Goal: Task Accomplishment & Management: Use online tool/utility

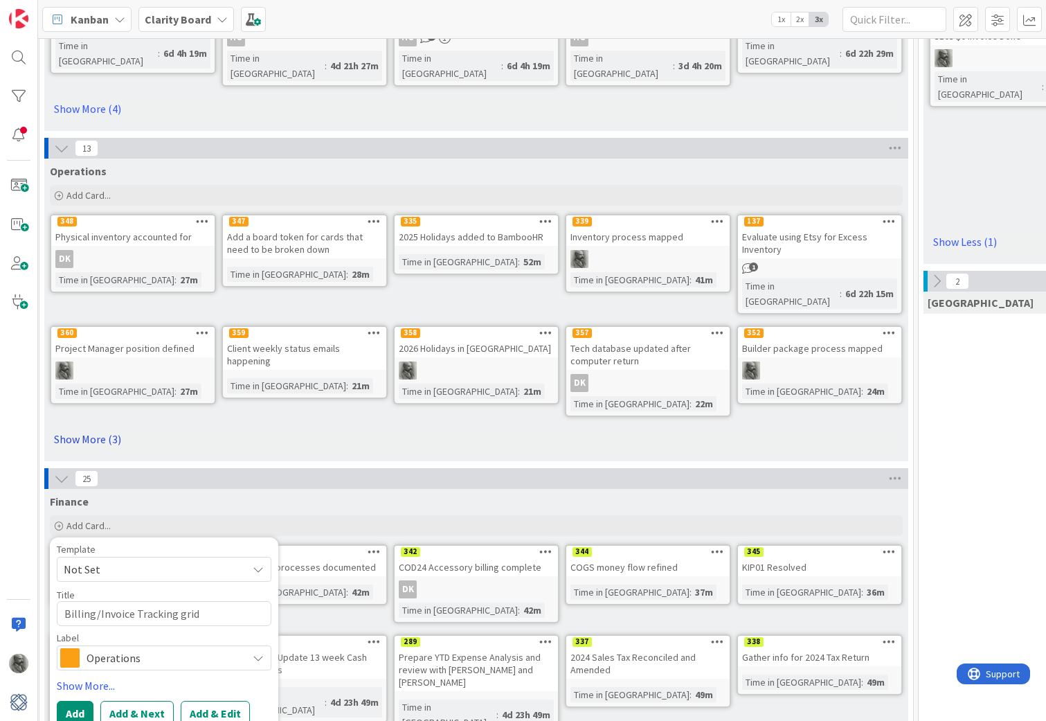
scroll to position [418, 5]
type textarea "Billing/Invoice Tracking grid"
click at [82, 677] on link "Show More..." at bounding box center [163, 685] width 215 height 17
click at [164, 717] on div "Select..." at bounding box center [155, 725] width 183 height 17
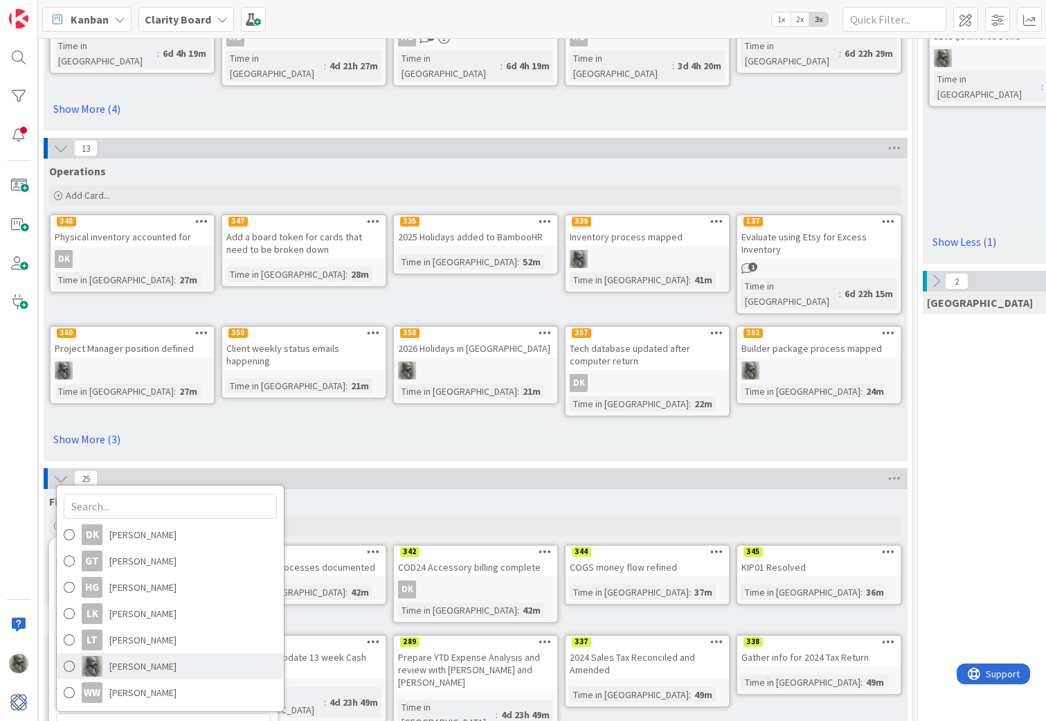
click at [143, 655] on span "[PERSON_NAME]" at bounding box center [142, 665] width 67 height 21
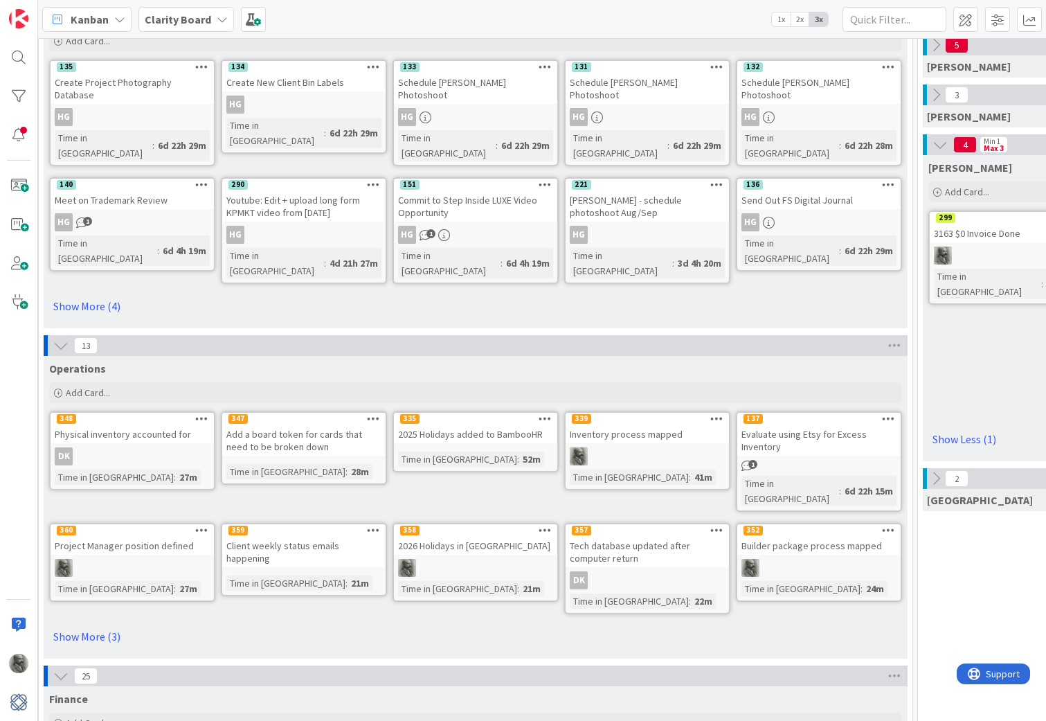
scroll to position [226, 5]
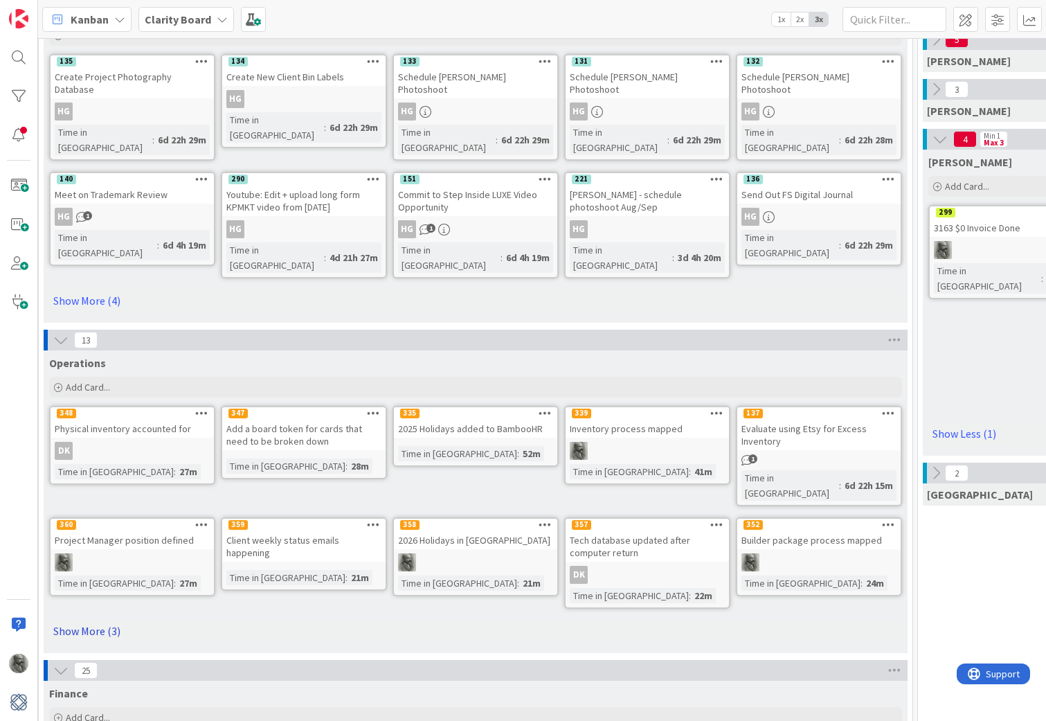
click at [89, 619] on link "Show More (3)" at bounding box center [475, 630] width 853 height 22
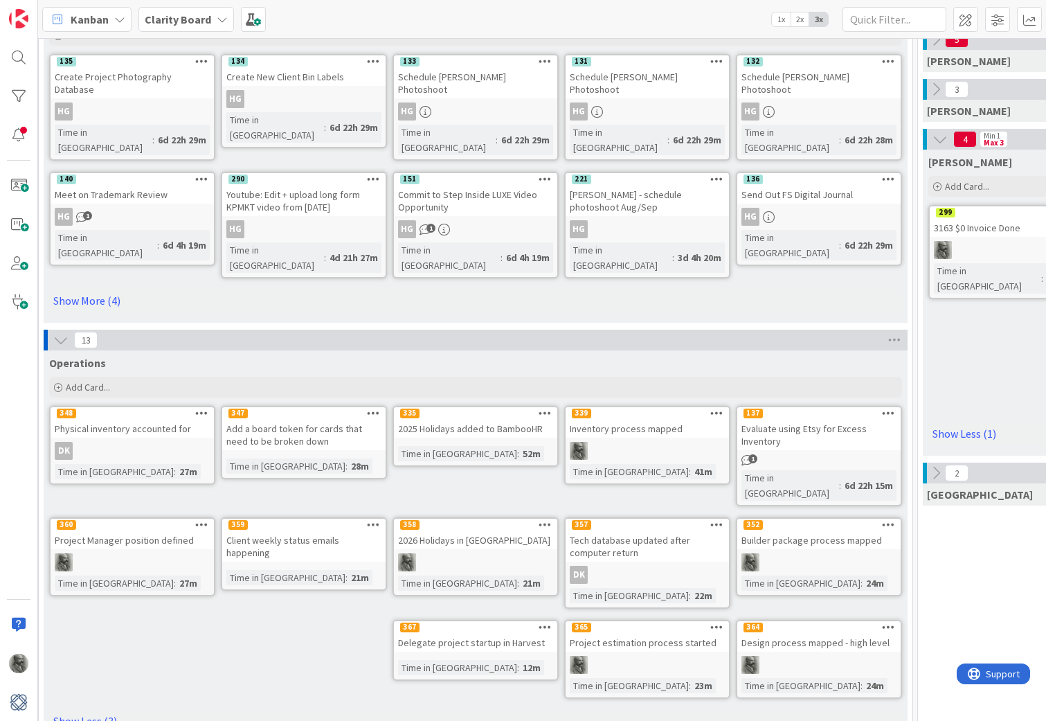
click at [545, 622] on icon at bounding box center [544, 627] width 13 height 10
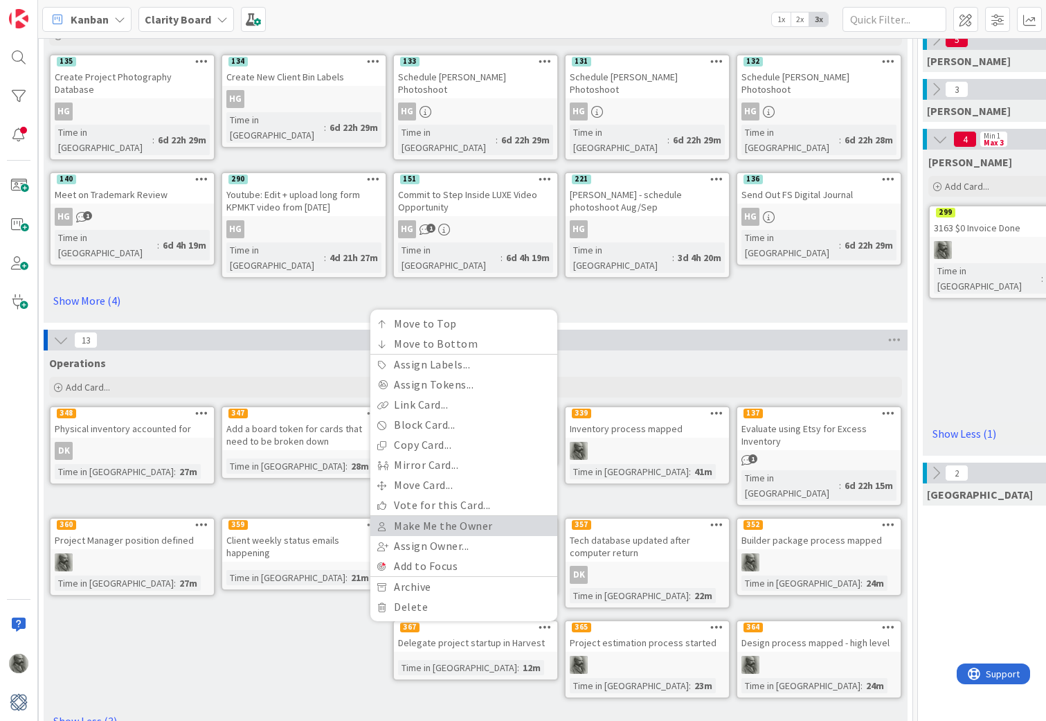
click at [460, 516] on link "Make Me the Owner" at bounding box center [463, 526] width 187 height 20
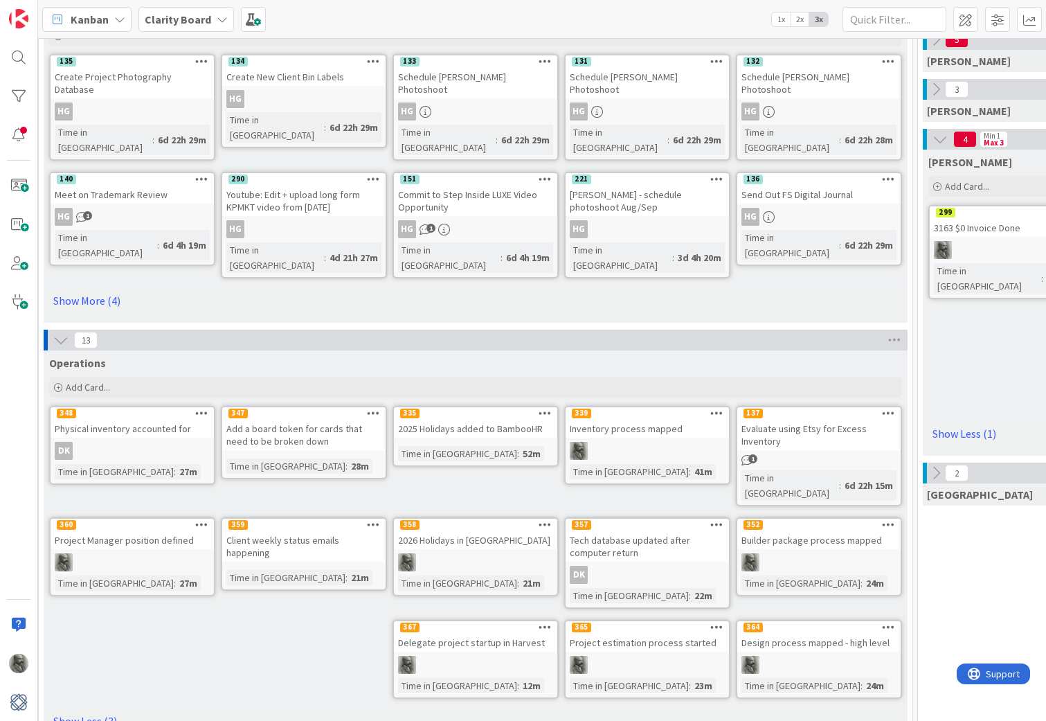
click at [372, 519] on icon at bounding box center [373, 524] width 13 height 10
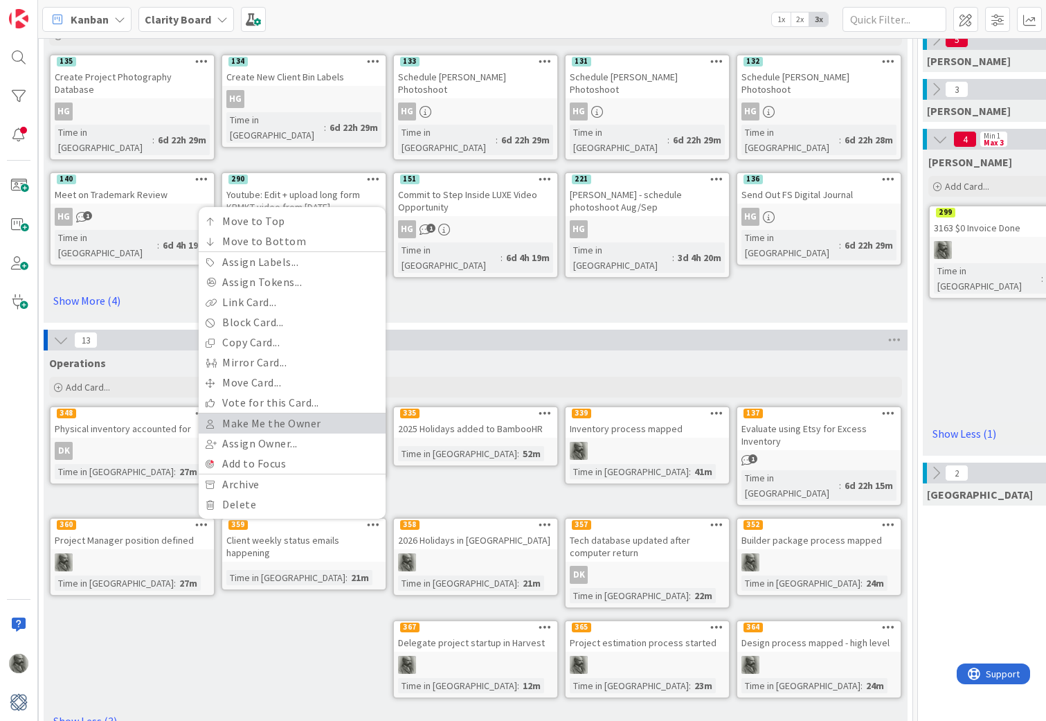
click at [285, 413] on link "Make Me the Owner" at bounding box center [292, 423] width 187 height 20
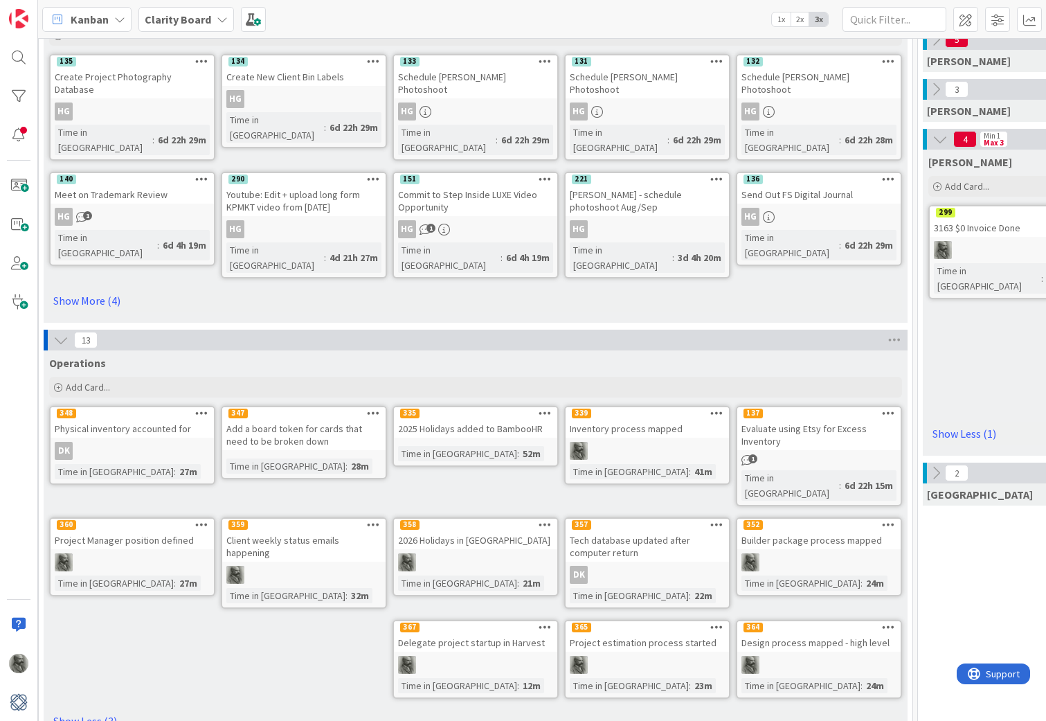
click at [370, 408] on icon at bounding box center [373, 413] width 13 height 10
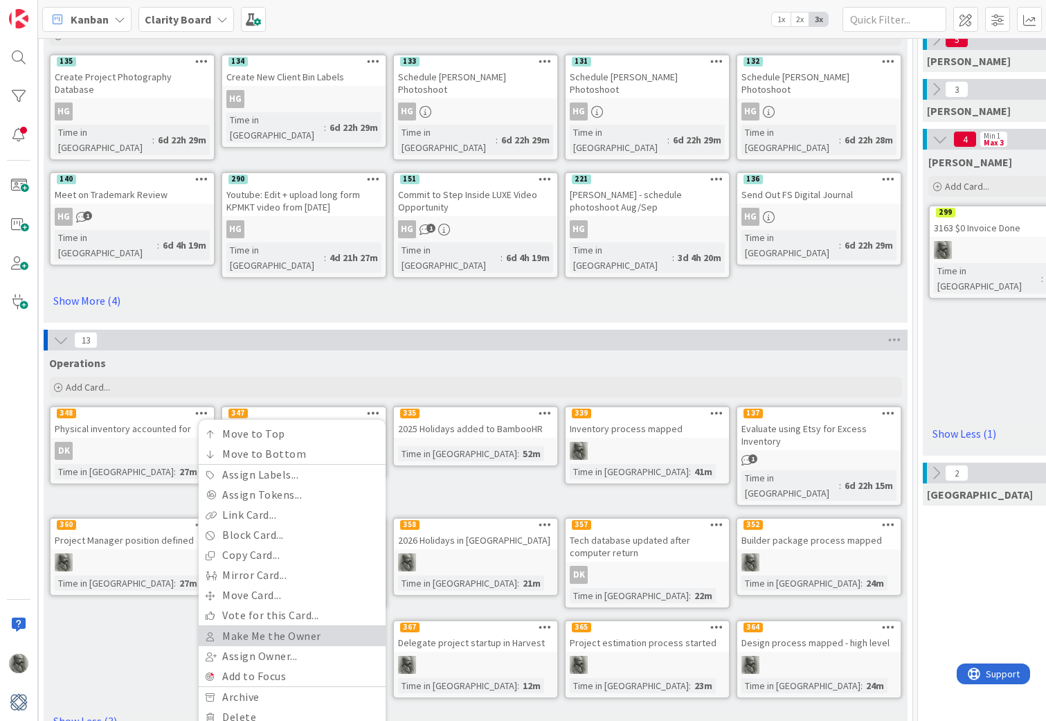
click at [282, 626] on link "Make Me the Owner" at bounding box center [292, 636] width 187 height 20
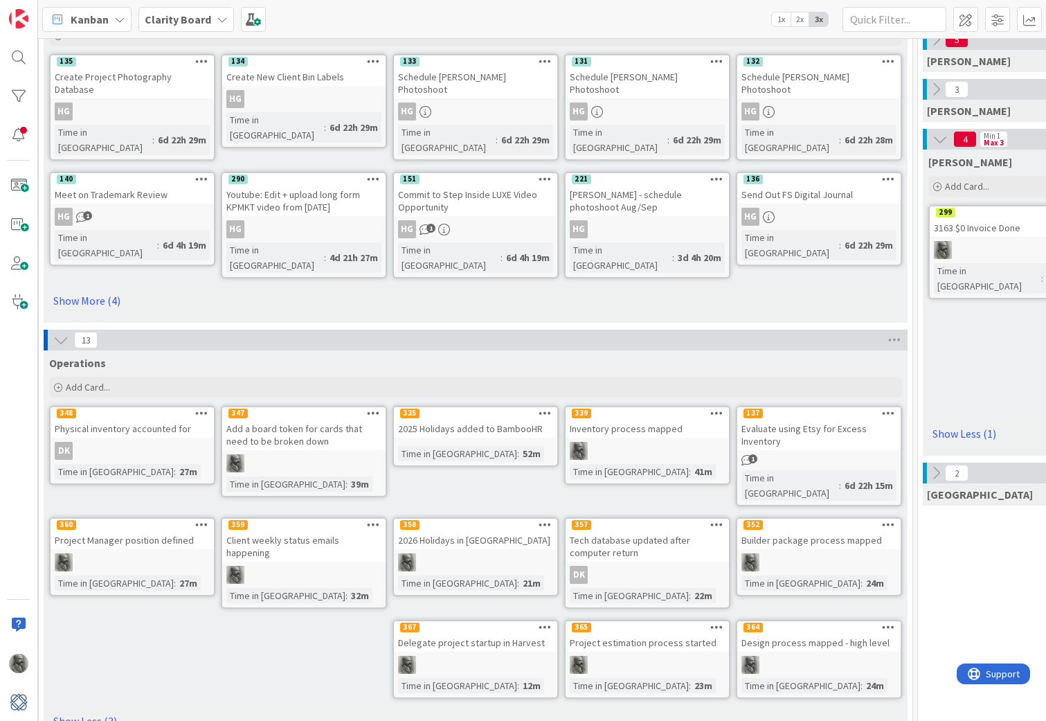
click at [374, 408] on icon at bounding box center [373, 413] width 13 height 10
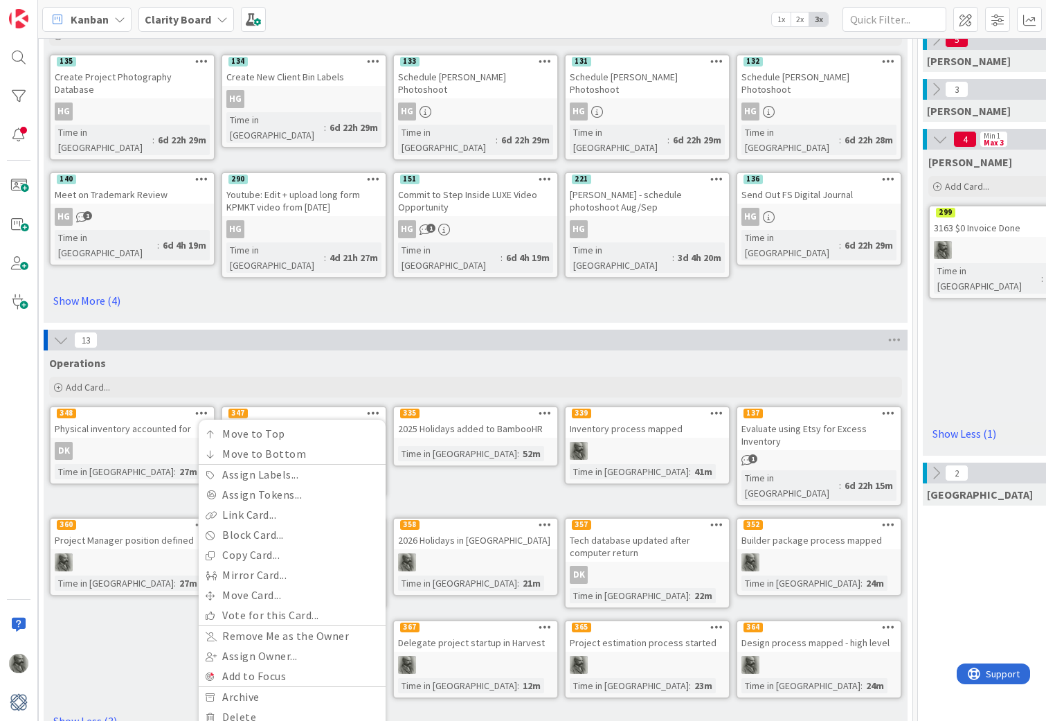
click at [158, 601] on div "Operations Add Card... Template Not Set Title 0 / 128 Label Operations Brand Ma…" at bounding box center [476, 546] width 864 height 392
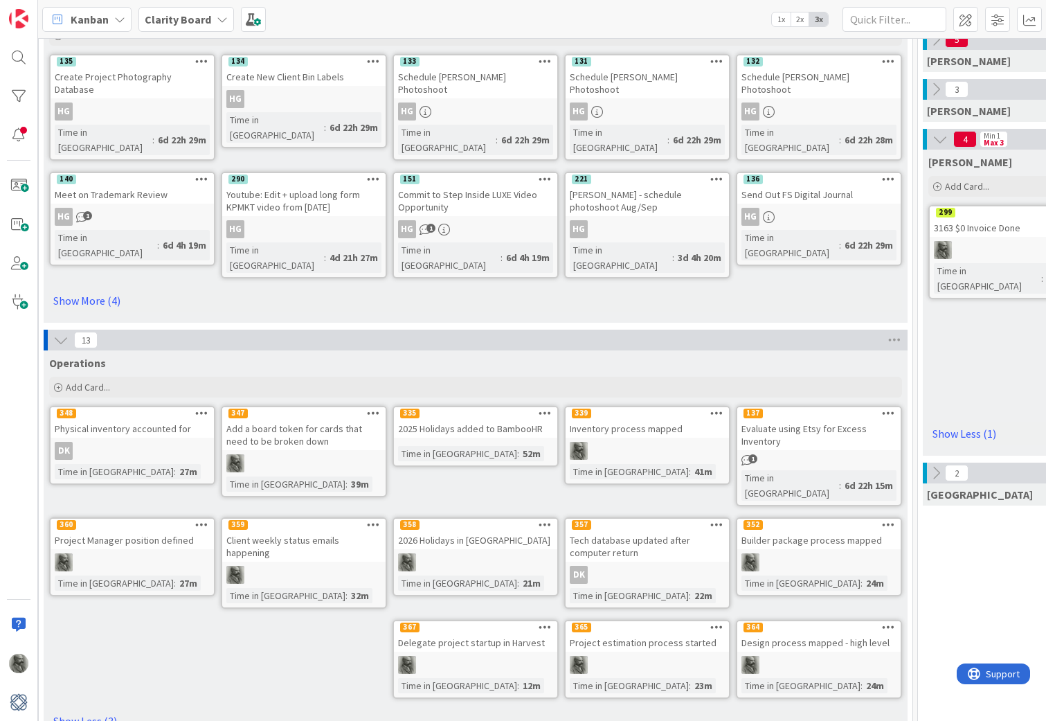
click at [325, 419] on div "Add a board token for cards that need to be broken down" at bounding box center [303, 434] width 163 height 30
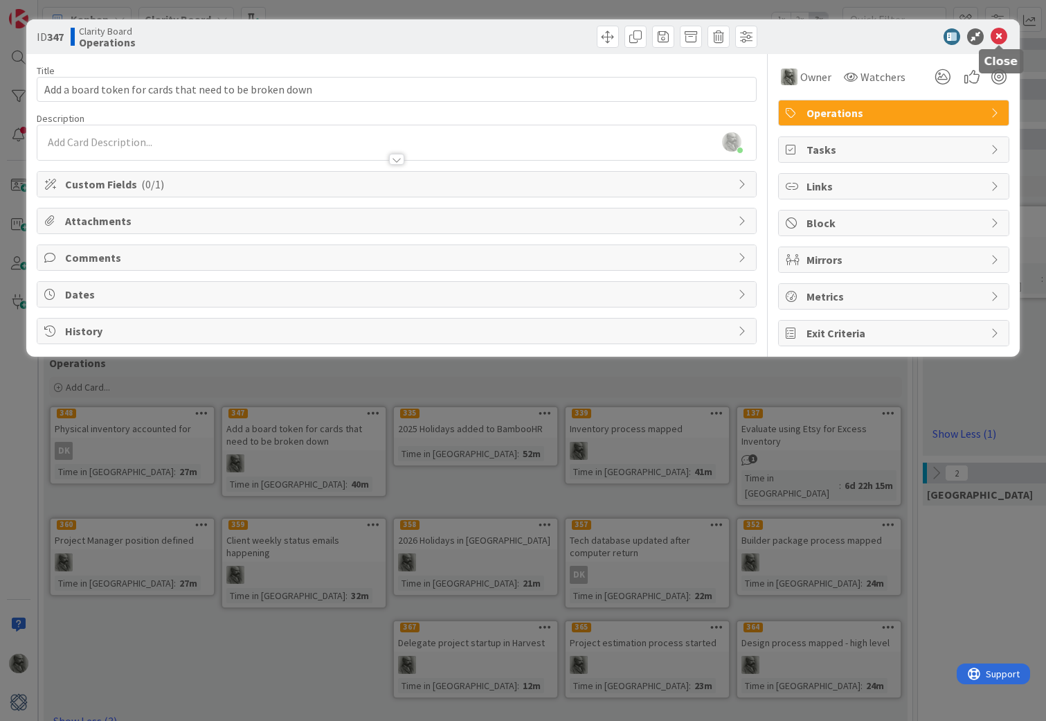
click at [995, 32] on icon at bounding box center [998, 36] width 17 height 17
type textarea "x"
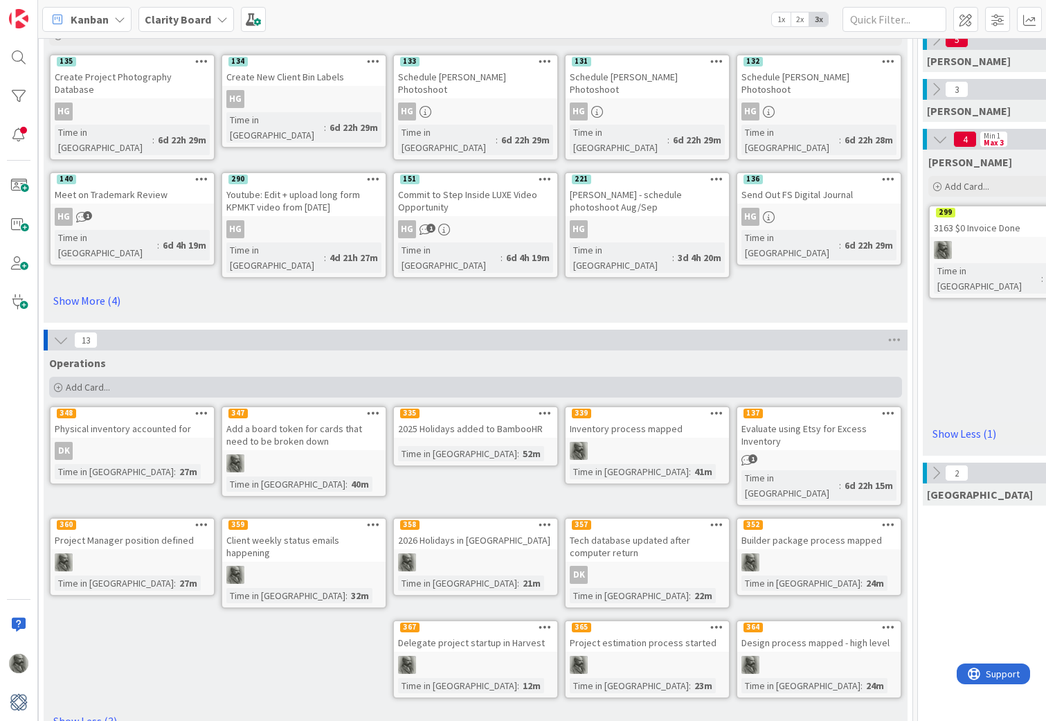
click at [82, 381] on span "Add Card..." at bounding box center [88, 387] width 44 height 12
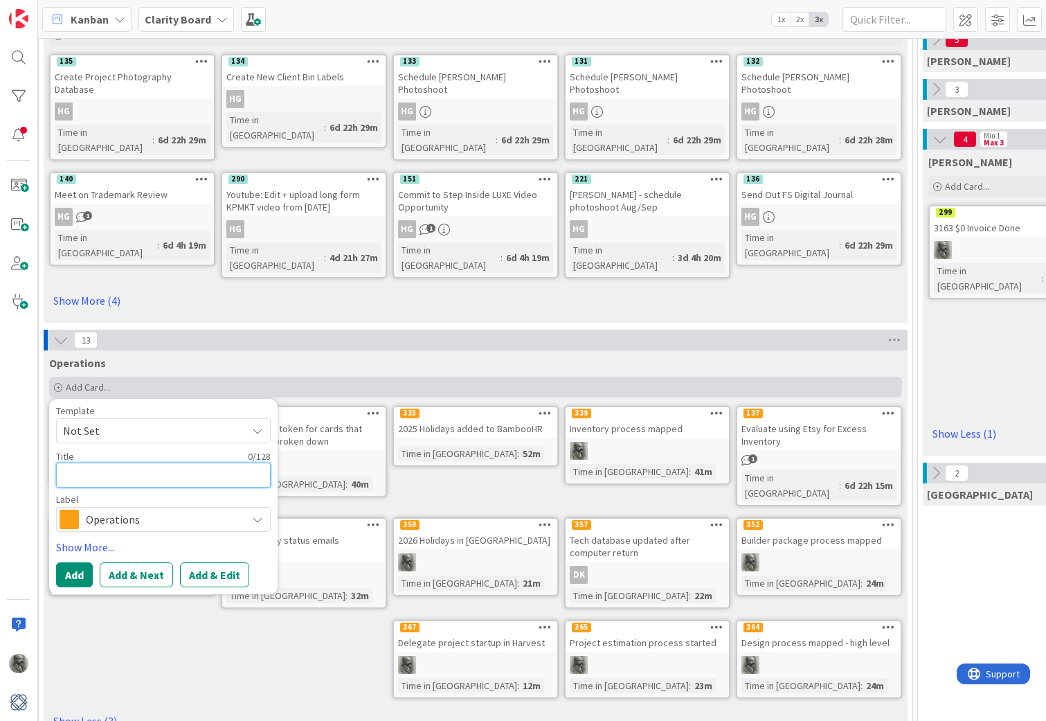
type textarea "D"
type textarea "x"
type textarea "De"
type textarea "x"
type textarea "Dev"
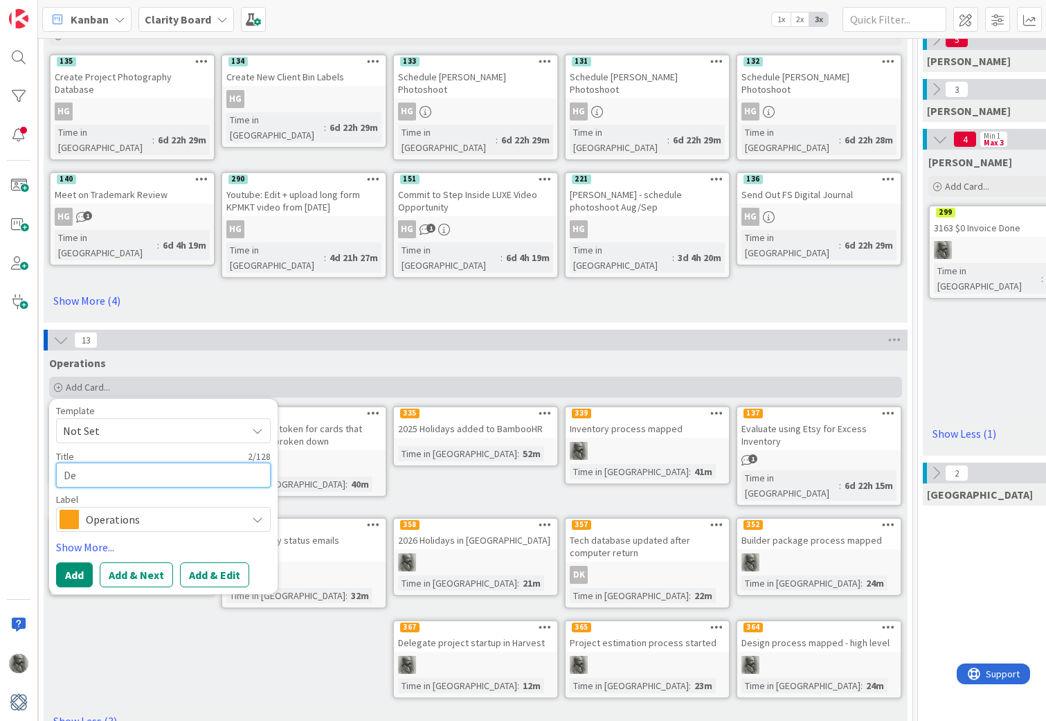
type textarea "x"
type textarea "Deve"
type textarea "x"
type textarea "Devel"
type textarea "x"
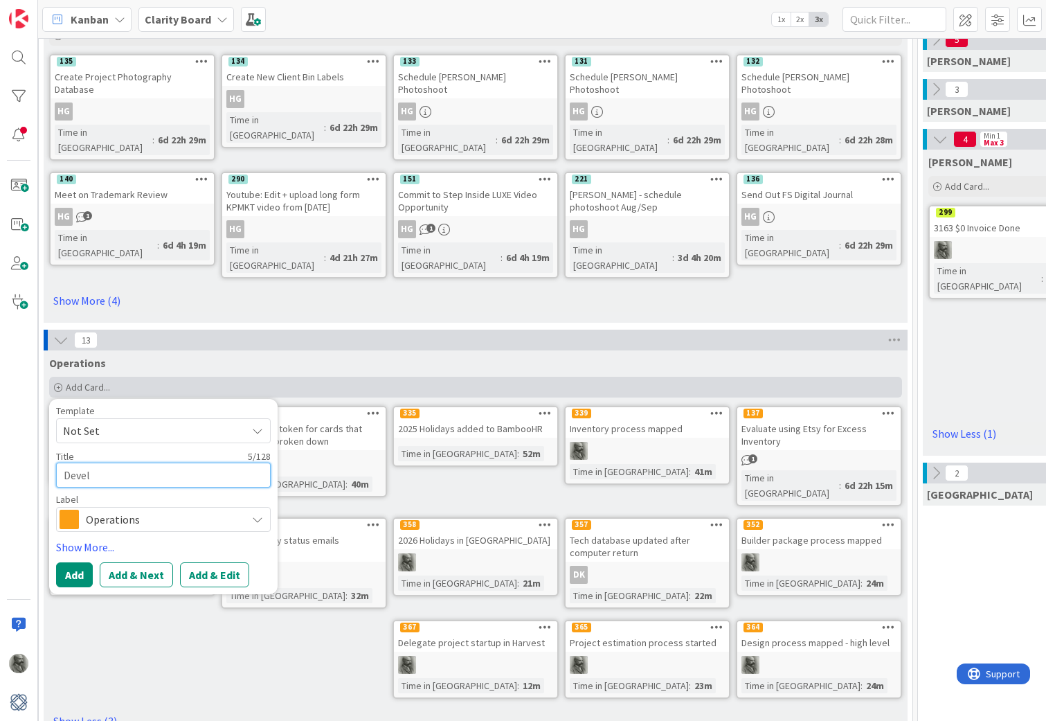
type textarea "Develo"
type textarea "x"
type textarea "Develop"
type textarea "x"
type textarea "Develop"
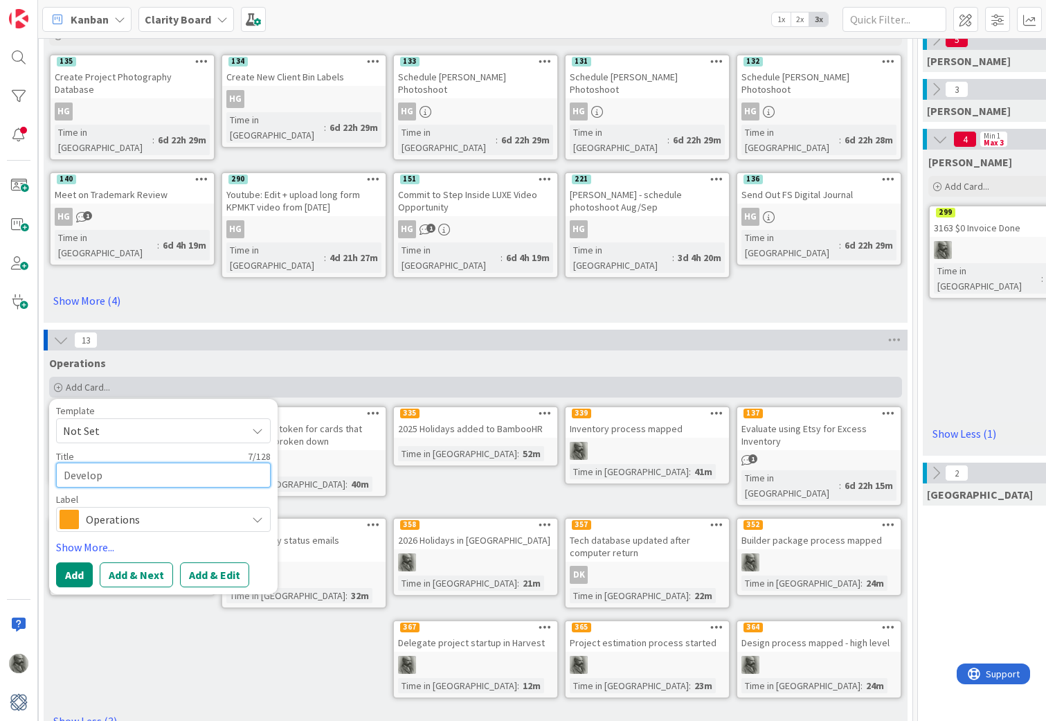
type textarea "x"
type textarea "Develop a"
type textarea "x"
type textarea "Develop a"
type textarea "x"
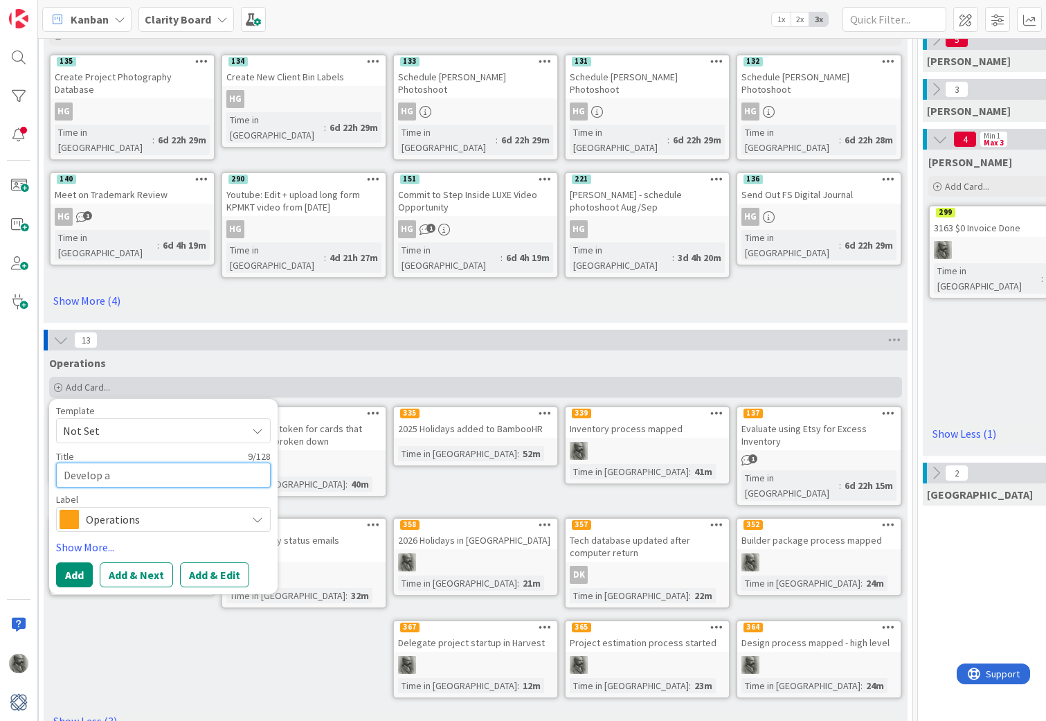
type textarea "Develop a p"
type textarea "x"
type textarea "Develop a pr"
type textarea "x"
type textarea "Develop a pro"
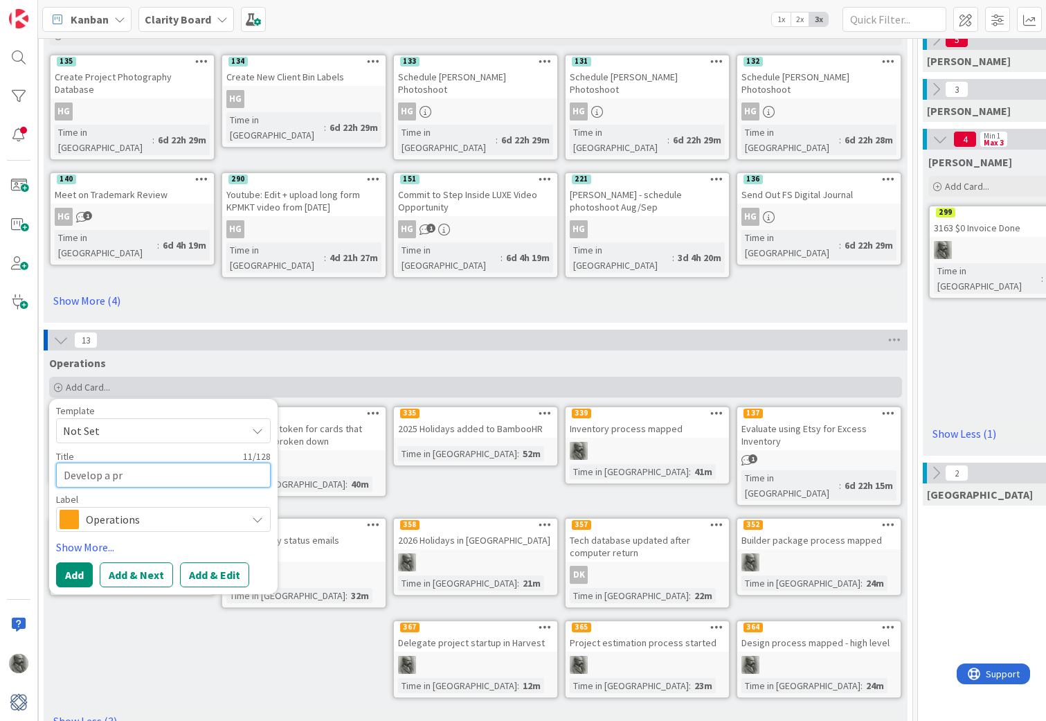
type textarea "x"
type textarea "Develop a prob"
type textarea "x"
type textarea "Develop a pro"
type textarea "x"
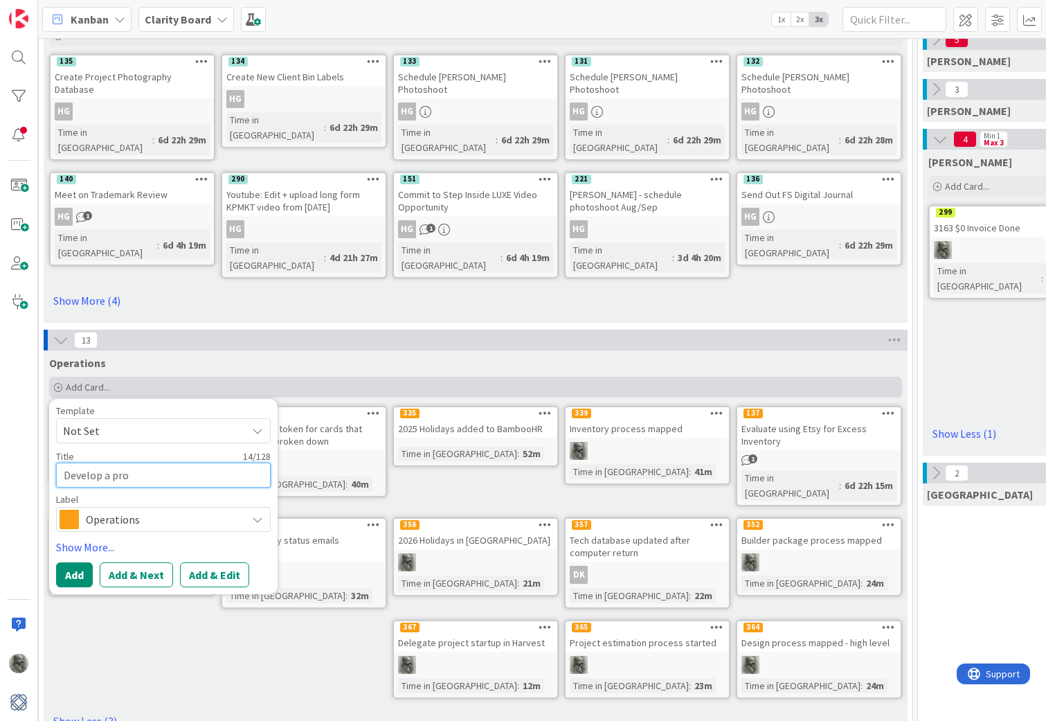
type textarea "Develop a prog"
type textarea "x"
type textarea "Develop a progr"
type textarea "x"
type textarea "Develop a progra"
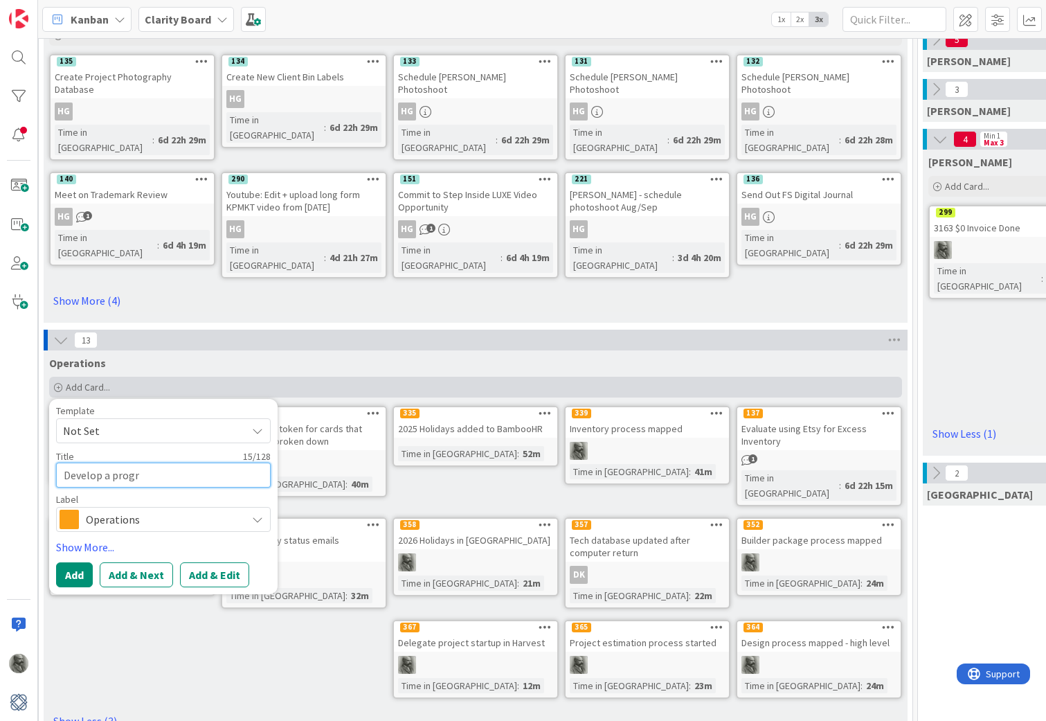
type textarea "x"
type textarea "Develop a program"
type textarea "x"
type textarea "Develop a program"
type textarea "x"
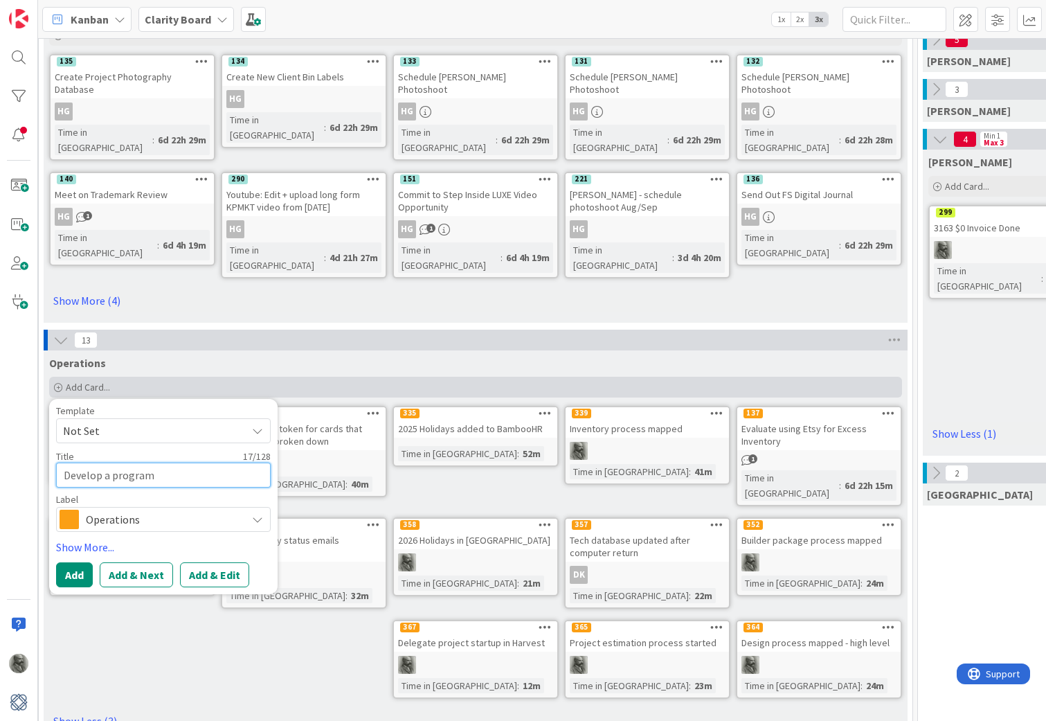
type textarea "Develop a program f"
type textarea "x"
type textarea "Develop a program fo"
type textarea "x"
type textarea "Develop a program for"
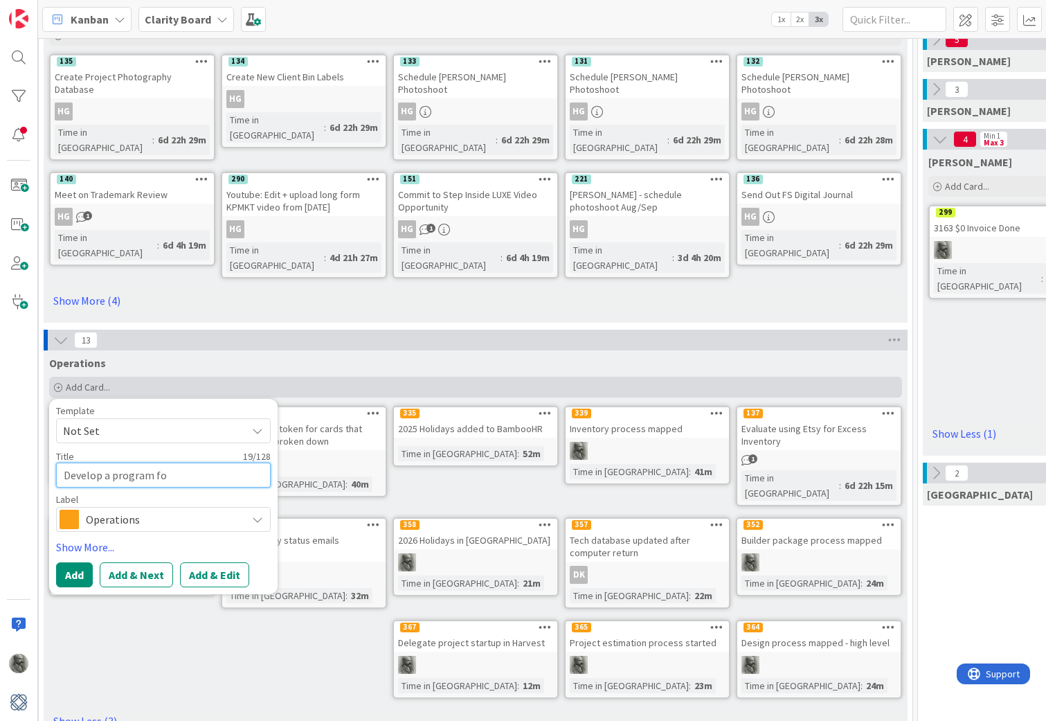
type textarea "x"
type textarea "Develop a program fo"
type textarea "x"
type textarea "Develop a program f"
type textarea "x"
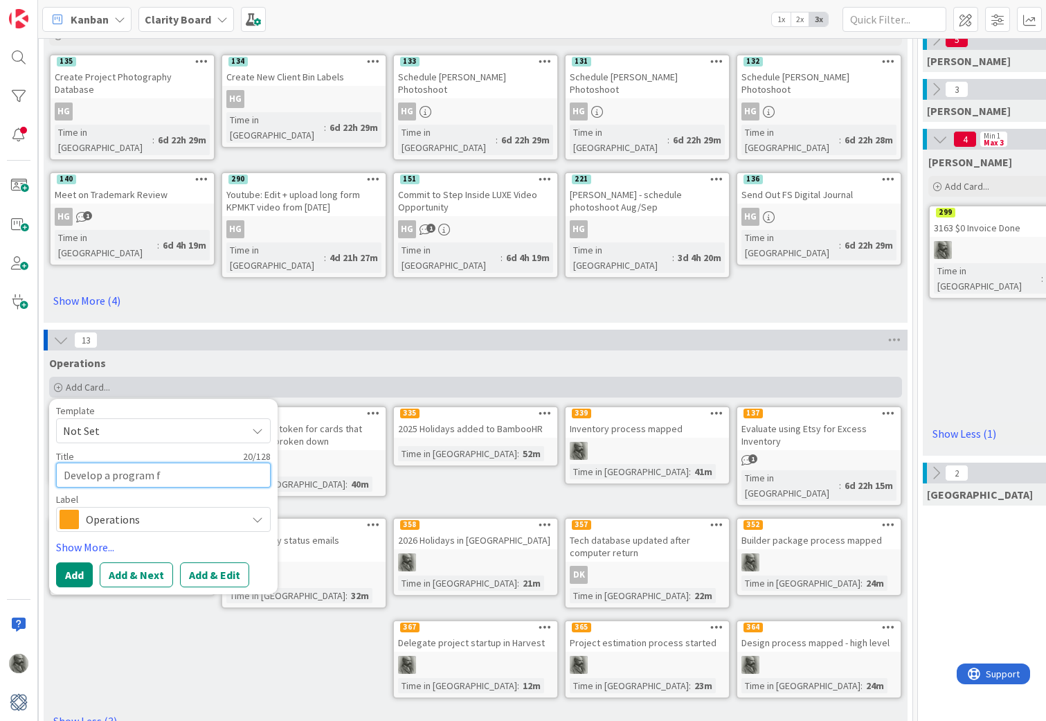
type textarea "Develop a program"
type textarea "x"
type textarea "Develop a program"
type textarea "x"
type textarea "Develop a progra"
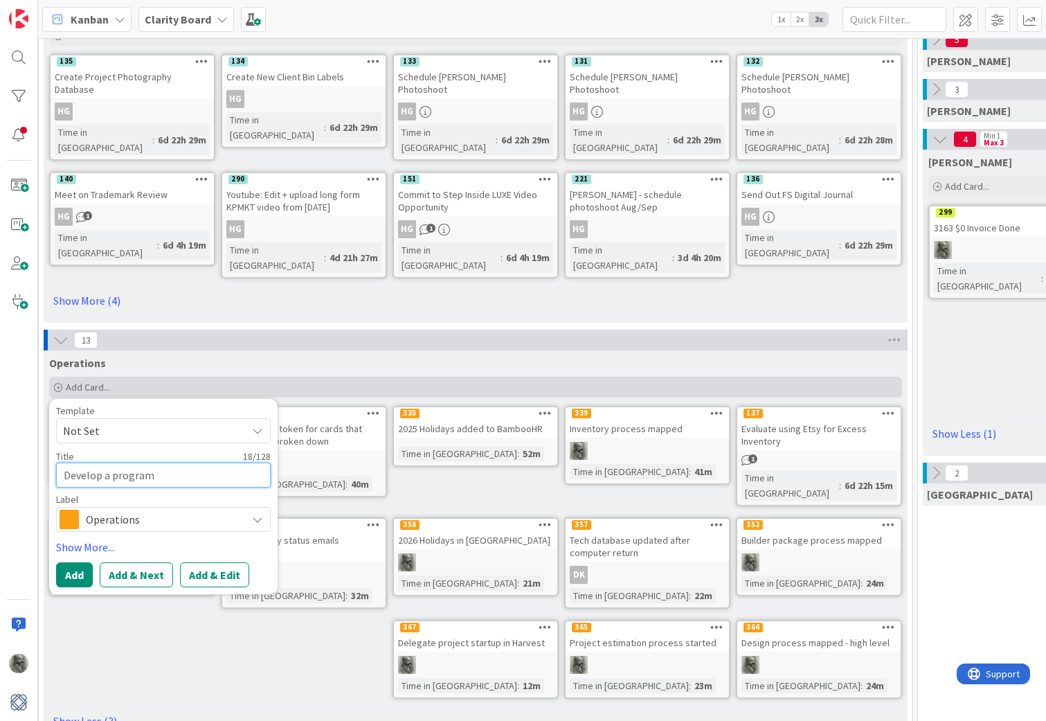
type textarea "x"
type textarea "Develop a progr"
type textarea "x"
type textarea "Develop a prog"
type textarea "x"
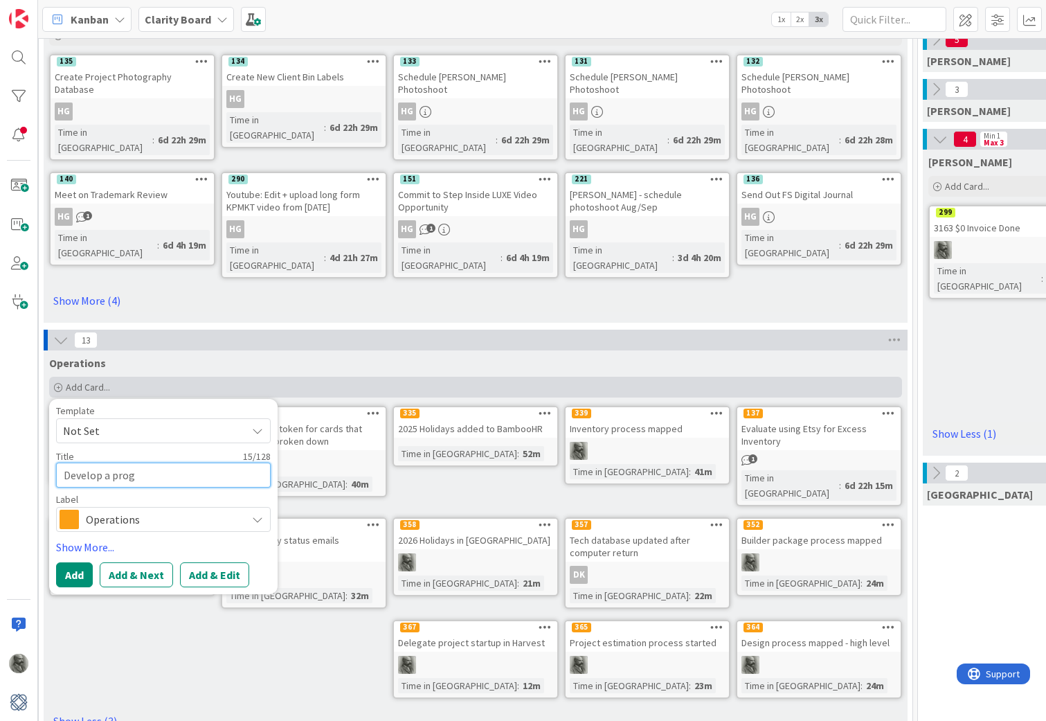
type textarea "Develop a pro"
type textarea "x"
type textarea "Develop a pr"
type textarea "x"
type textarea "Develop a p"
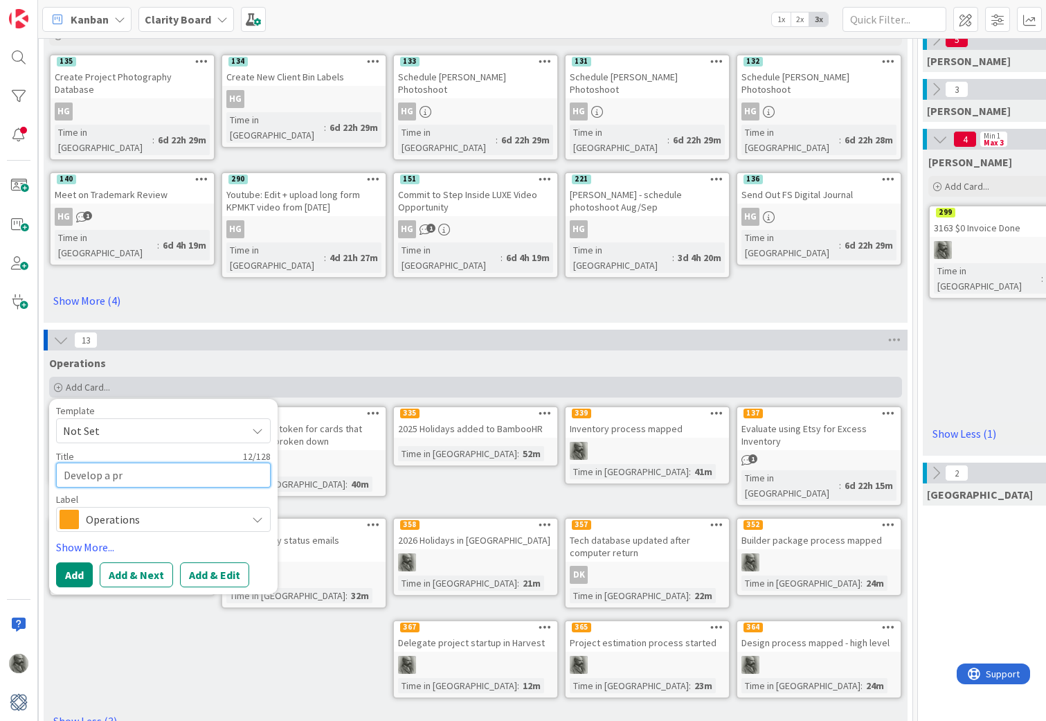
type textarea "x"
type textarea "Develop a"
type textarea "x"
type textarea "Develop a s"
type textarea "x"
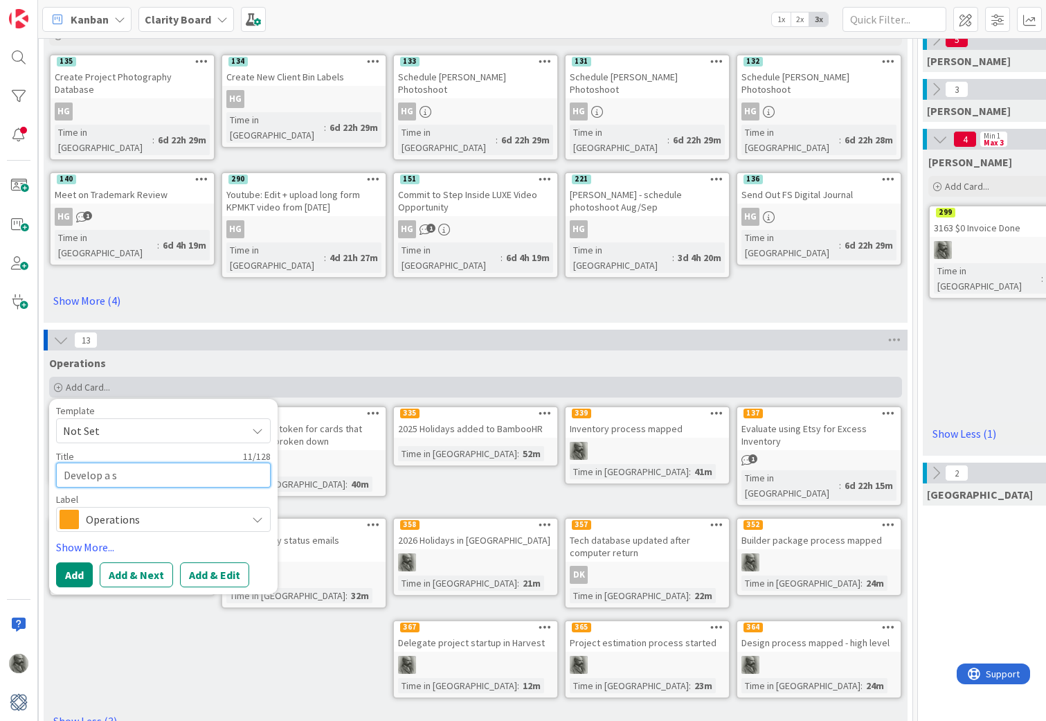
type textarea "Develop a sc"
type textarea "x"
type textarea "Develop a sch"
type textarea "x"
type textarea "Develop a sche"
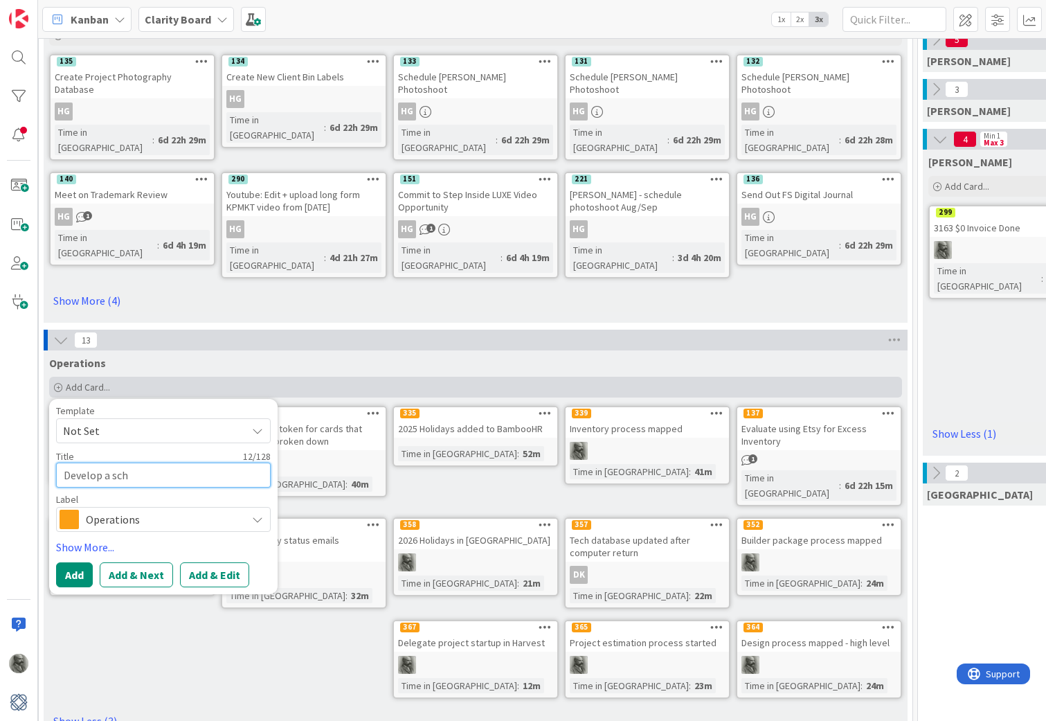
type textarea "x"
type textarea "Develop a sched"
type textarea "x"
type textarea "Develop a schedu"
type textarea "x"
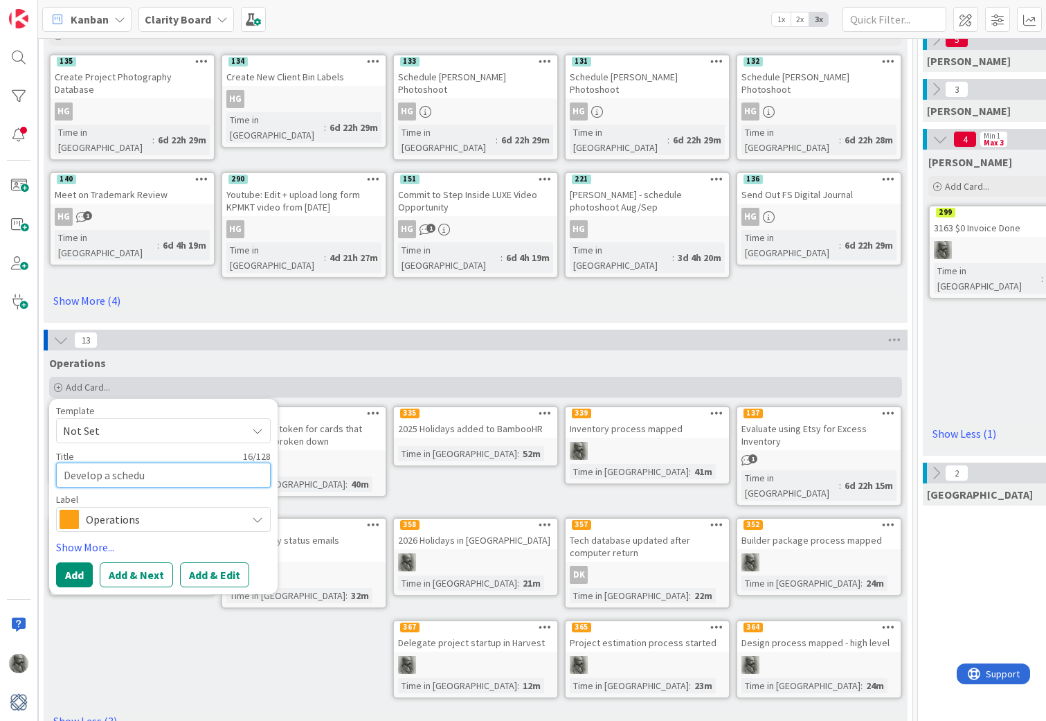
type textarea "Develop a schedul"
type textarea "x"
type textarea "Develop a schedule"
type textarea "x"
type textarea "Develop a schedule"
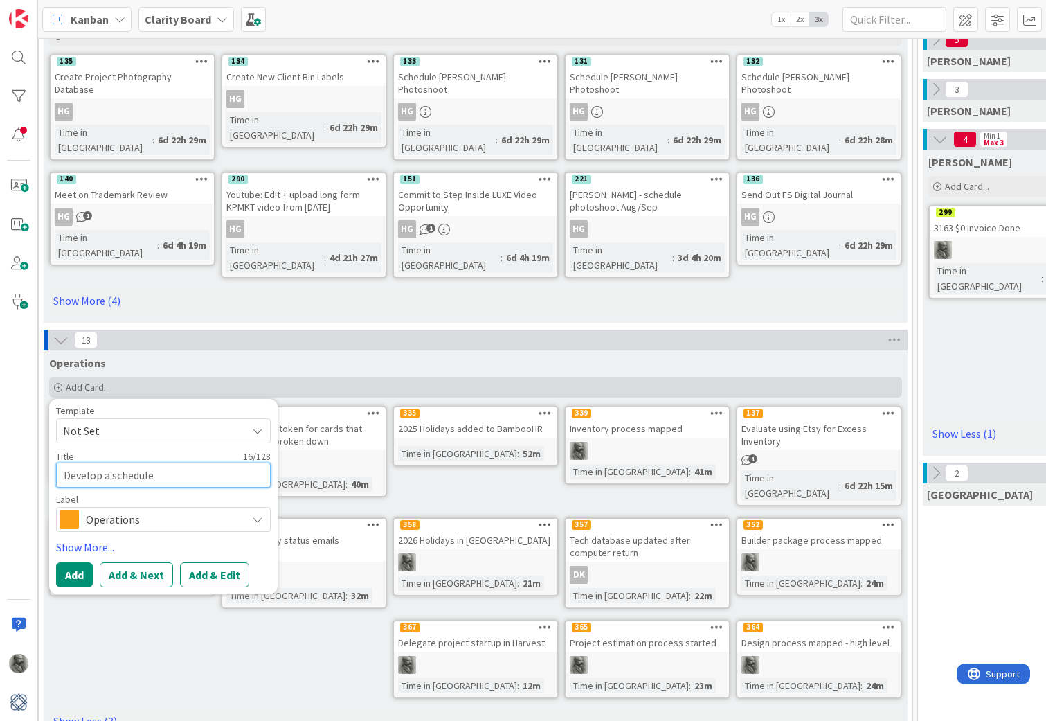
type textarea "x"
type textarea "Develop a schedule f"
type textarea "x"
type textarea "Develop a schedule fo"
type textarea "x"
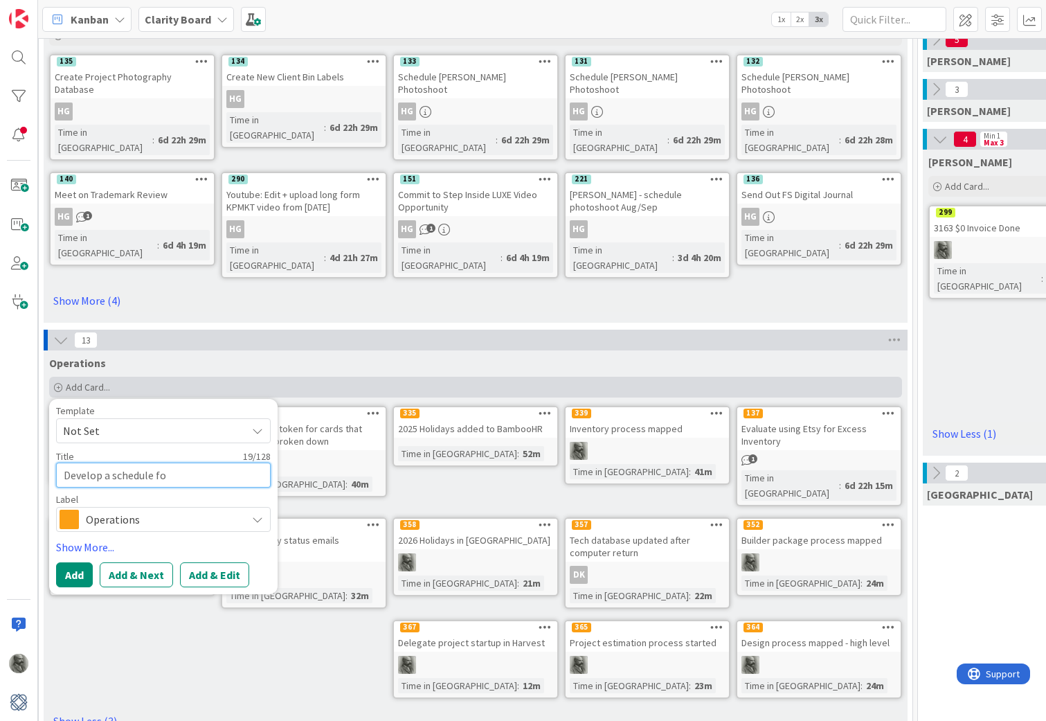
type textarea "Develop a schedule for"
type textarea "x"
type textarea "Develop a schedule for"
type textarea "x"
type textarea "Develop a schedule for i"
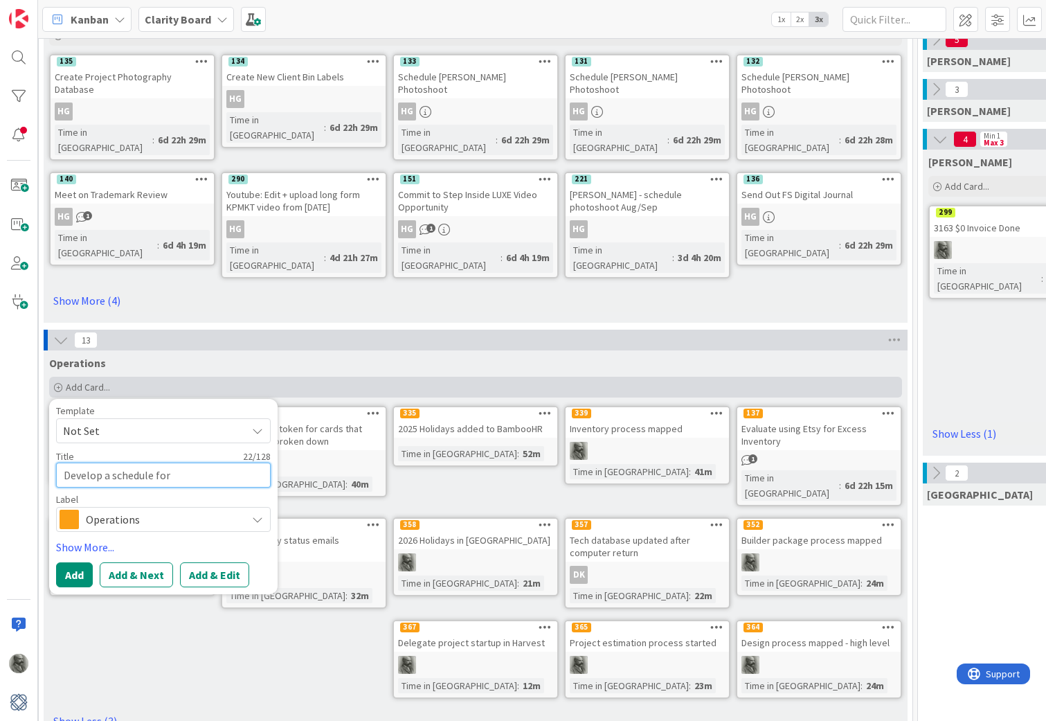
type textarea "x"
type textarea "Develop a schedule for in"
type textarea "x"
type textarea "Develop a schedule for int"
type textarea "x"
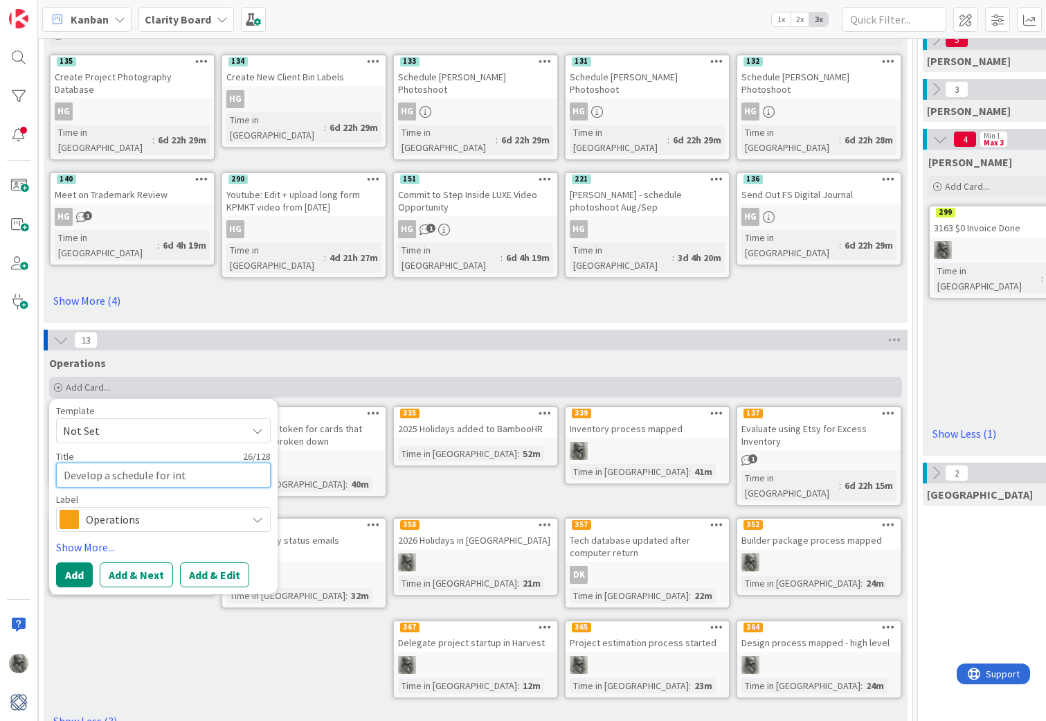
type textarea "Develop a schedule for intr"
type textarea "x"
type textarea "Develop a schedule for intro"
type textarea "x"
type textarea "Develop a schedule for introd"
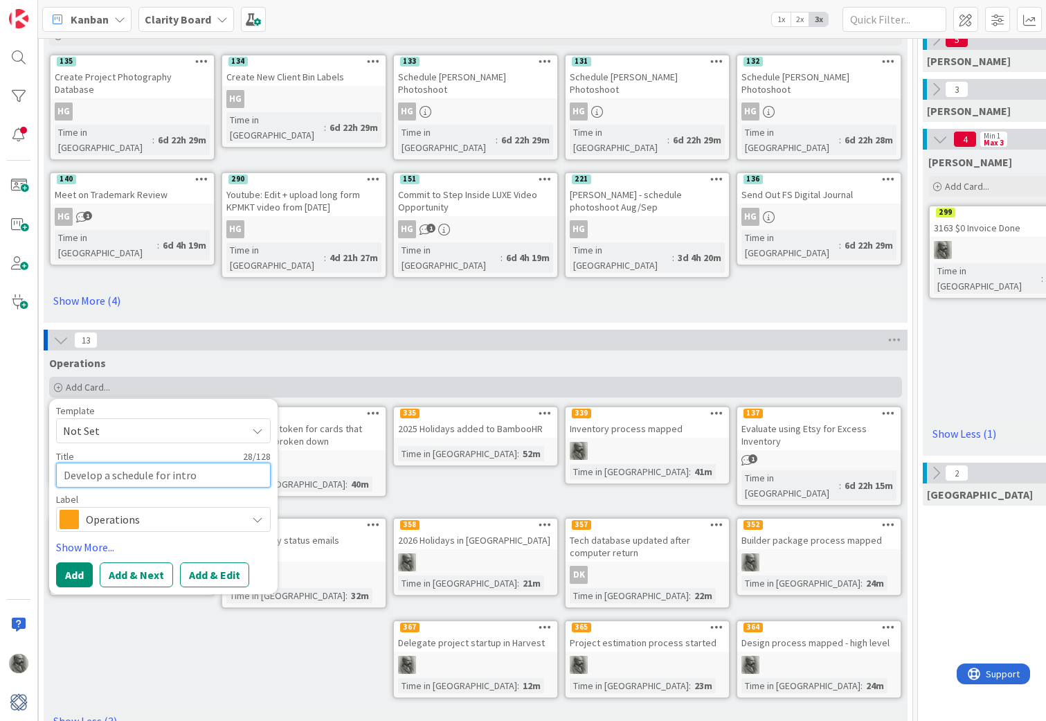
type textarea "x"
type textarea "Develop a schedule for introdu"
type textarea "x"
type textarea "Develop a schedule for introduc"
type textarea "x"
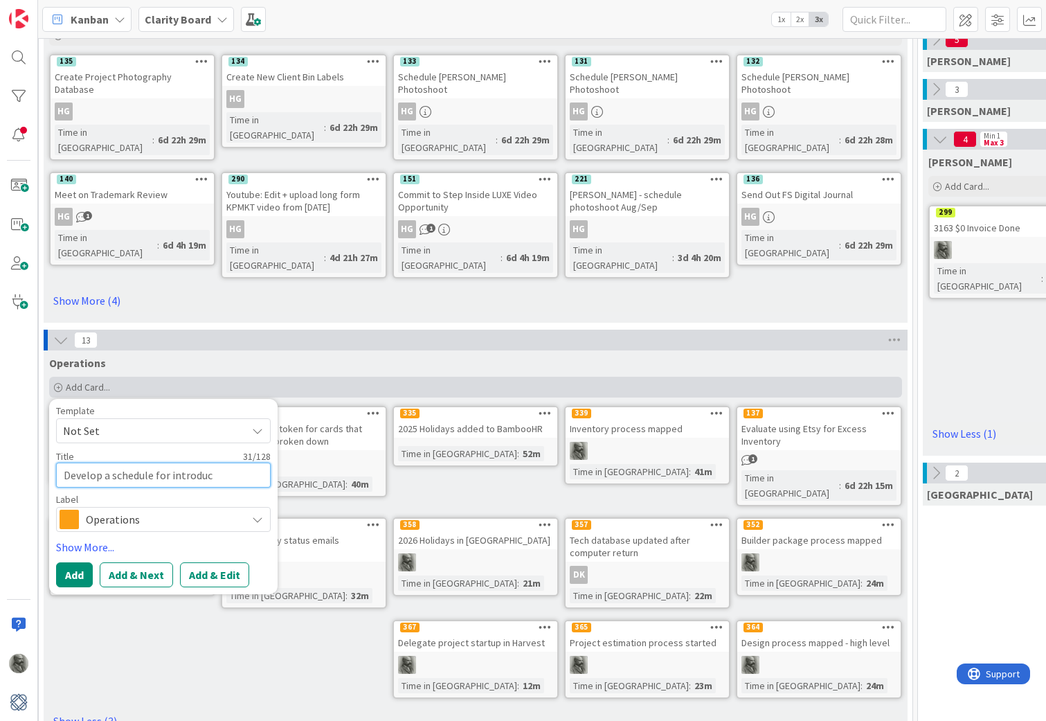
type textarea "Develop a schedule for introduci"
type textarea "x"
type textarea "Develop a schedule for introducin"
type textarea "x"
type textarea "Develop a schedule for introducing"
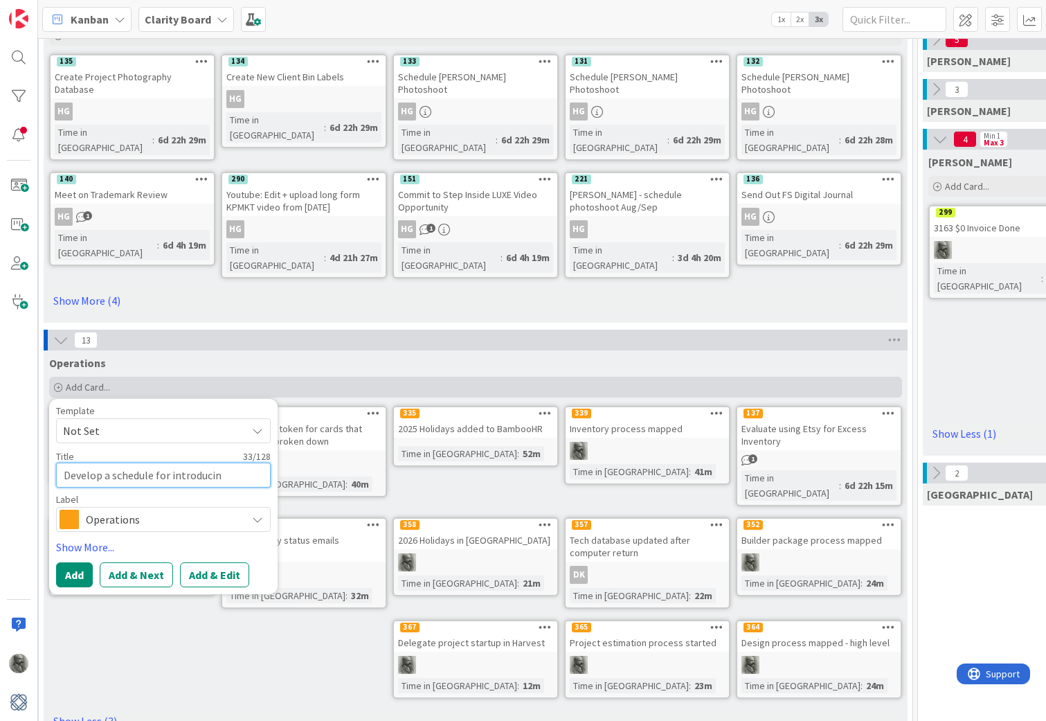
type textarea "x"
type textarea "Develop a schedule for introducing"
type textarea "x"
type textarea "Develop a schedule for introducing s"
type textarea "x"
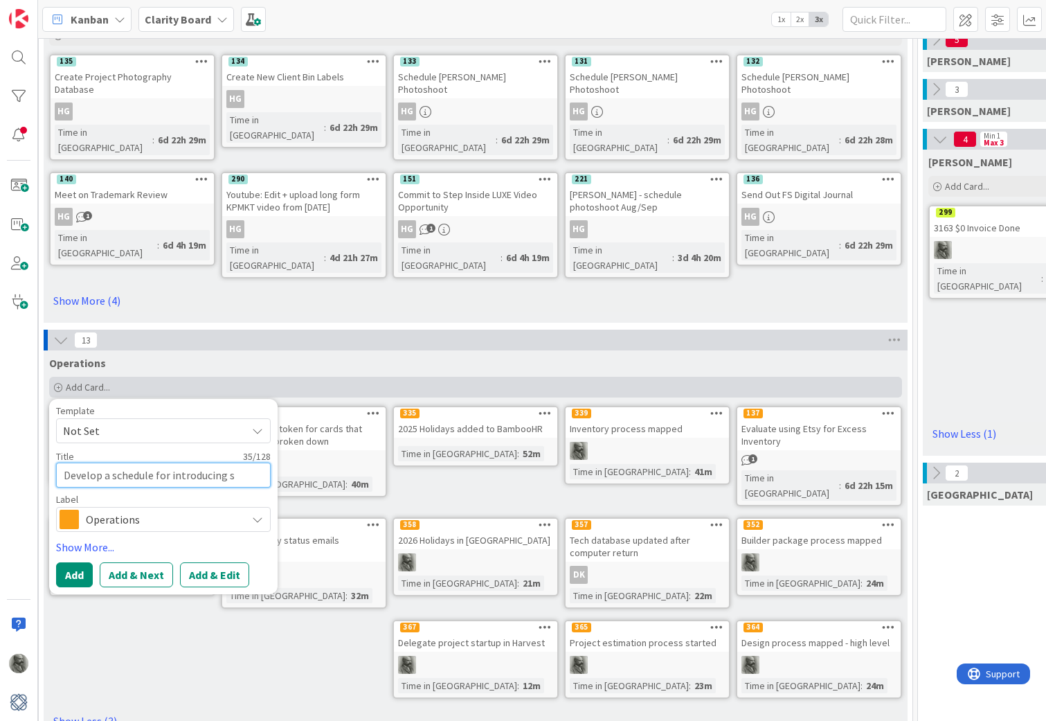
type textarea "Develop a schedule for introducing sd"
type textarea "x"
type textarea "Develop a schedule for introducing s"
type textarea "x"
type textarea "Develop a schedule for introducing"
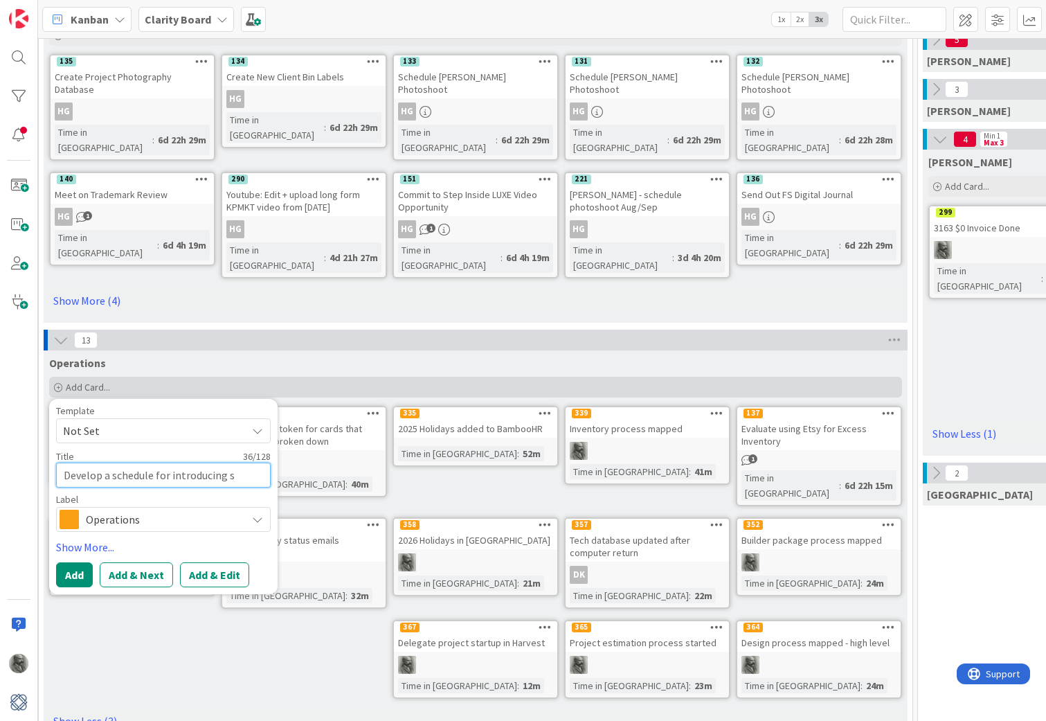
type textarea "x"
type textarea "Develop a schedule for introducing K"
type textarea "x"
type textarea "Develop a schedule for introducing KC"
type textarea "x"
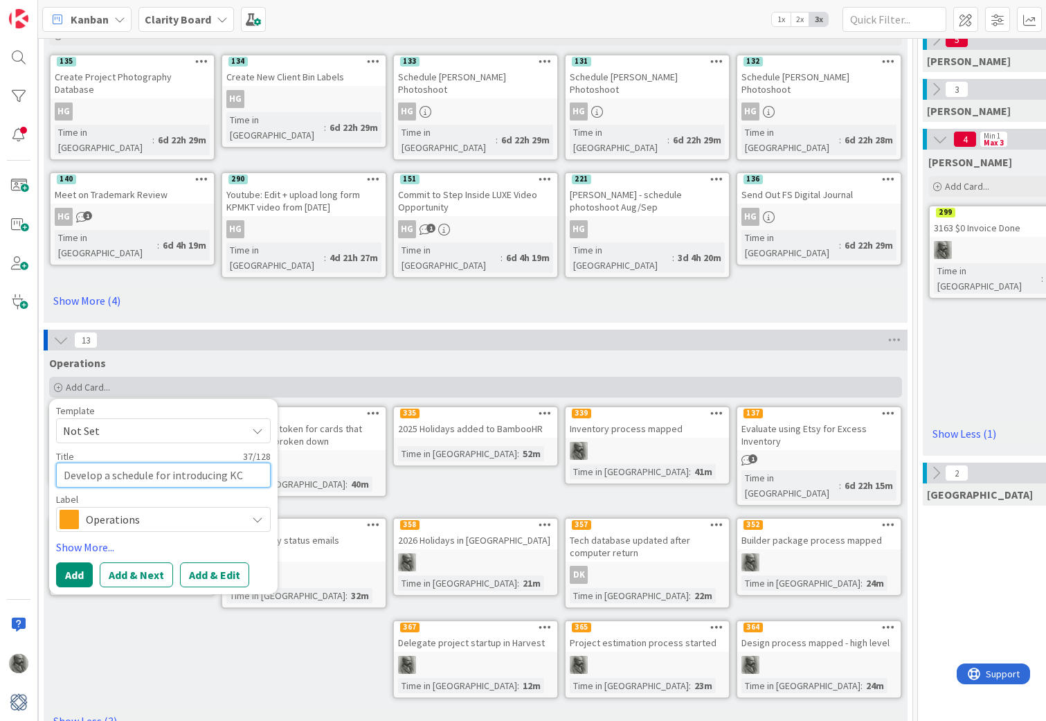
type textarea "Develop a schedule for introducing K"
type textarea "x"
type textarea "Develop a schedule for introducing KZ"
type textarea "x"
type textarea "Develop a schedule for introducing KZ"
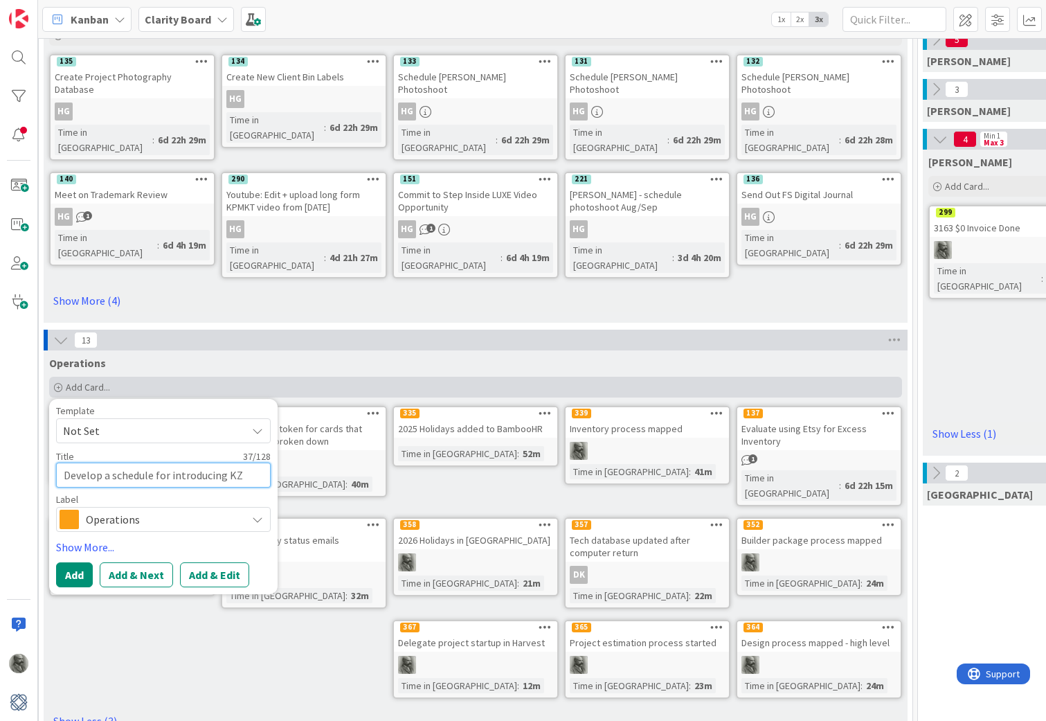
type textarea "x"
type textarea "Develop a schedule for introducing KZ f"
type textarea "x"
type textarea "Develop a schedule for introducing KZ fe"
type textarea "x"
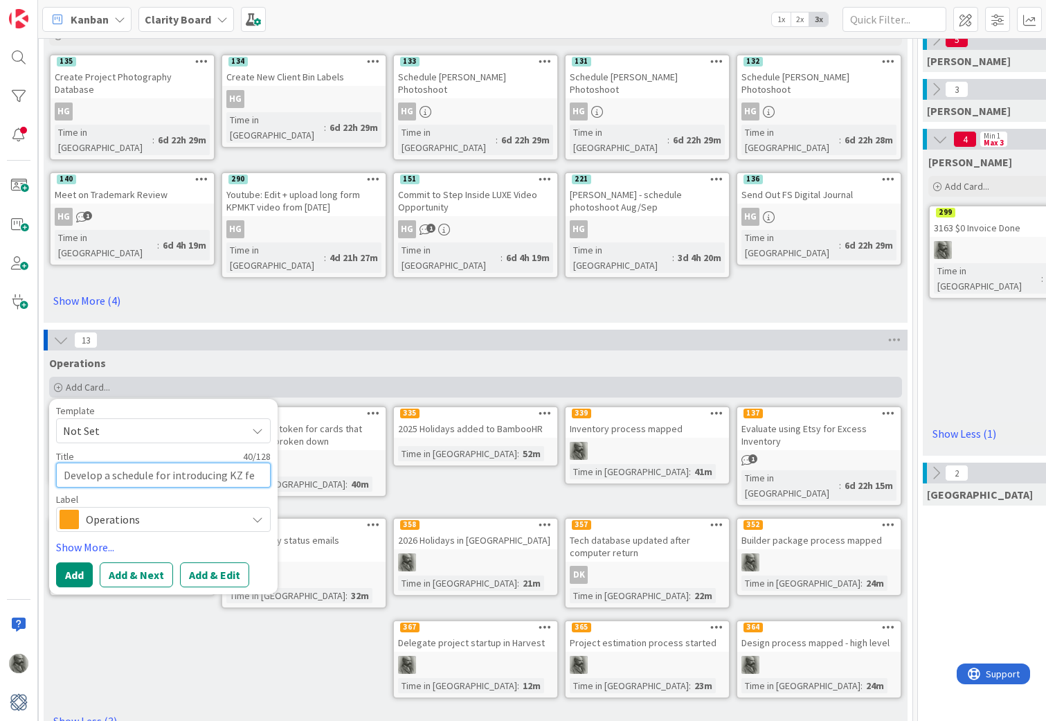
type textarea "Develop a schedule for introducing KZ fea"
type textarea "x"
type textarea "Develop a schedule for introducing KZ feat"
type textarea "x"
type textarea "Develop a schedule for introducing KZ featu"
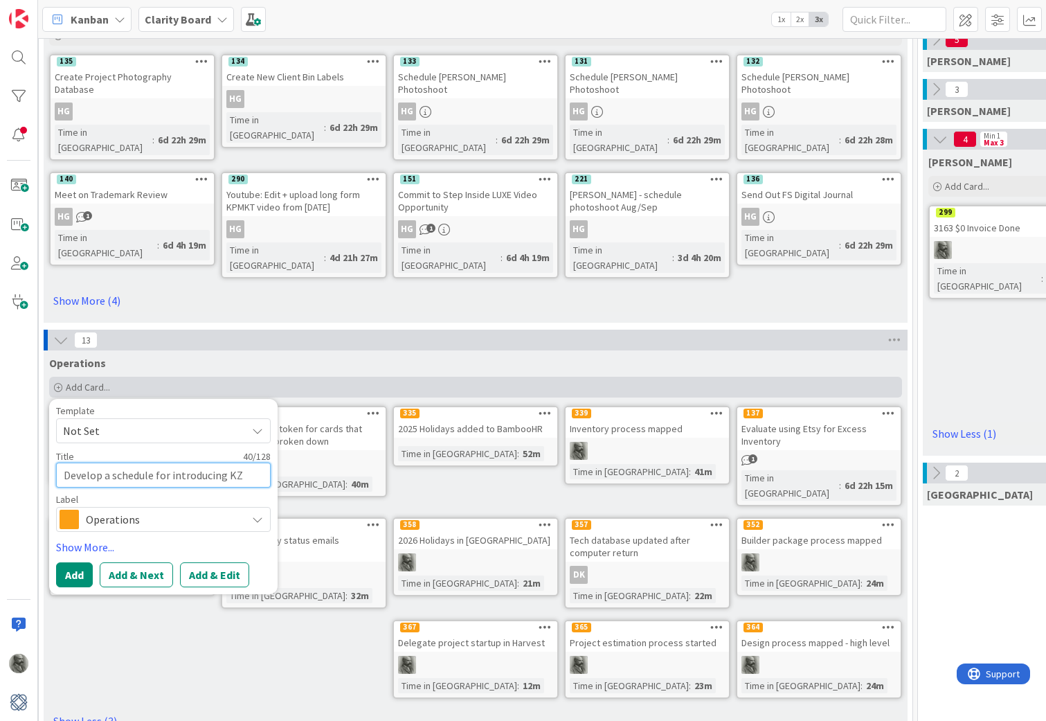
type textarea "x"
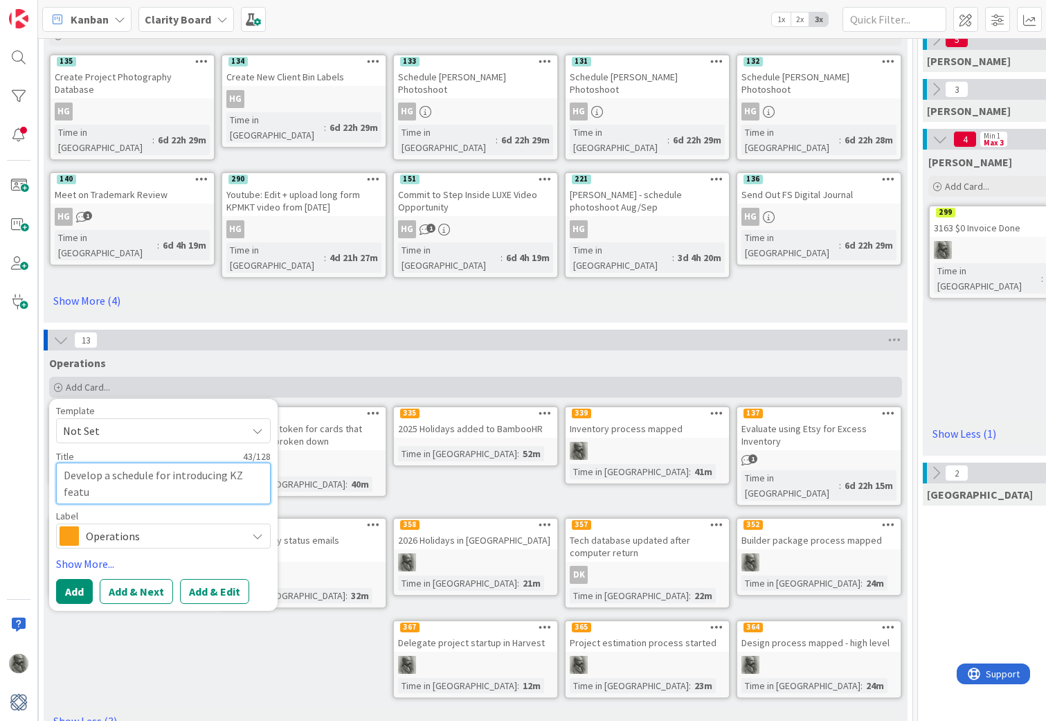
type textarea "Develop a schedule for introducing KZ featur"
type textarea "x"
type textarea "Develop a schedule for introducing KZ feature"
type textarea "x"
type textarea "Develop a schedule for introducing KZ features"
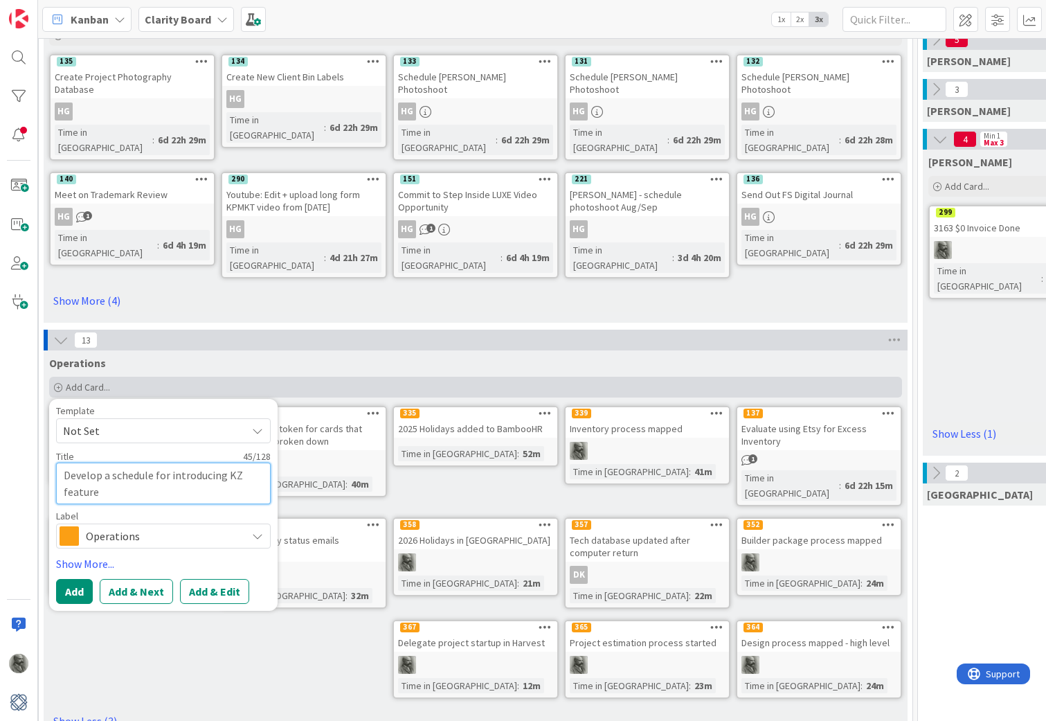
type textarea "x"
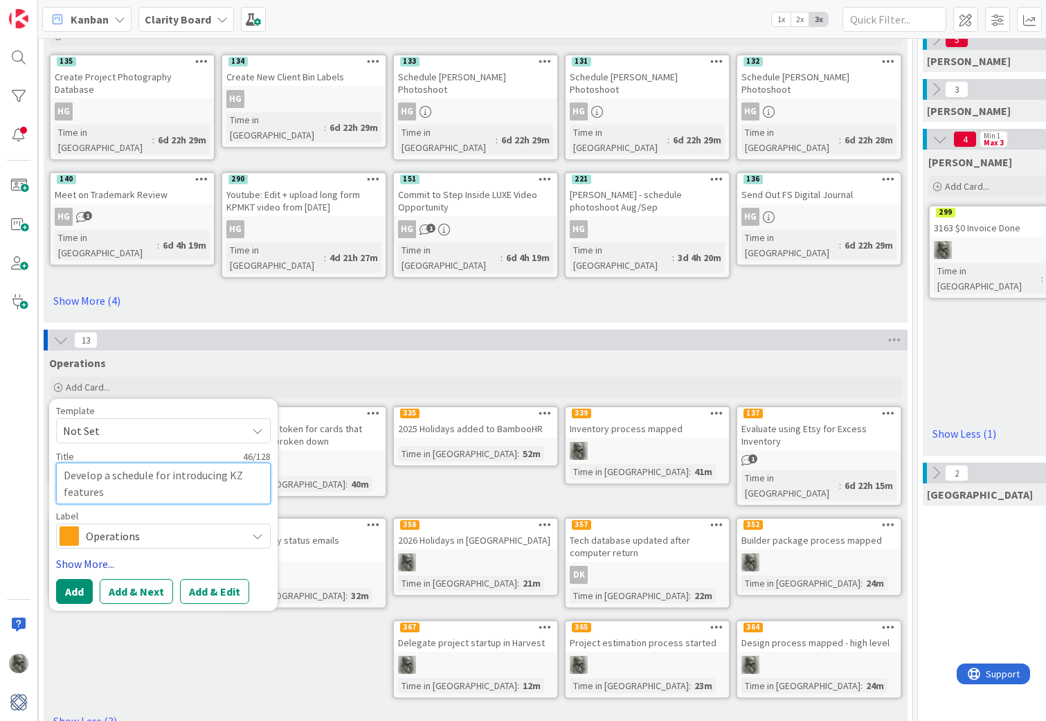
type textarea "Develop a schedule for introducing KZ features"
click at [96, 555] on link "Show More..." at bounding box center [163, 563] width 215 height 17
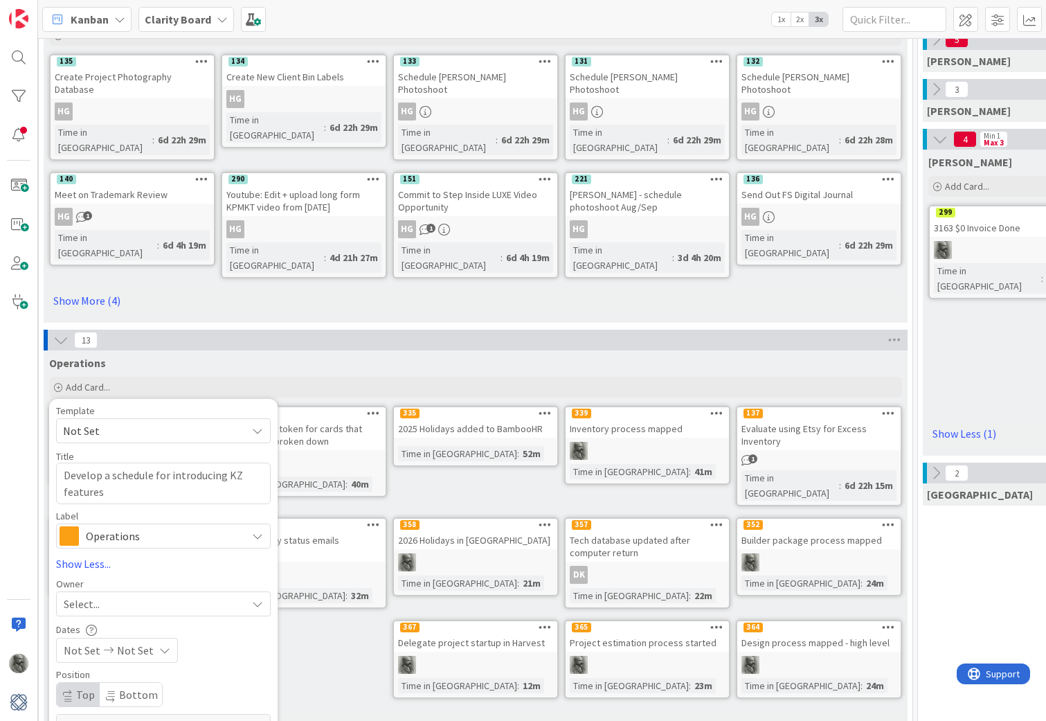
click at [141, 595] on div "Select..." at bounding box center [155, 603] width 183 height 17
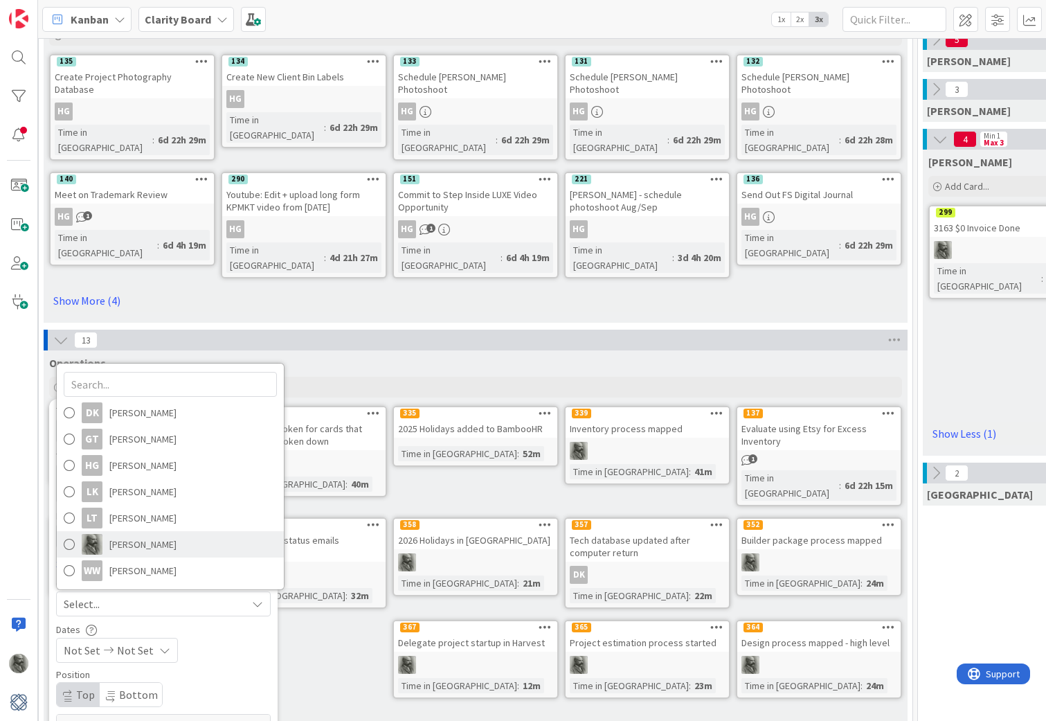
click at [136, 534] on span "[PERSON_NAME]" at bounding box center [142, 544] width 67 height 21
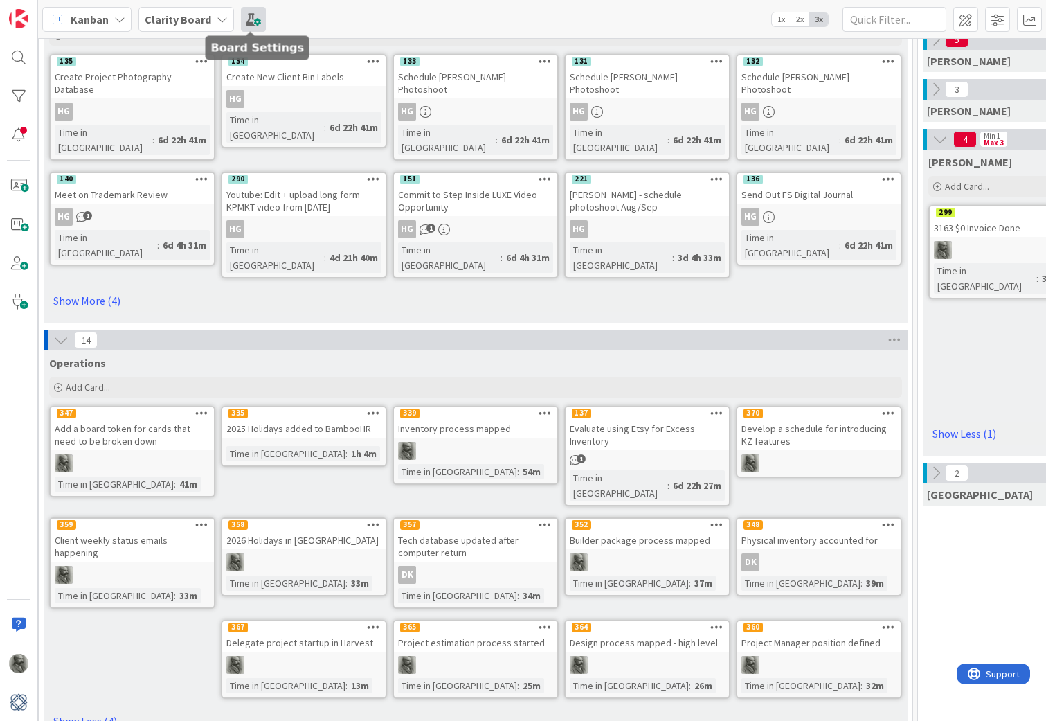
click at [251, 15] on span at bounding box center [253, 19] width 25 height 25
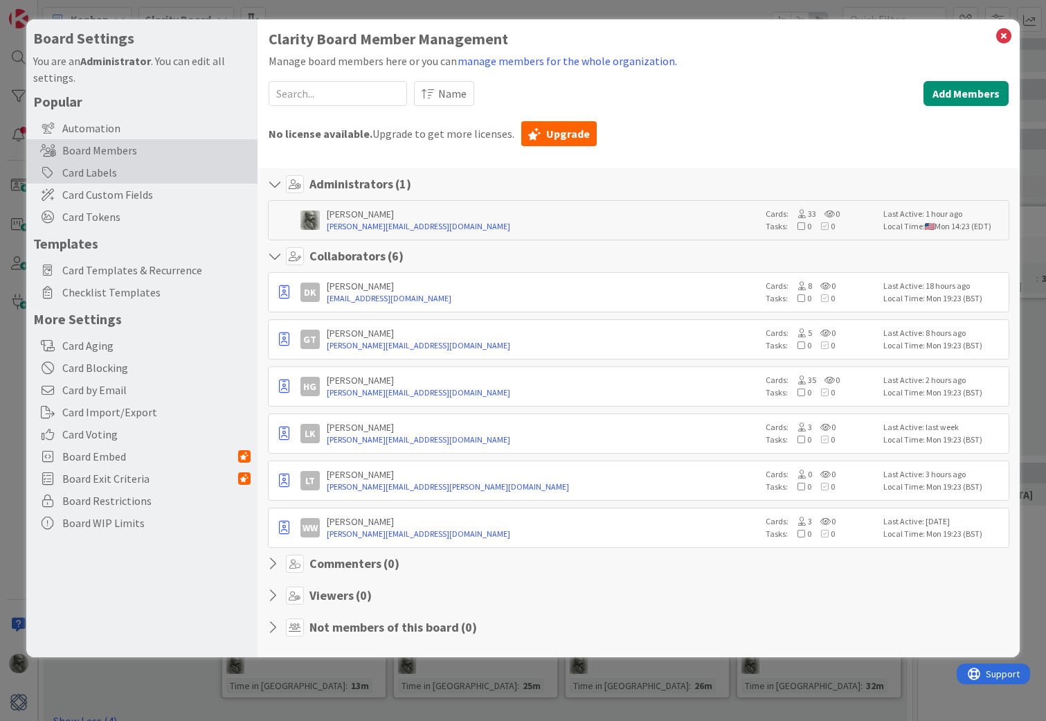
click at [101, 172] on div "Card Labels" at bounding box center [141, 172] width 231 height 22
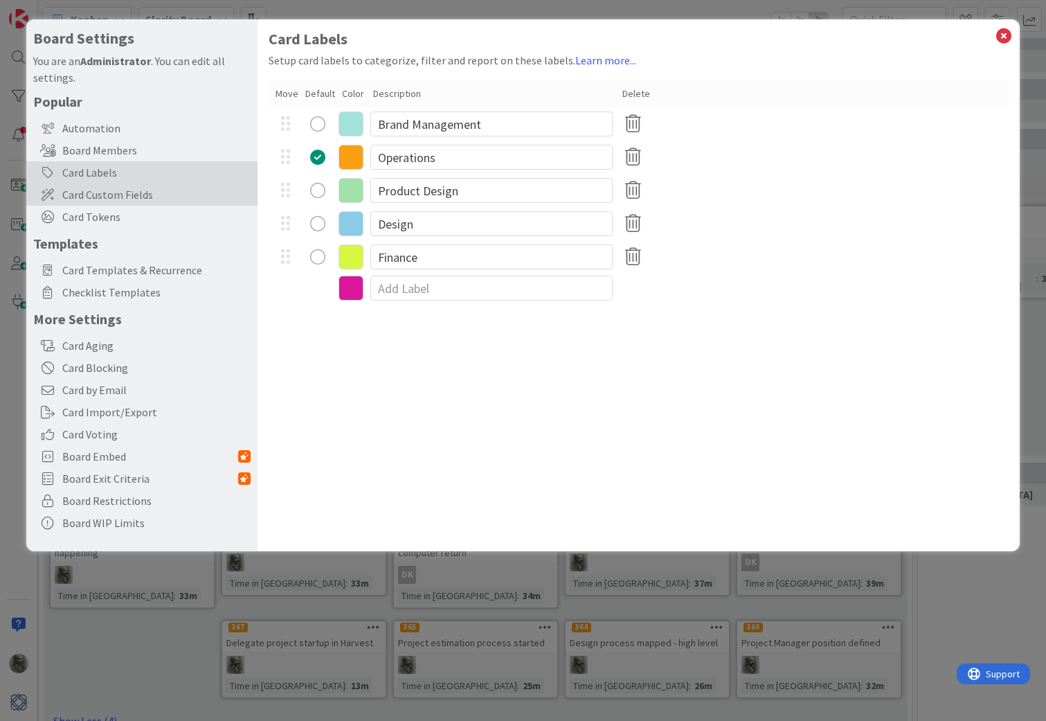
click at [102, 187] on span "Card Custom Fields" at bounding box center [156, 194] width 188 height 17
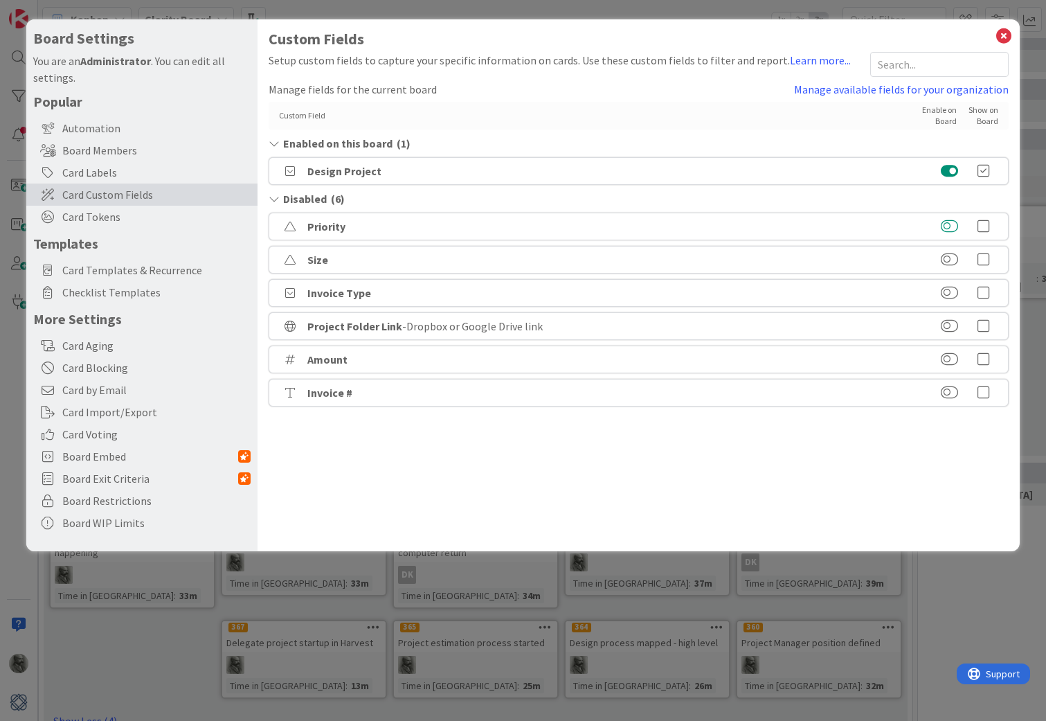
click at [948, 225] on button at bounding box center [949, 226] width 17 height 14
click at [988, 172] on icon at bounding box center [984, 171] width 28 height 14
click at [943, 262] on button at bounding box center [949, 260] width 17 height 14
click at [982, 206] on icon at bounding box center [984, 204] width 28 height 14
click at [1003, 33] on icon at bounding box center [1004, 35] width 18 height 19
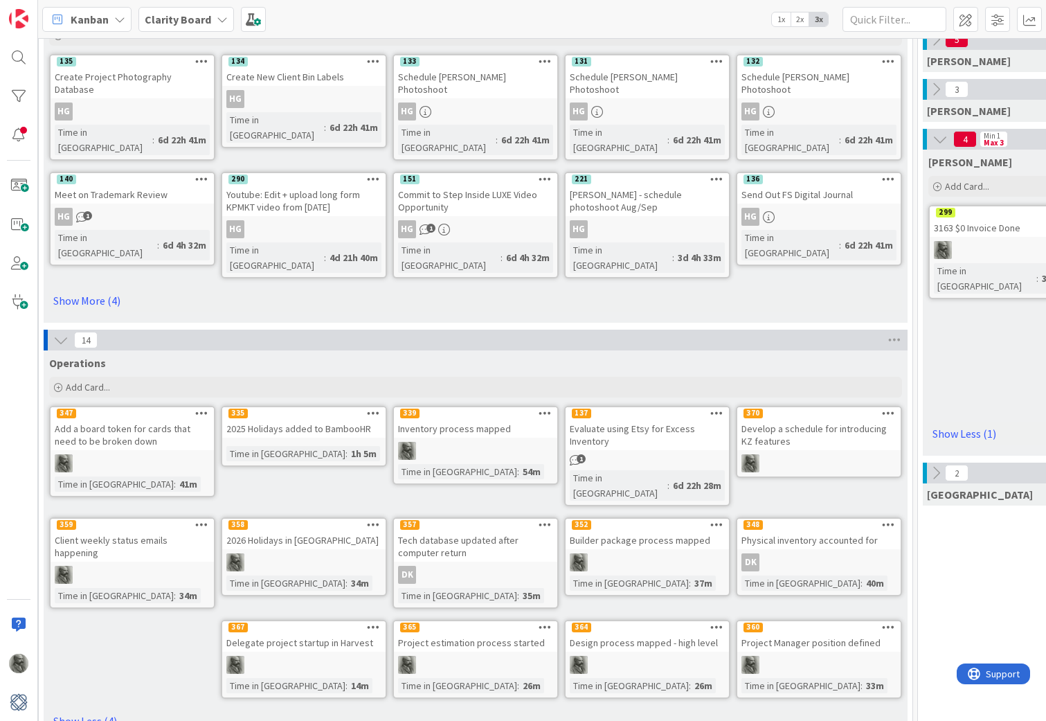
click at [774, 633] on div "Project Manager position defined" at bounding box center [818, 642] width 163 height 18
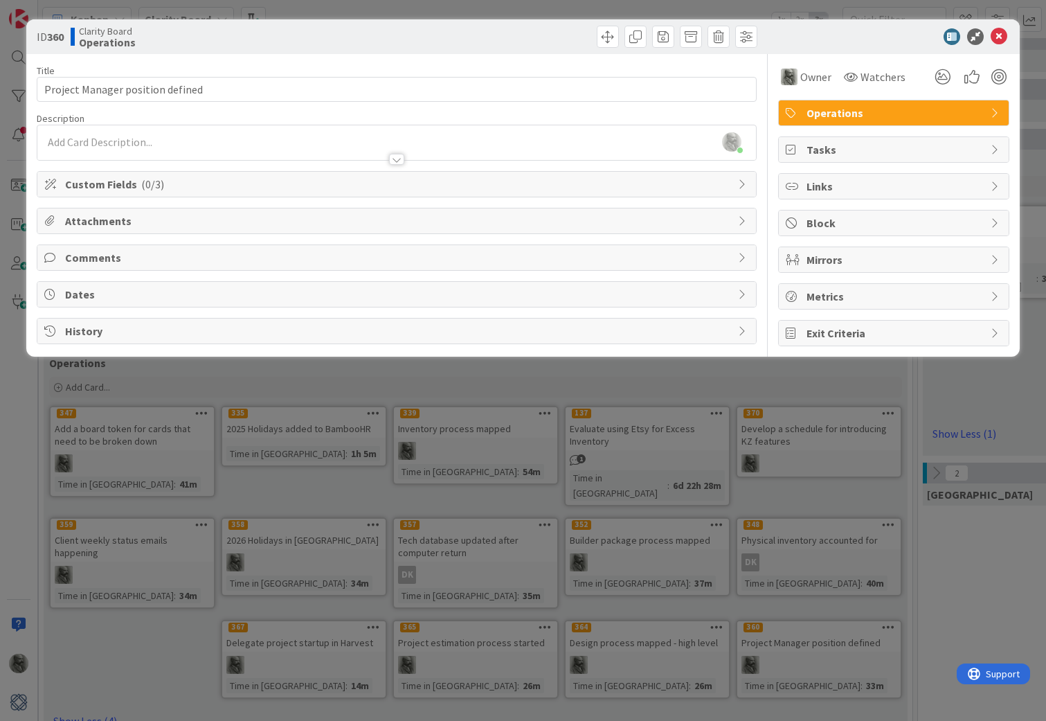
click at [740, 185] on icon at bounding box center [743, 184] width 11 height 11
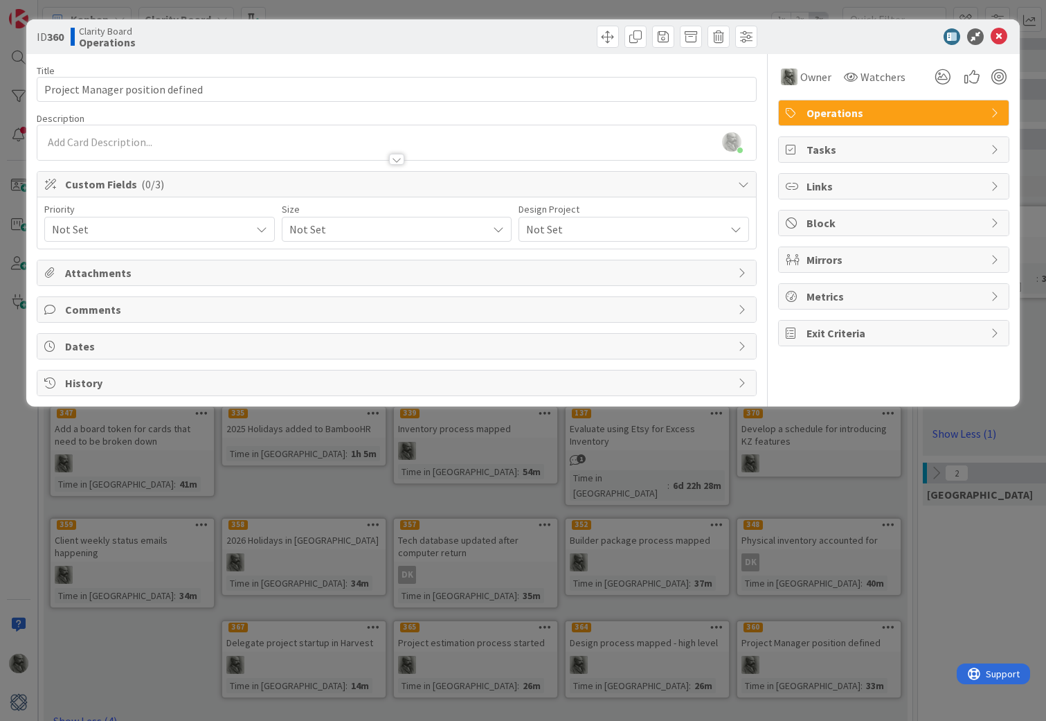
click at [161, 230] on span "Not Set" at bounding box center [148, 228] width 192 height 19
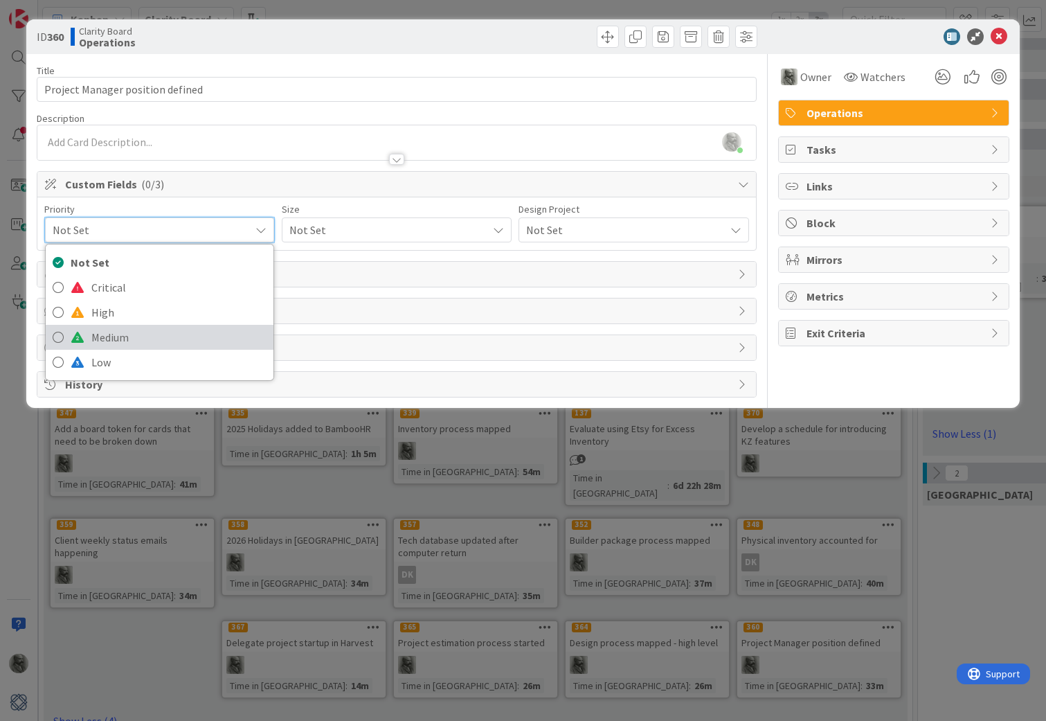
click at [125, 335] on span "Medium" at bounding box center [178, 337] width 175 height 21
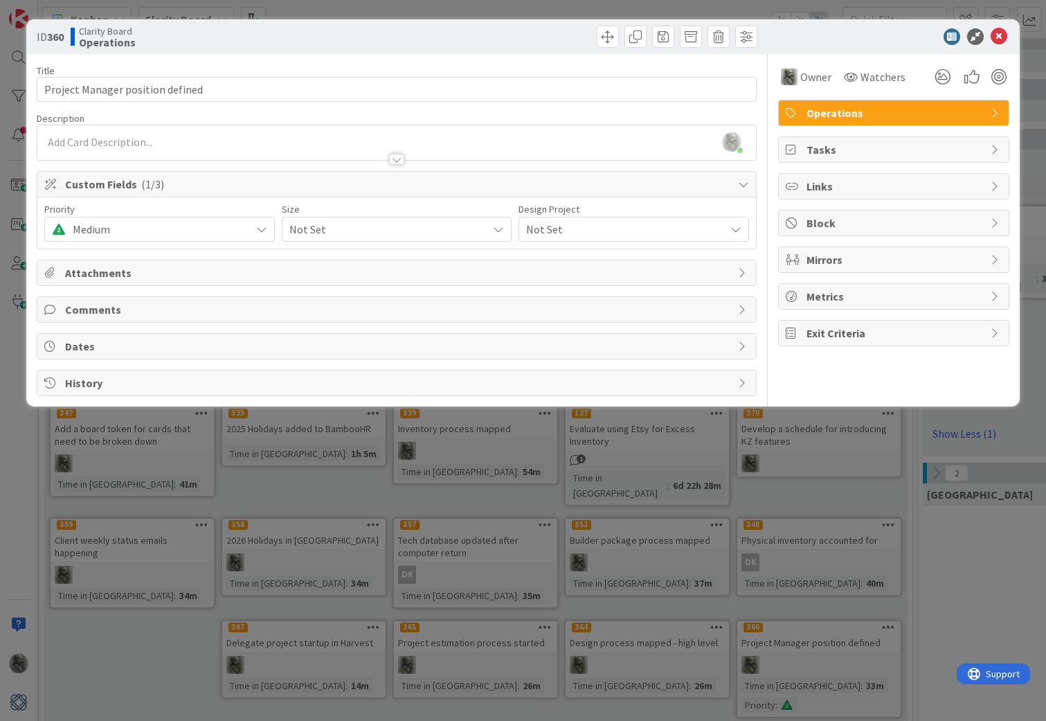
click at [201, 230] on span "Medium" at bounding box center [158, 228] width 171 height 19
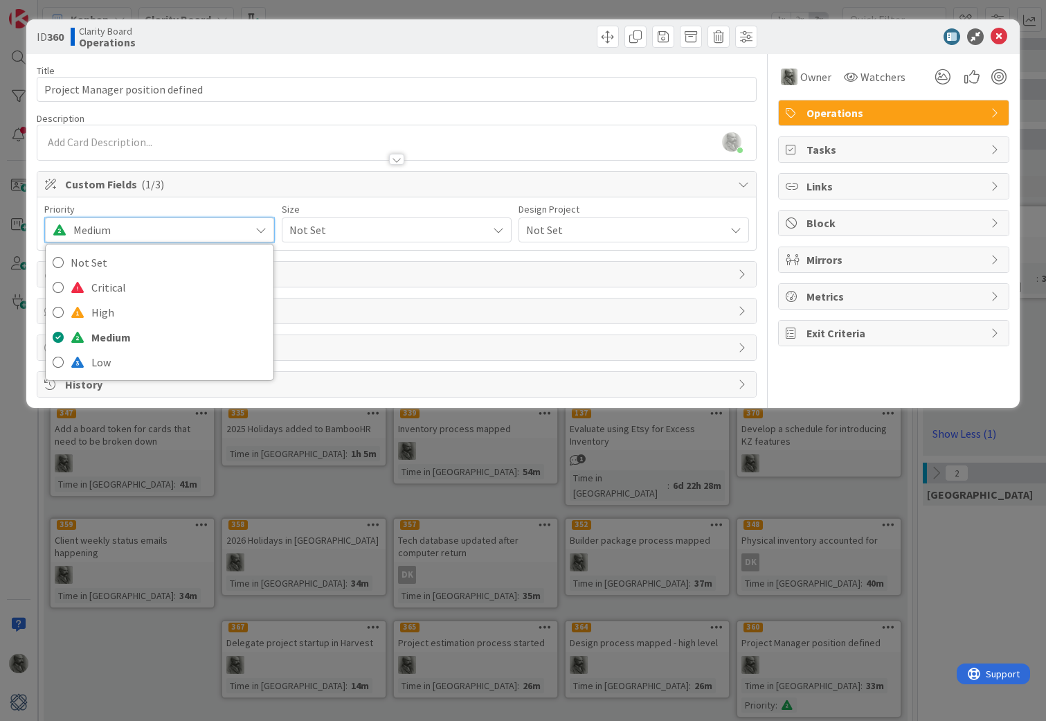
click at [387, 222] on span "Not Set" at bounding box center [385, 229] width 192 height 19
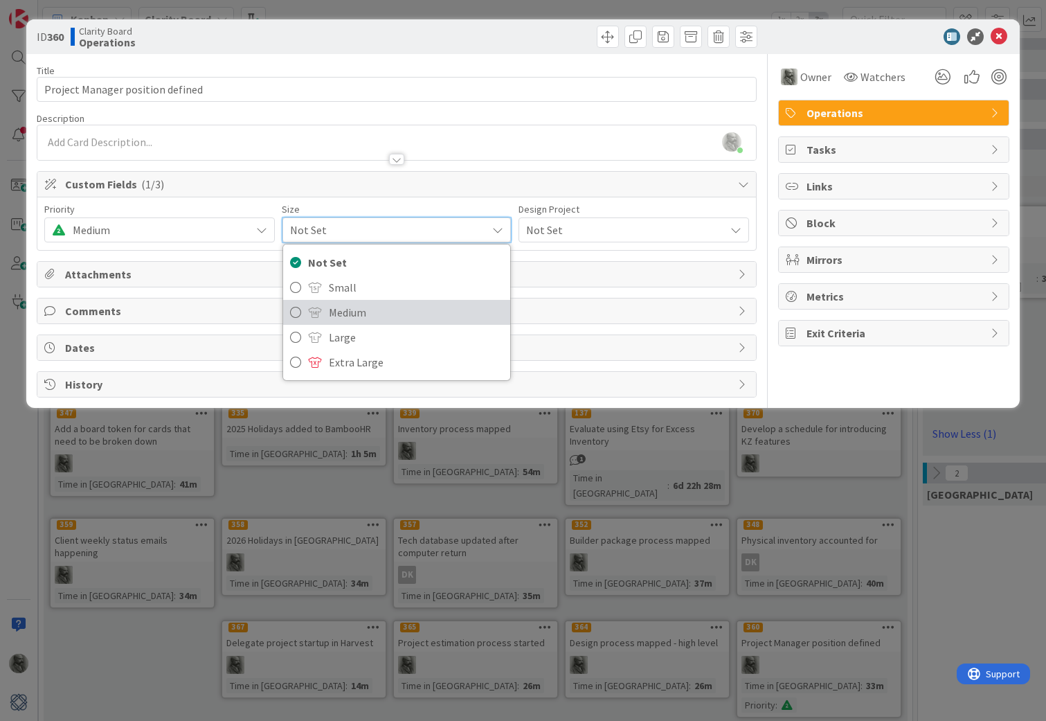
click at [357, 316] on span "Medium" at bounding box center [416, 312] width 175 height 21
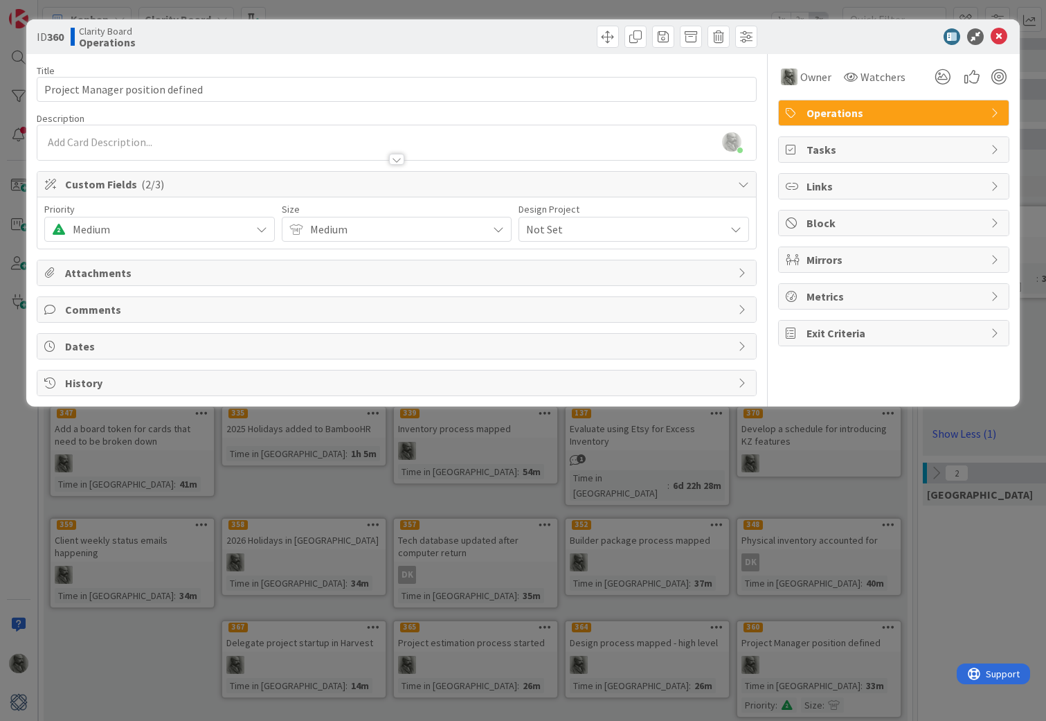
click at [565, 228] on span "Not Set" at bounding box center [622, 228] width 192 height 19
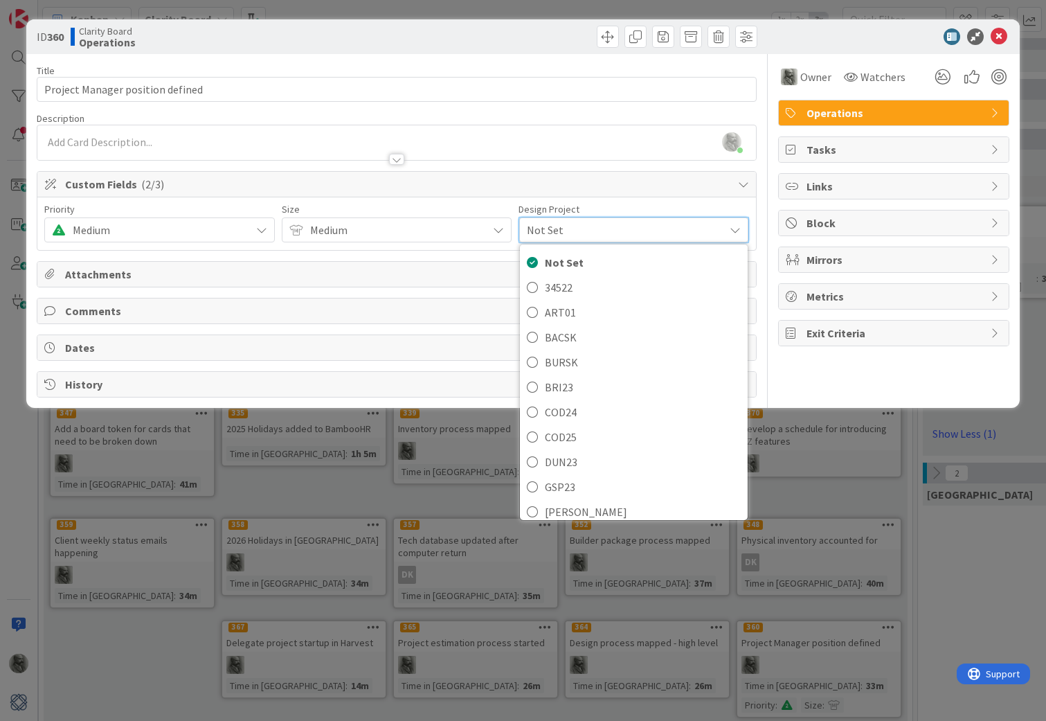
click at [565, 228] on span "Not Set" at bounding box center [622, 229] width 190 height 19
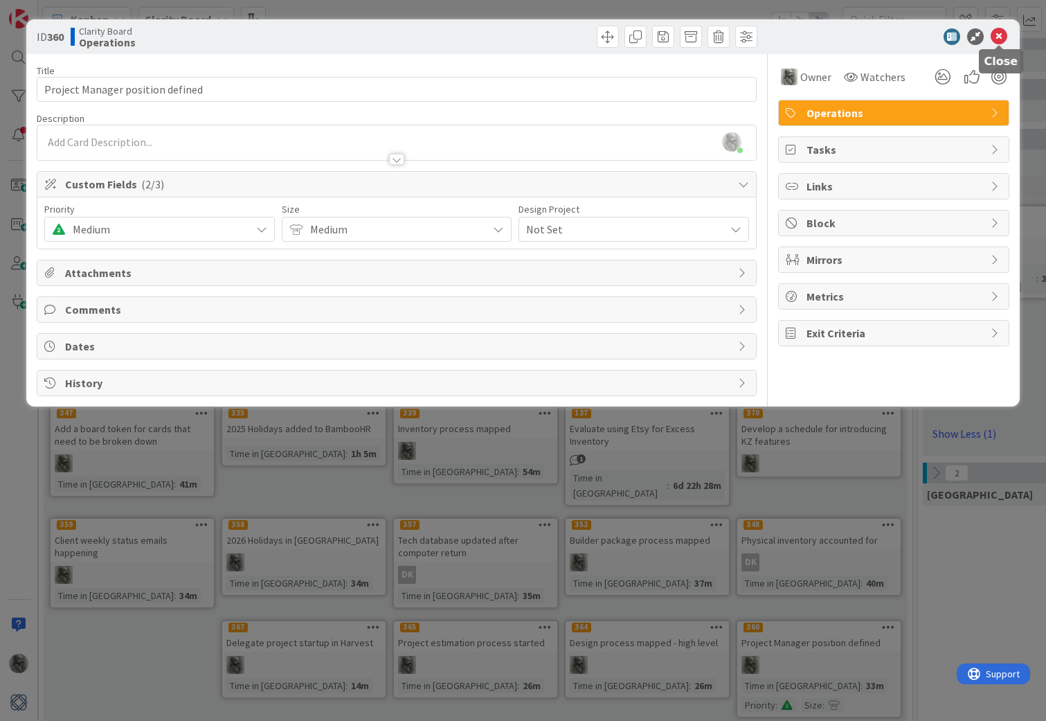
click at [1000, 38] on icon at bounding box center [998, 36] width 17 height 17
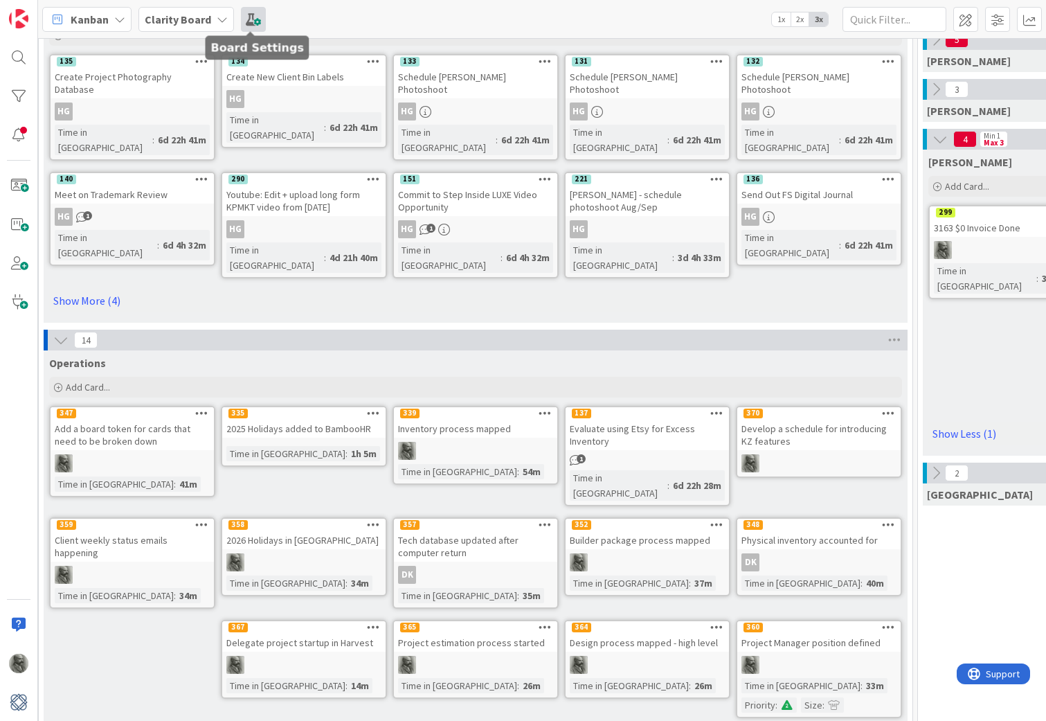
click at [250, 24] on span at bounding box center [253, 19] width 25 height 25
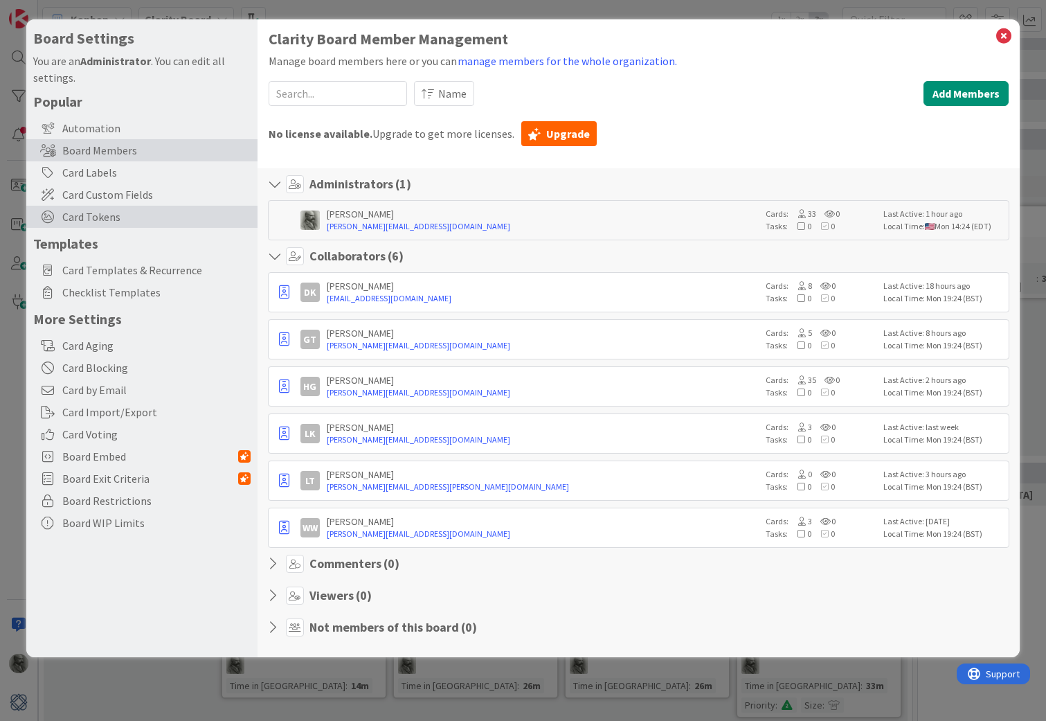
click at [98, 213] on span "Card Tokens" at bounding box center [156, 216] width 188 height 17
type textarea "x"
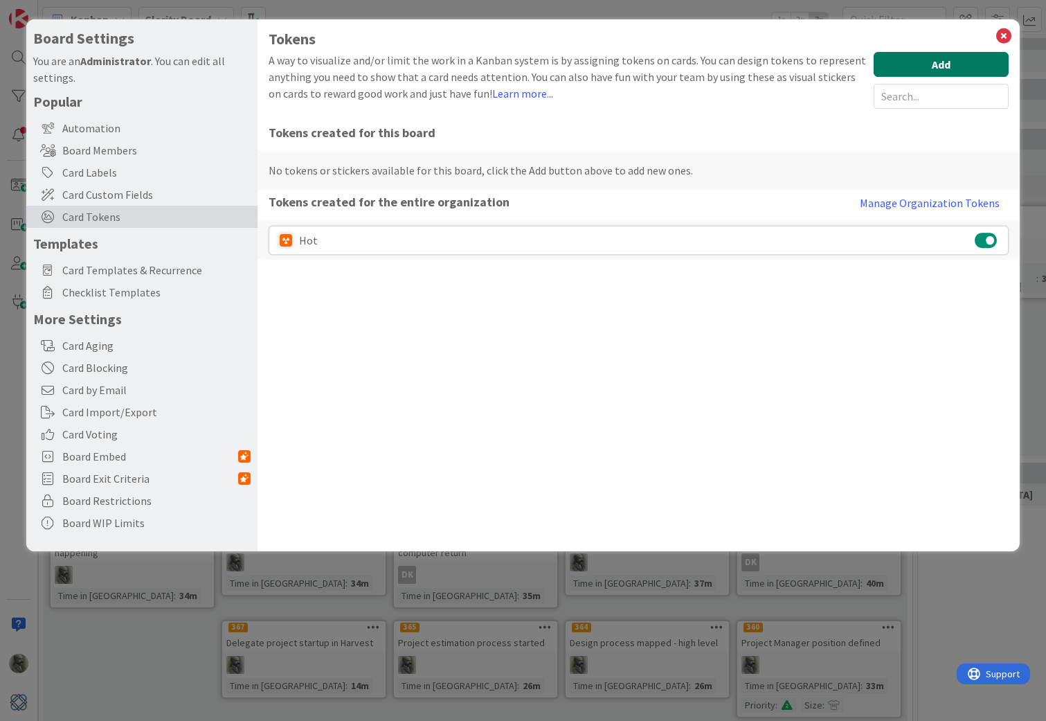
click at [934, 67] on button "Add" at bounding box center [940, 64] width 135 height 25
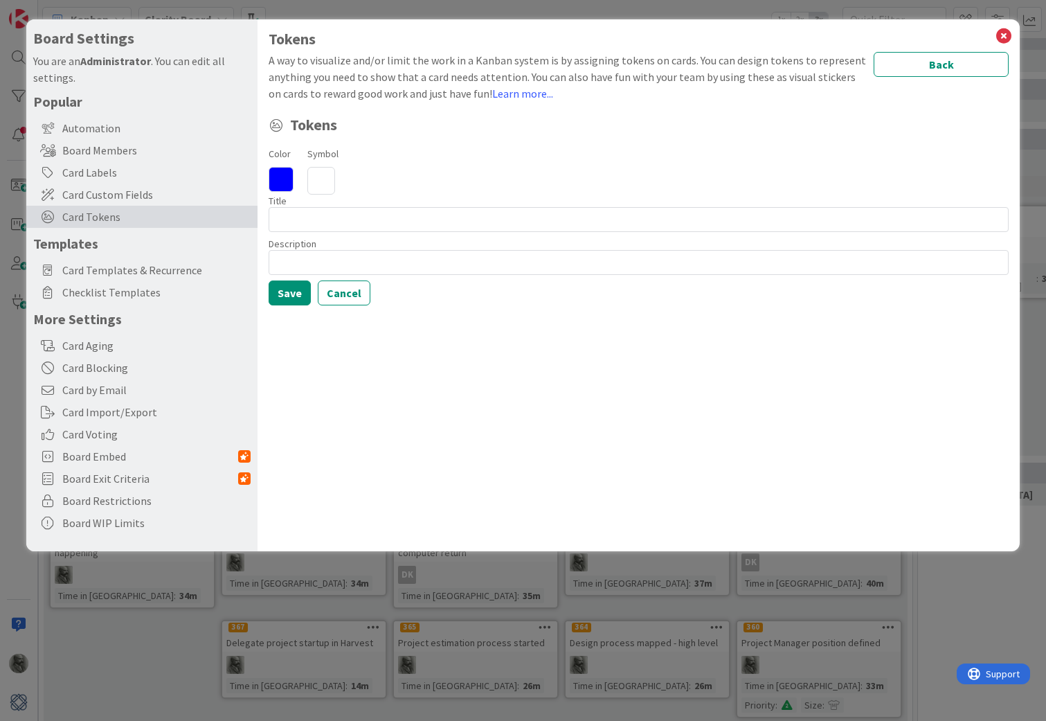
click at [282, 179] on icon at bounding box center [281, 179] width 25 height 25
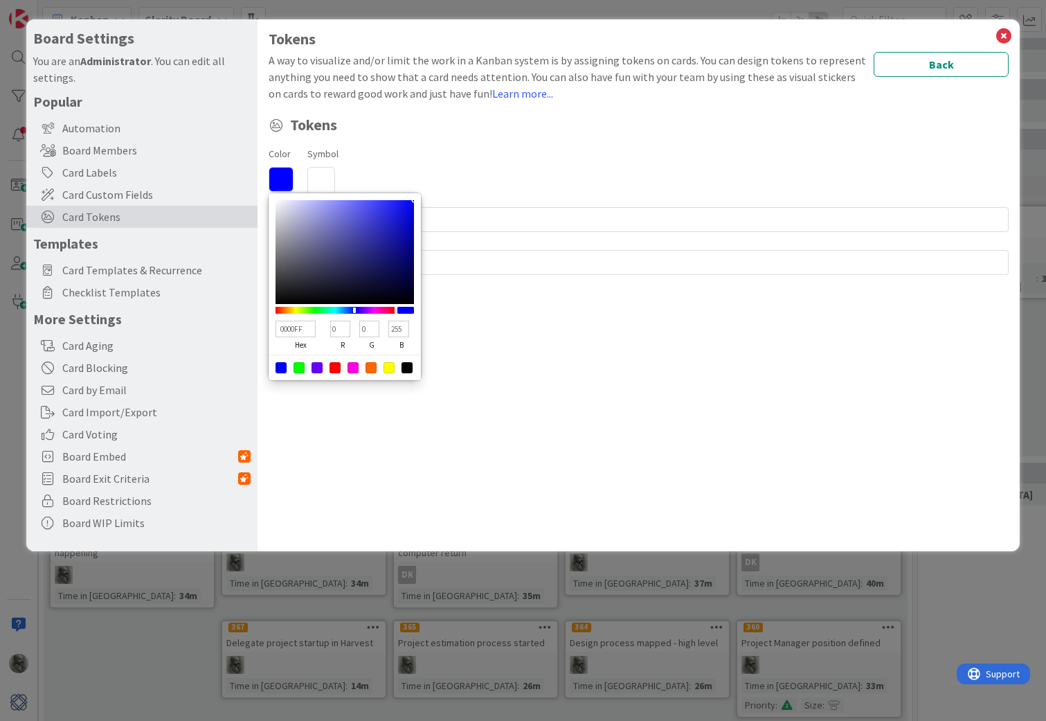
click at [373, 368] on div at bounding box center [370, 367] width 11 height 11
type input "FF6600"
type input "255"
type input "102"
type input "0"
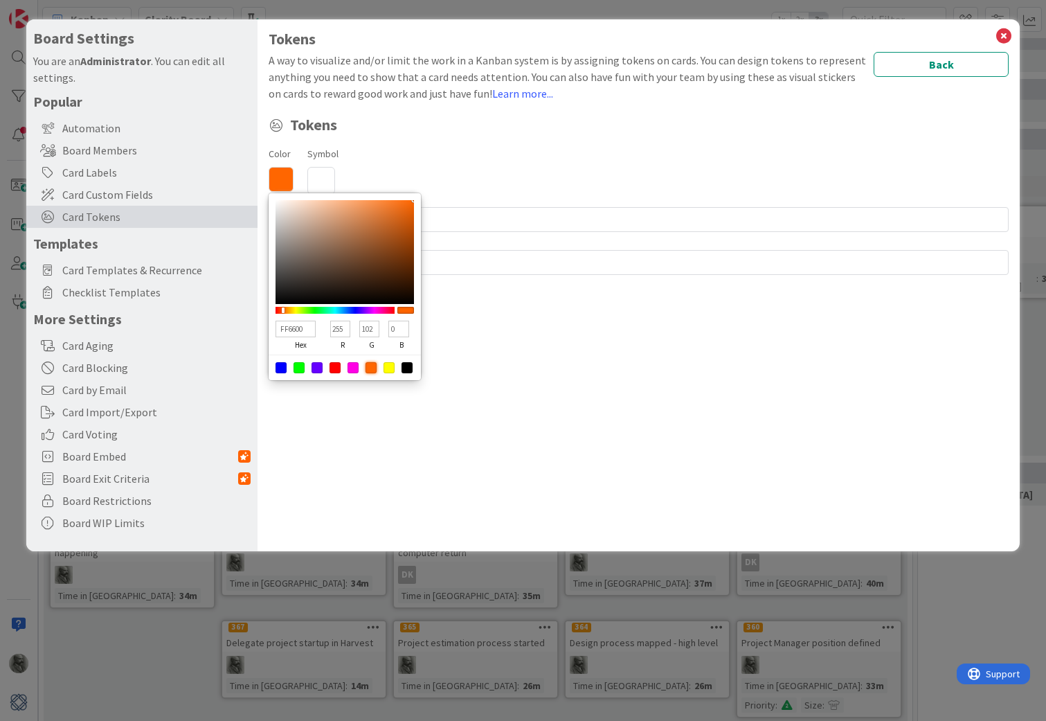
click at [318, 182] on icon at bounding box center [321, 181] width 28 height 28
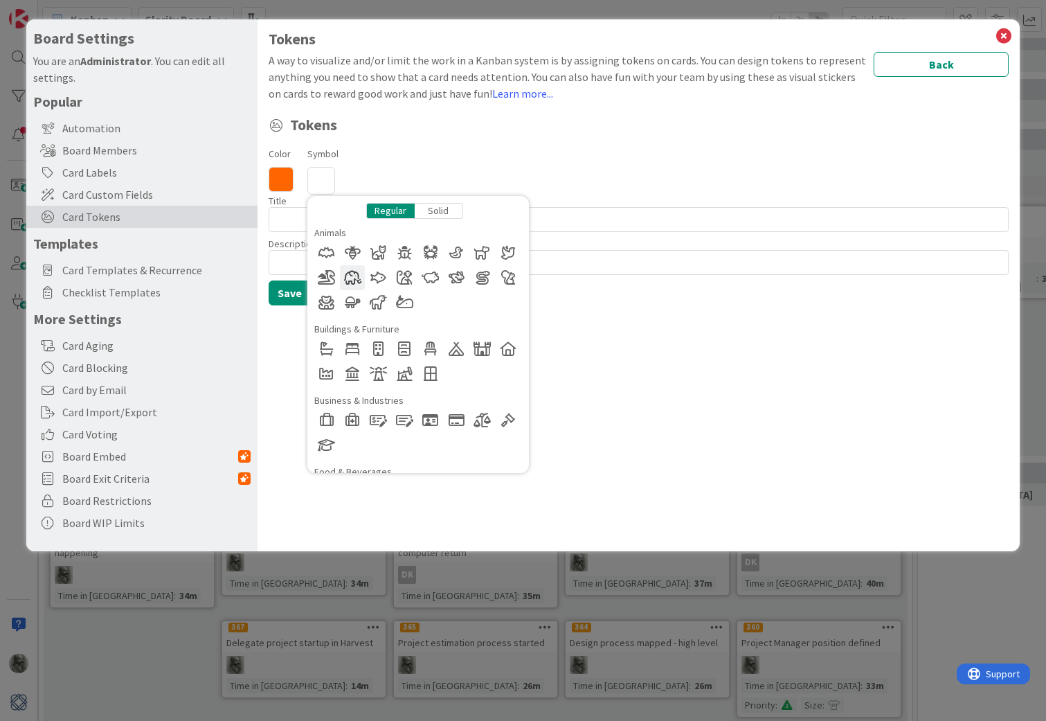
click at [353, 278] on div at bounding box center [352, 277] width 25 height 25
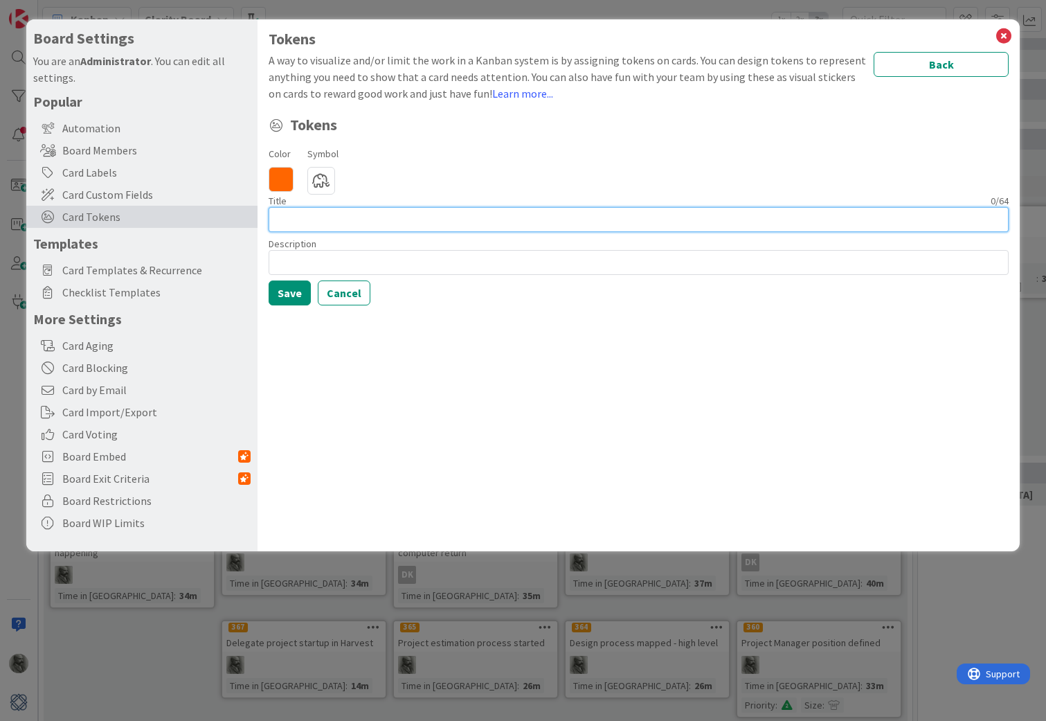
click at [330, 219] on input at bounding box center [639, 219] width 740 height 25
type input "Break this down"
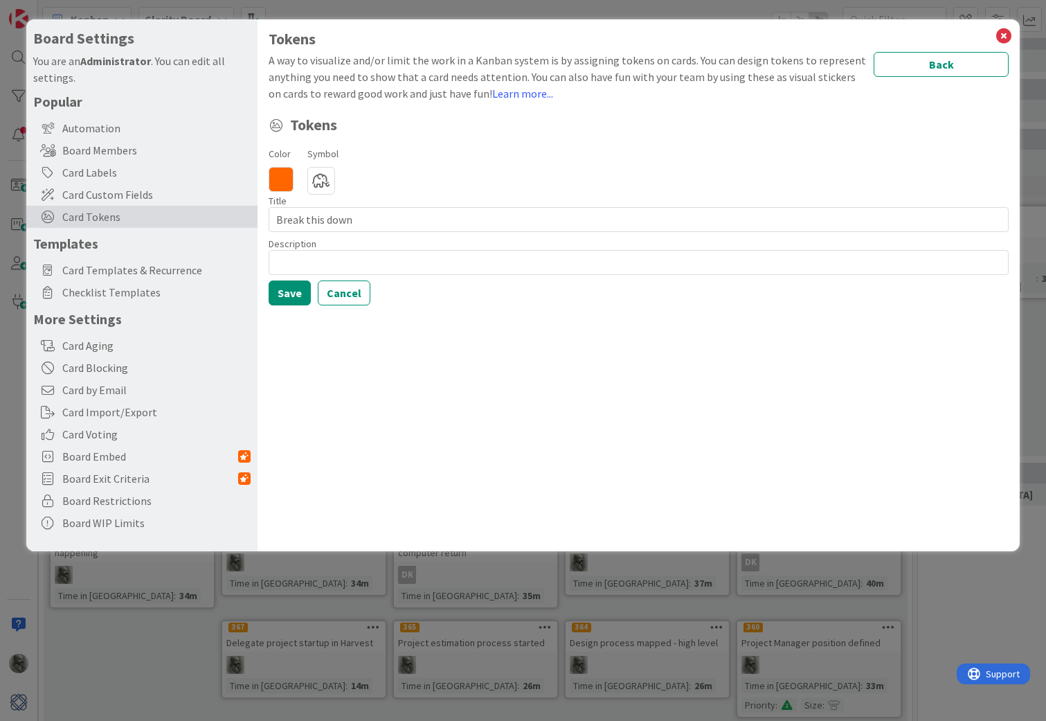
click at [320, 181] on icon at bounding box center [321, 181] width 28 height 28
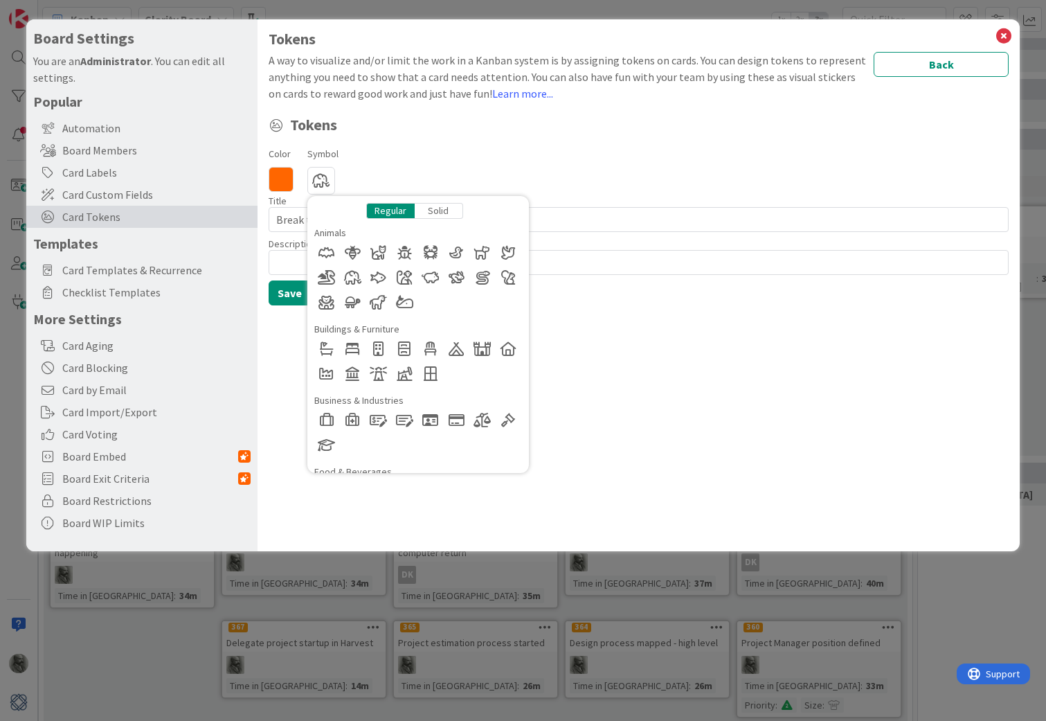
click at [287, 179] on icon at bounding box center [281, 179] width 25 height 25
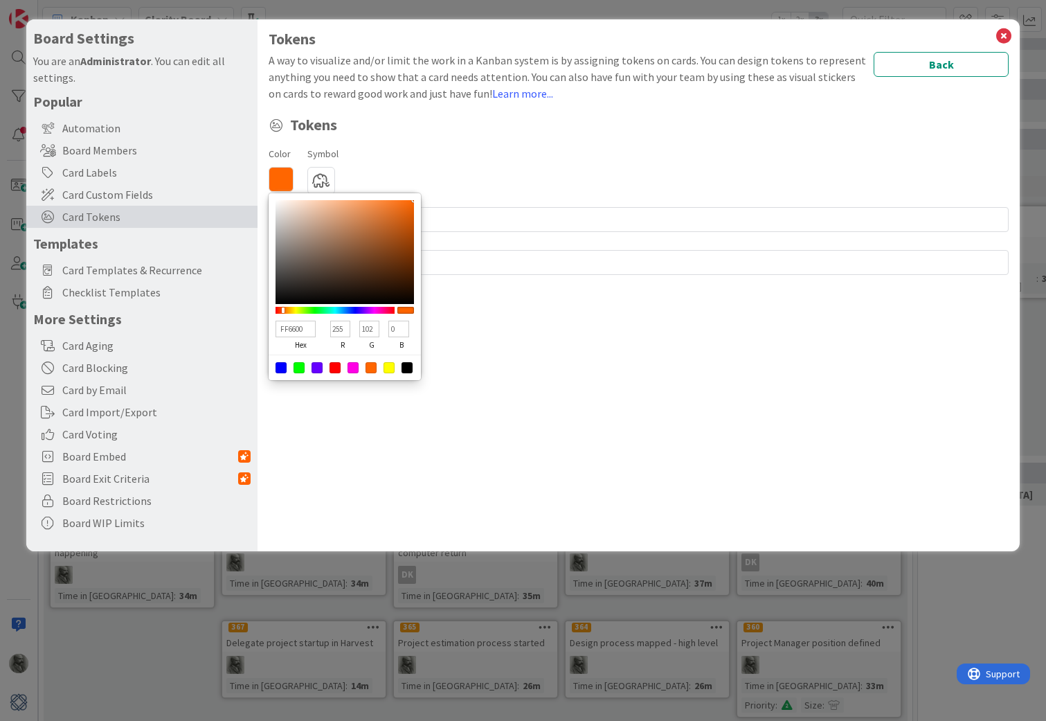
type input "8A3B07"
type input "138"
type input "59"
type input "7"
click at [407, 248] on div at bounding box center [344, 252] width 138 height 104
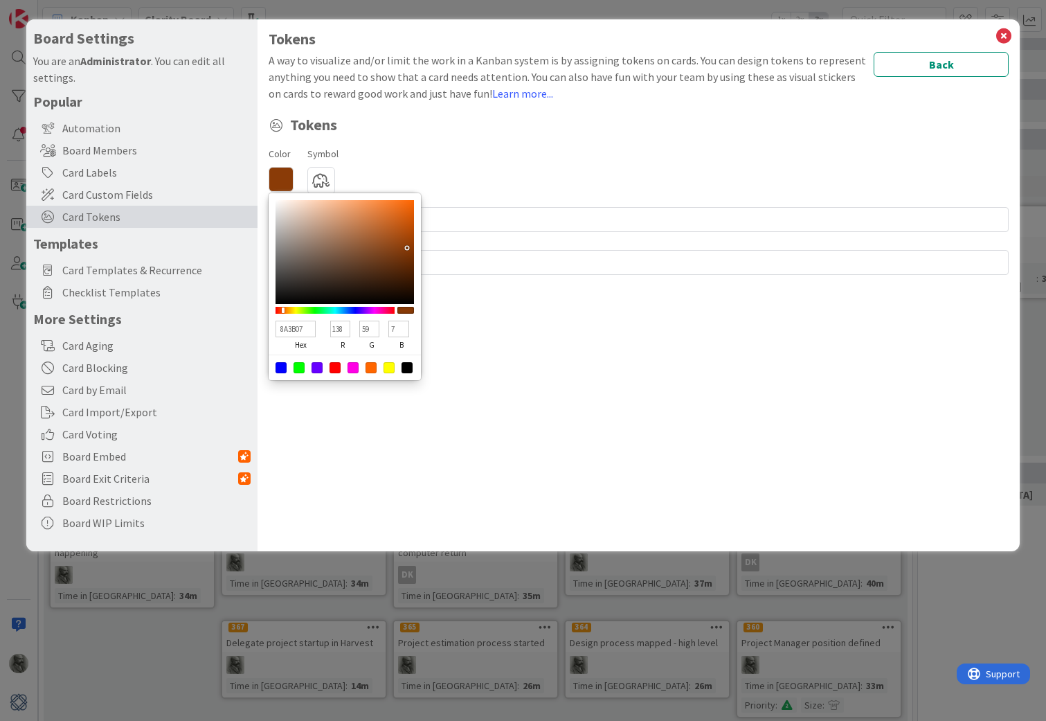
type input "943F07"
type input "148"
type input "63"
type input "994006"
type input "153"
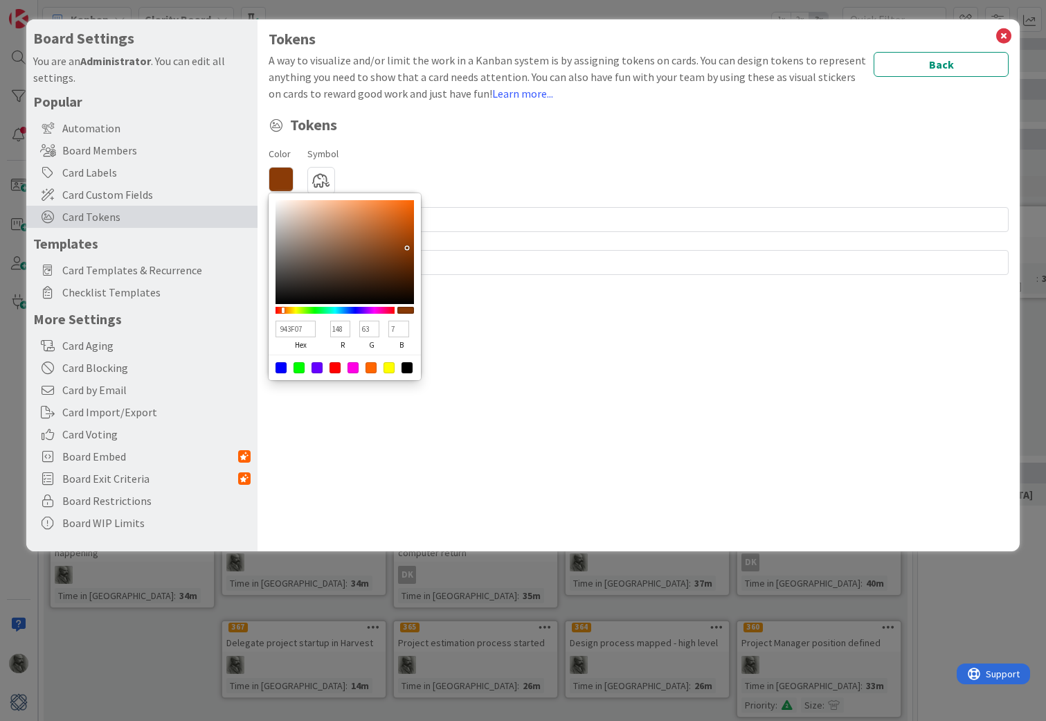
type input "64"
type input "6"
type input "A14406"
type input "161"
type input "68"
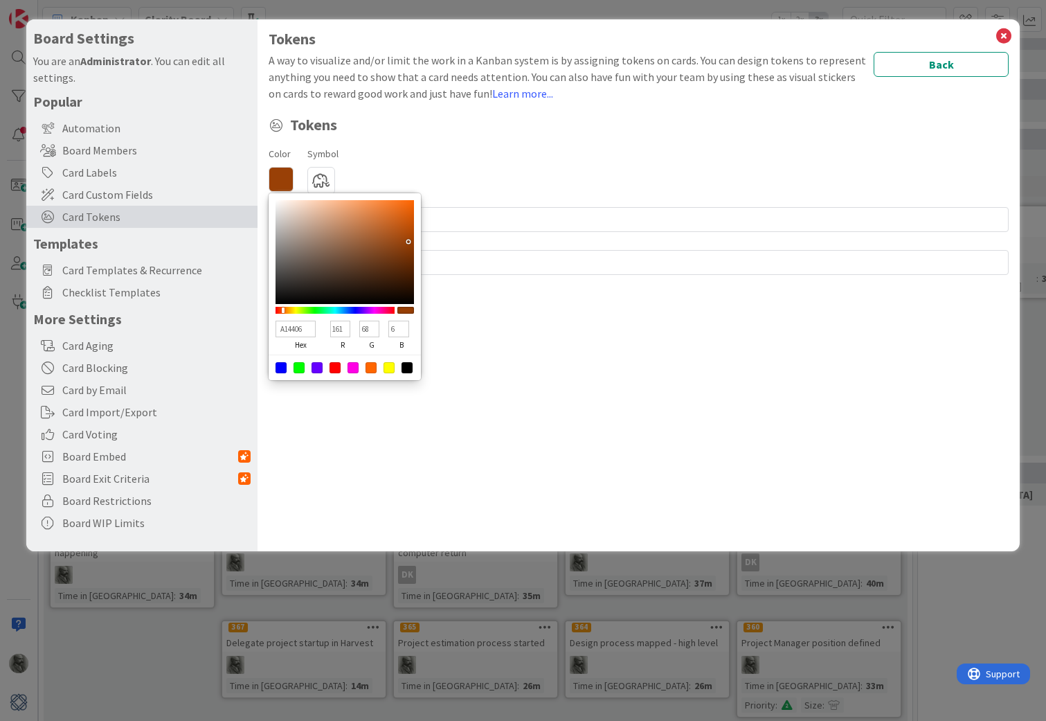
type input "AF4A06"
type input "175"
type input "74"
type input "B84D04"
type input "184"
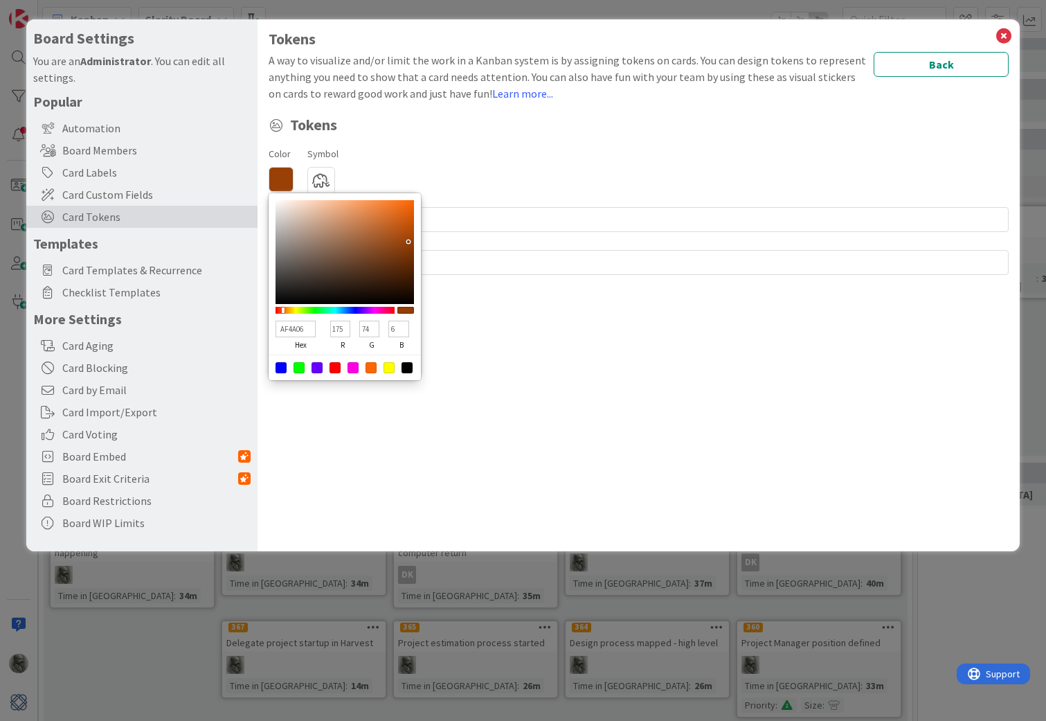
type input "77"
type input "4"
type input "B34A03"
type input "179"
type input "74"
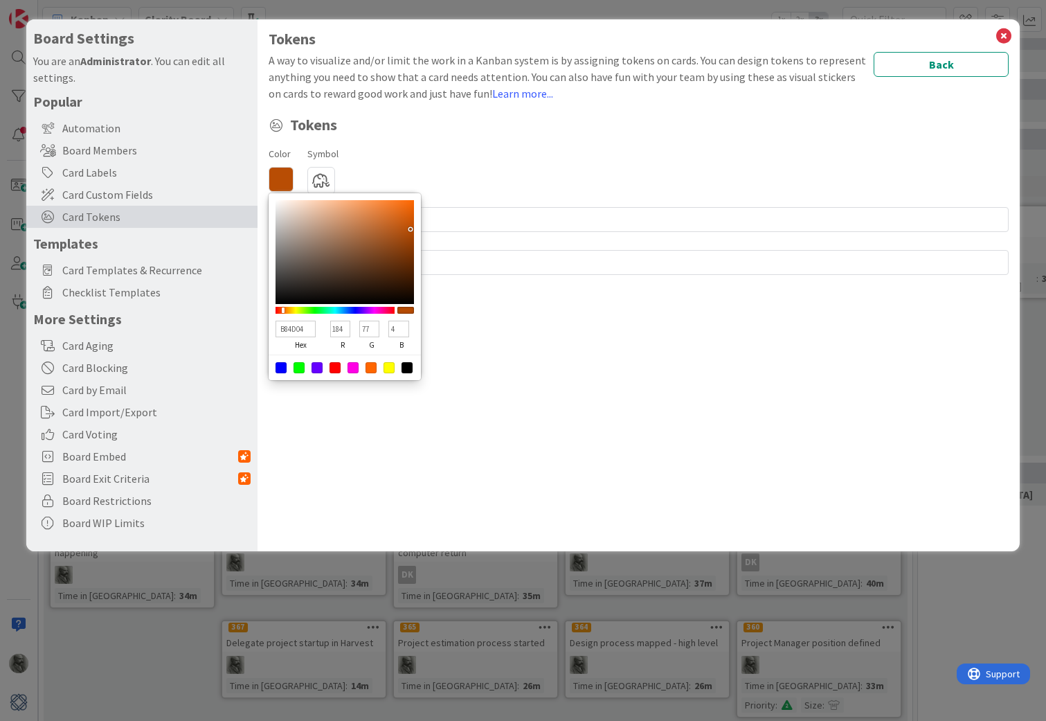
type input "3"
type input "AF4802"
type input "175"
type input "72"
type input "2"
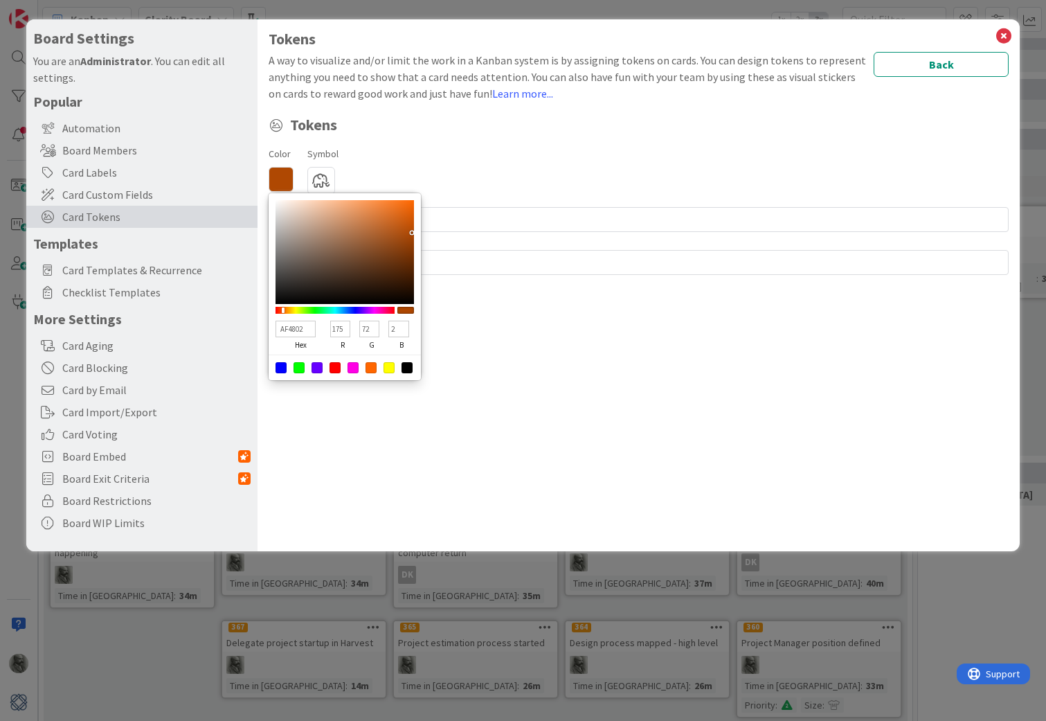
type input "AD4802"
type input "173"
type input "B35C21"
type input "179"
type input "92"
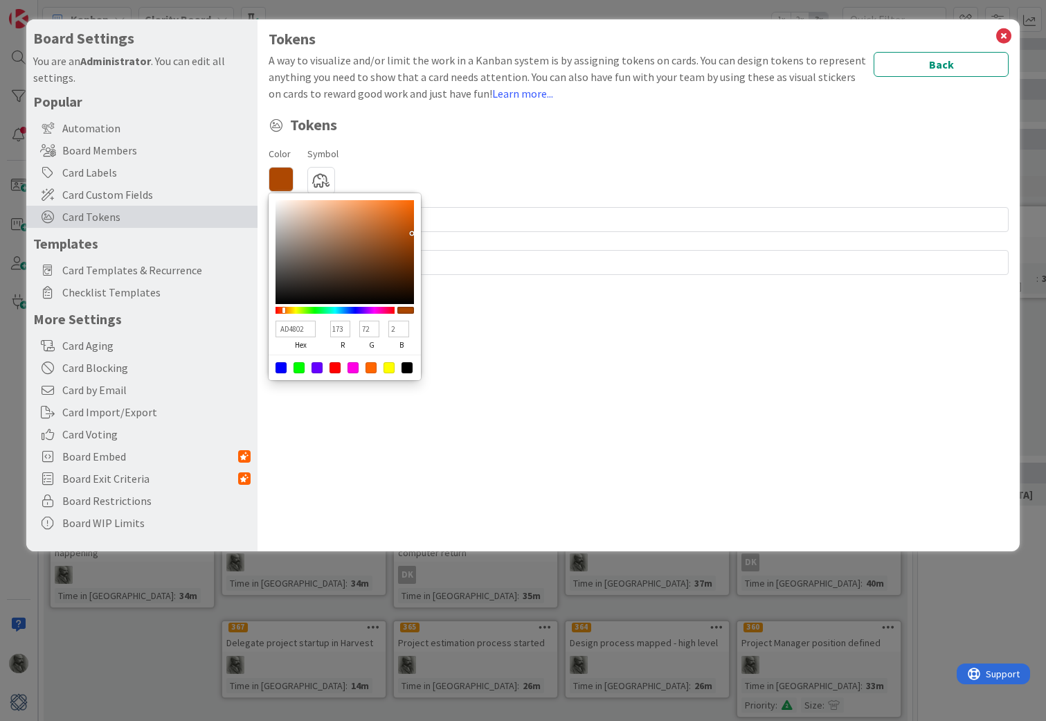
type input "33"
type input "C08156"
type input "192"
type input "129"
type input "86"
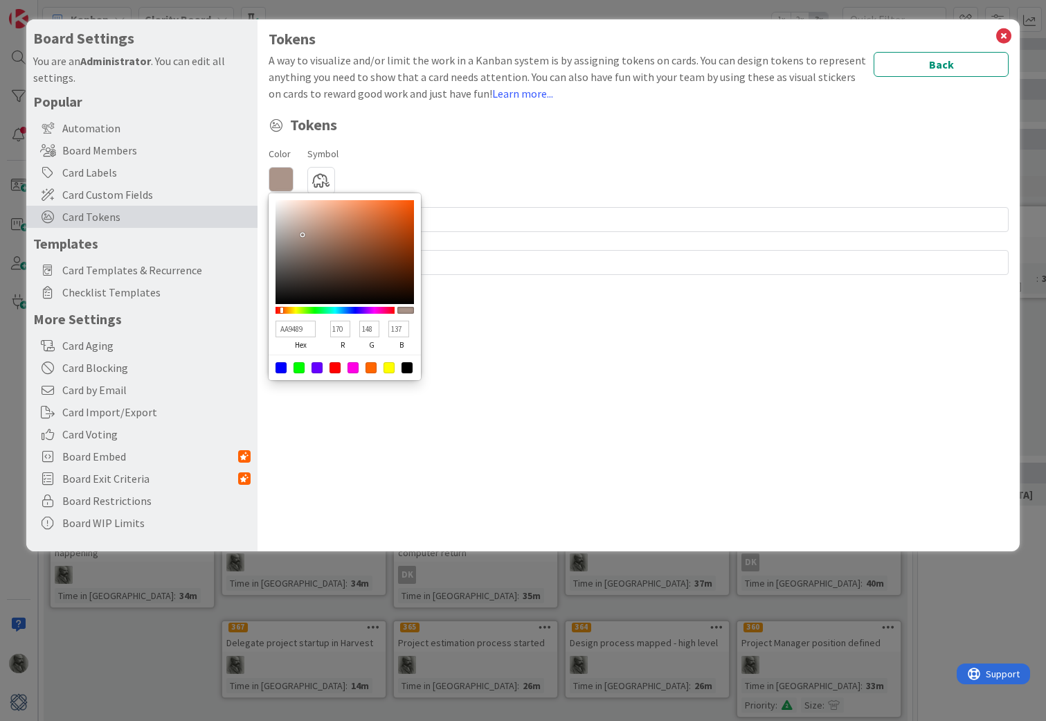
drag, startPoint x: 408, startPoint y: 242, endPoint x: 302, endPoint y: 235, distance: 106.1
click at [302, 235] on div at bounding box center [344, 252] width 138 height 104
click at [532, 394] on div "Tokens A way to visualize and/or limit the work in a Kanban system is by assign…" at bounding box center [638, 285] width 762 height 532
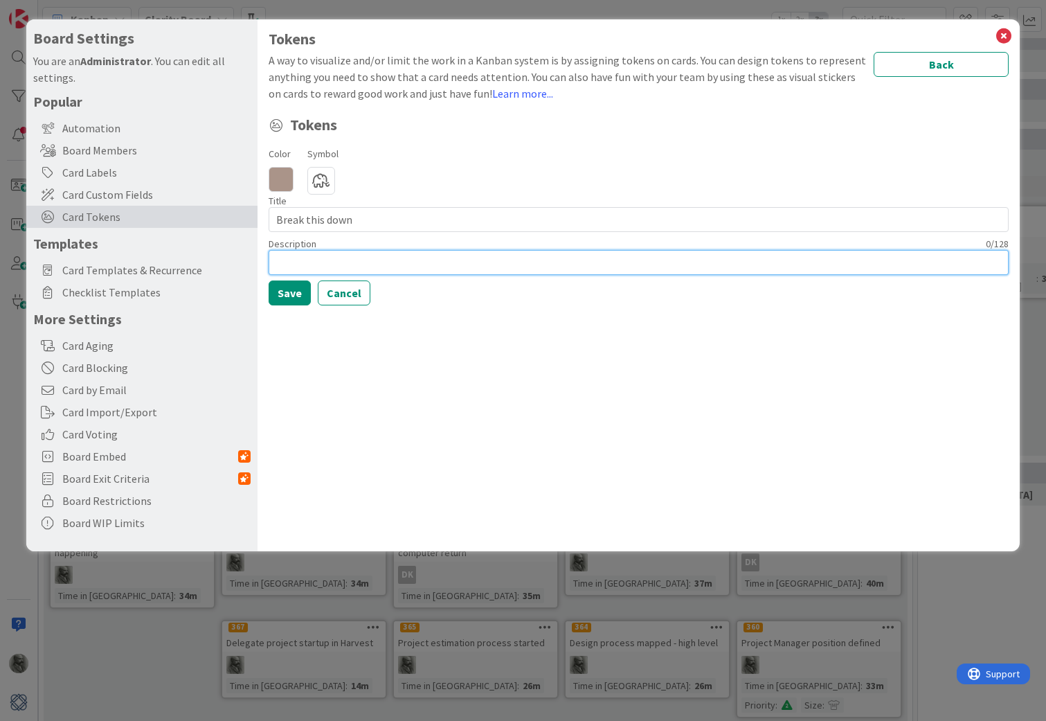
click at [328, 256] on input at bounding box center [639, 262] width 740 height 25
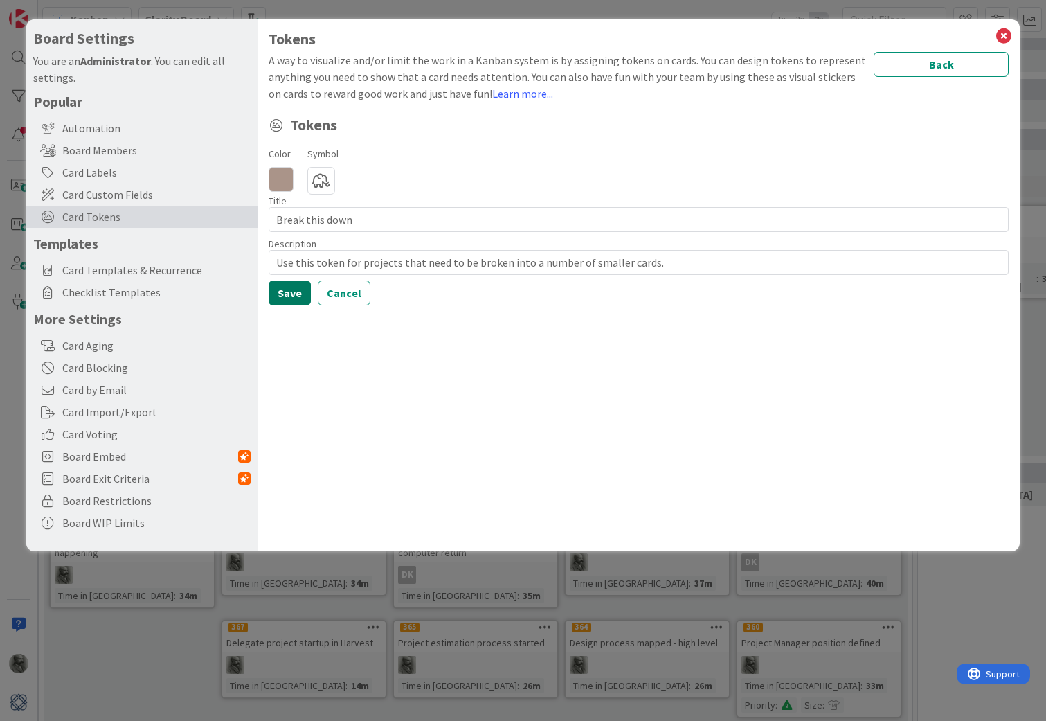
click at [295, 291] on button "Save" at bounding box center [290, 292] width 42 height 25
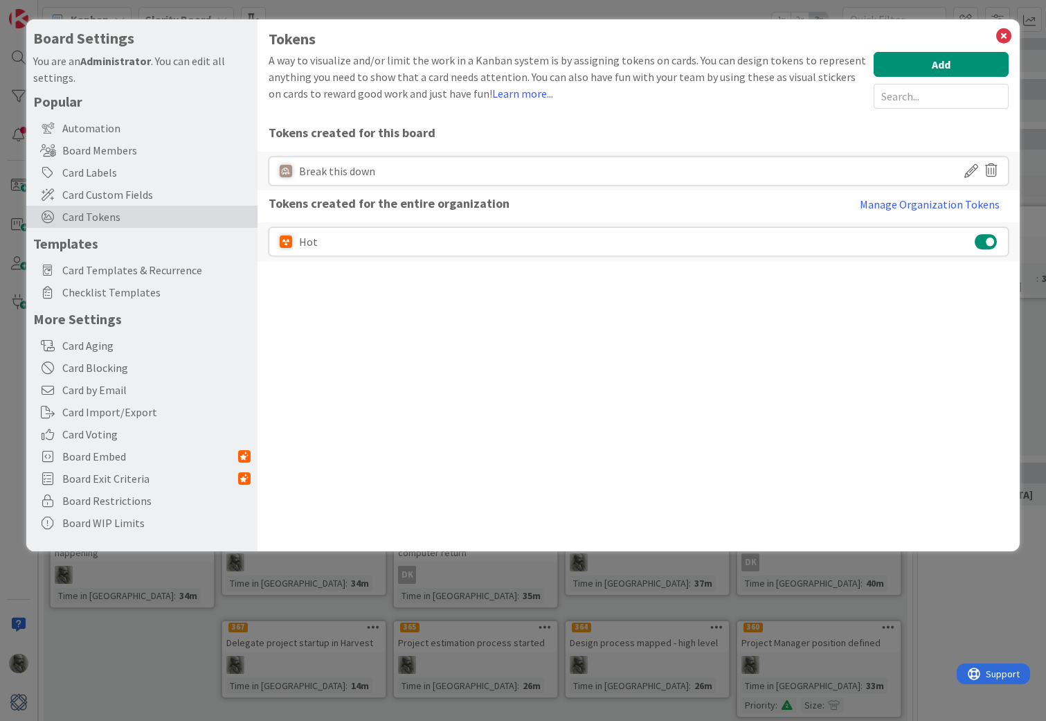
click at [971, 167] on icon at bounding box center [971, 171] width 14 height 24
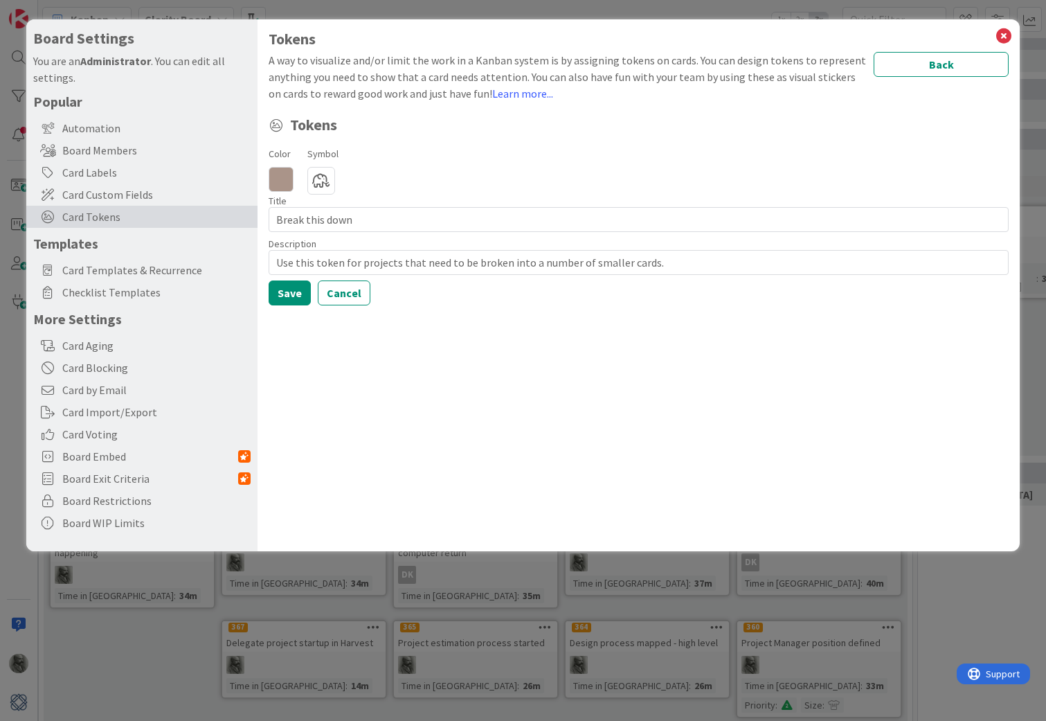
click at [323, 179] on icon at bounding box center [321, 181] width 28 height 28
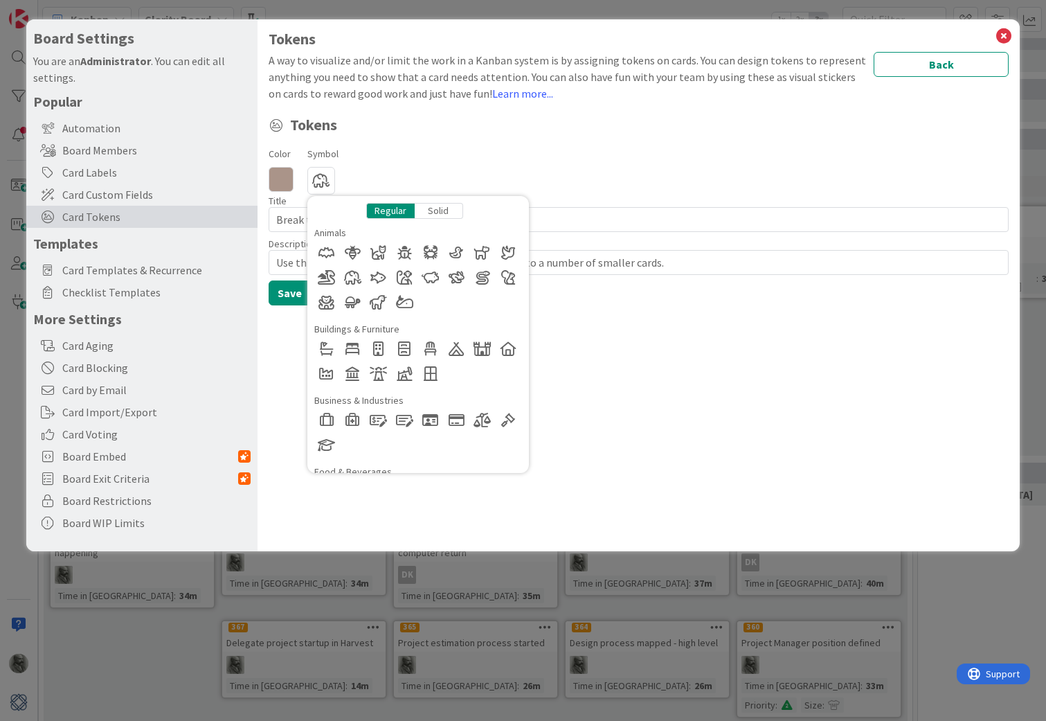
click at [443, 213] on div "Solid" at bounding box center [439, 211] width 48 height 16
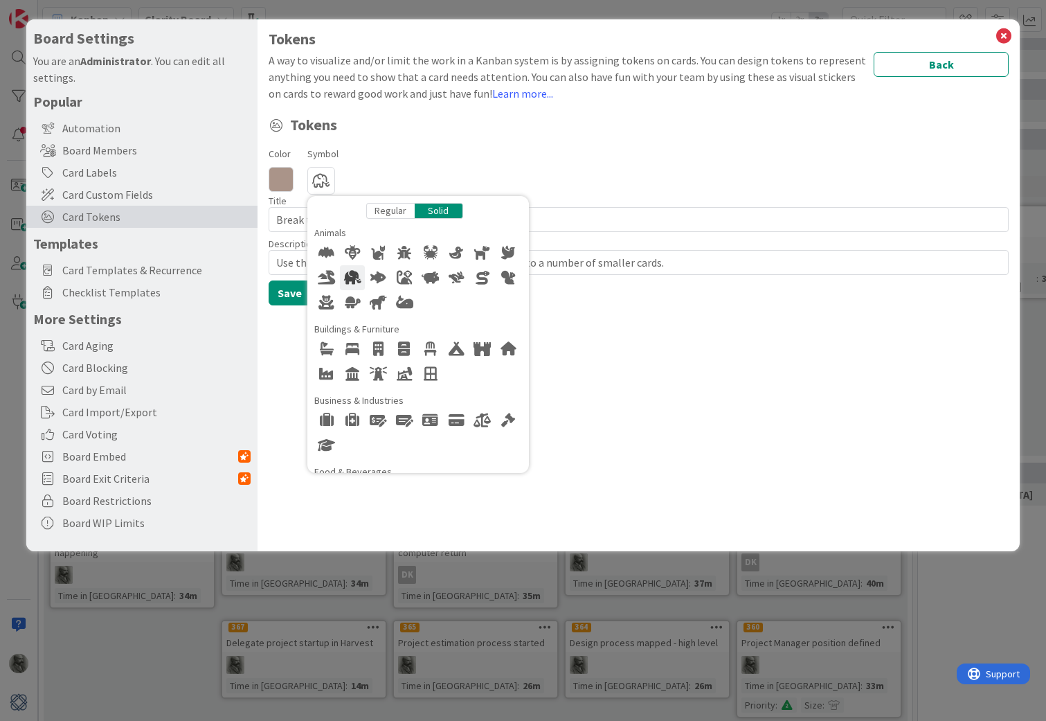
click at [354, 275] on div at bounding box center [352, 277] width 25 height 25
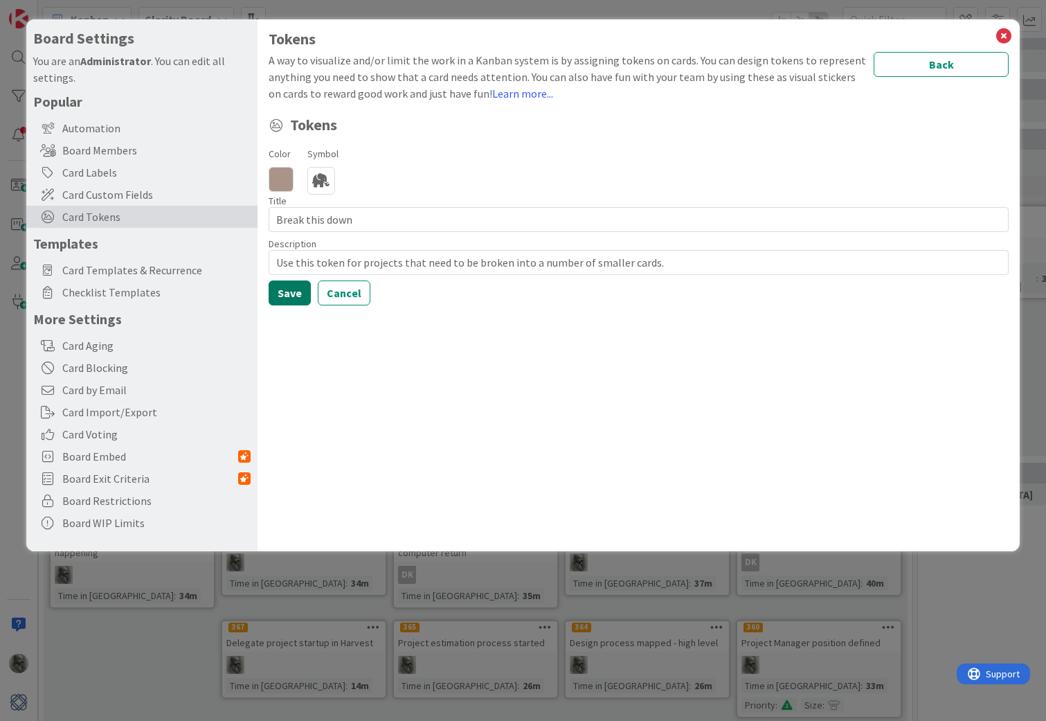
click at [296, 291] on button "Save" at bounding box center [290, 292] width 42 height 25
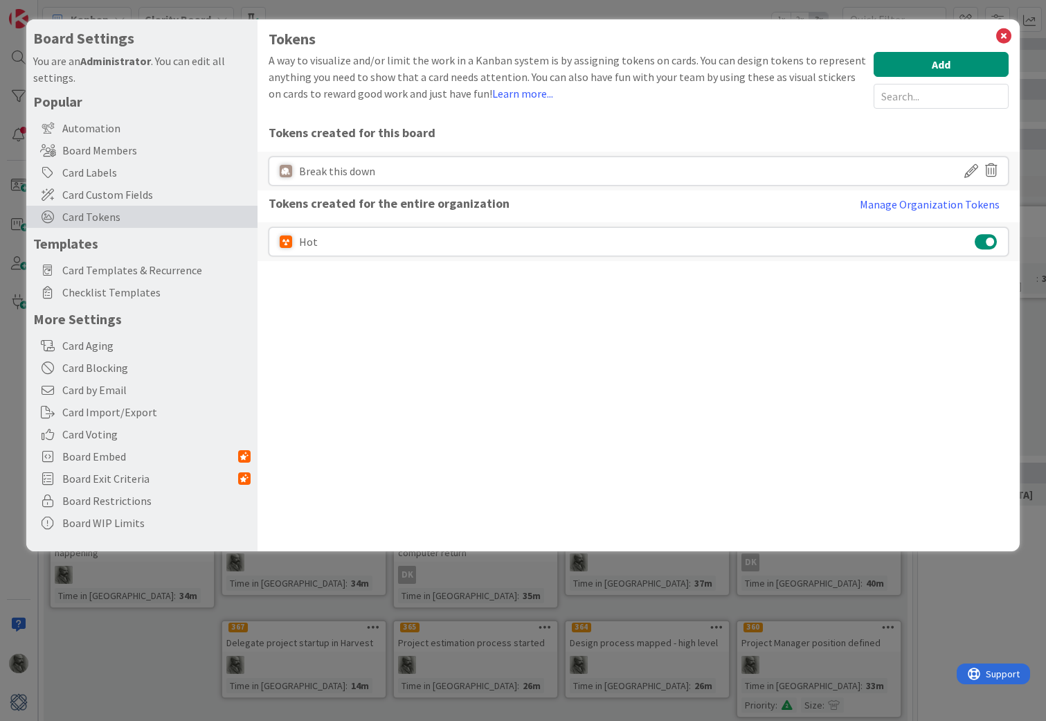
click at [970, 169] on icon at bounding box center [971, 171] width 14 height 24
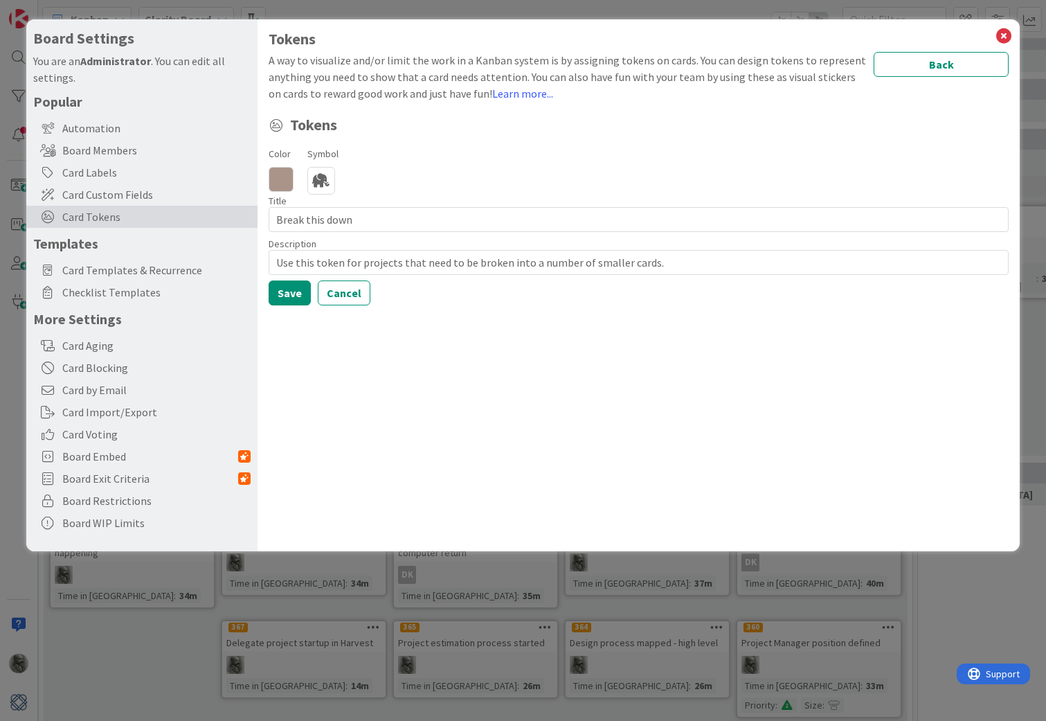
click at [325, 182] on icon at bounding box center [321, 181] width 28 height 28
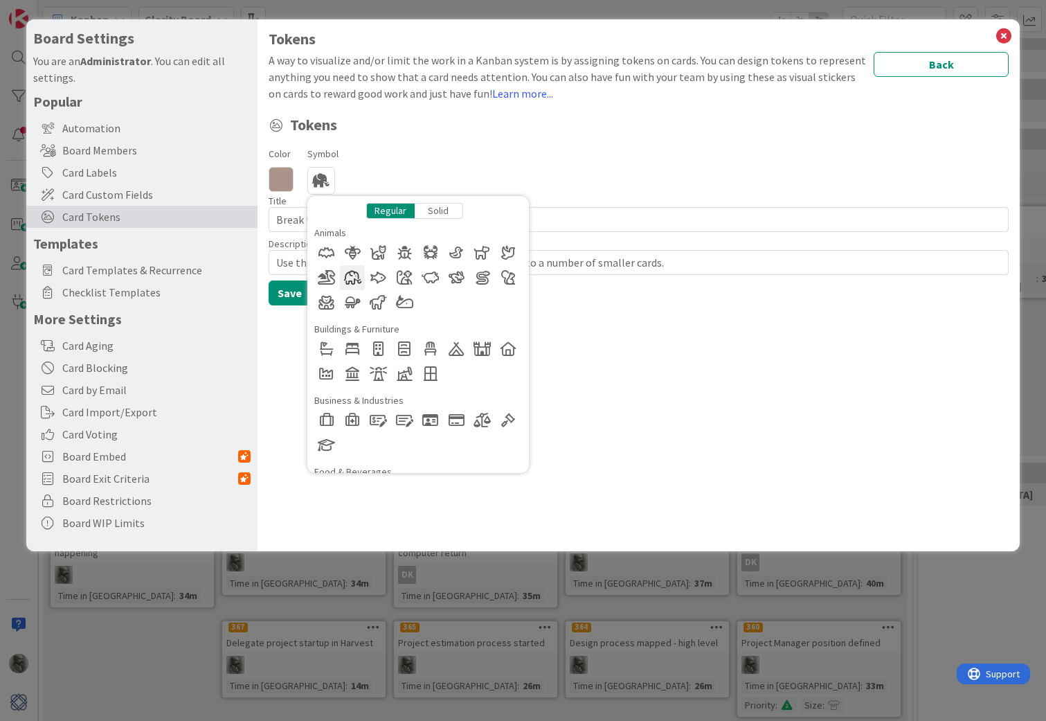
click at [352, 274] on div at bounding box center [352, 277] width 25 height 25
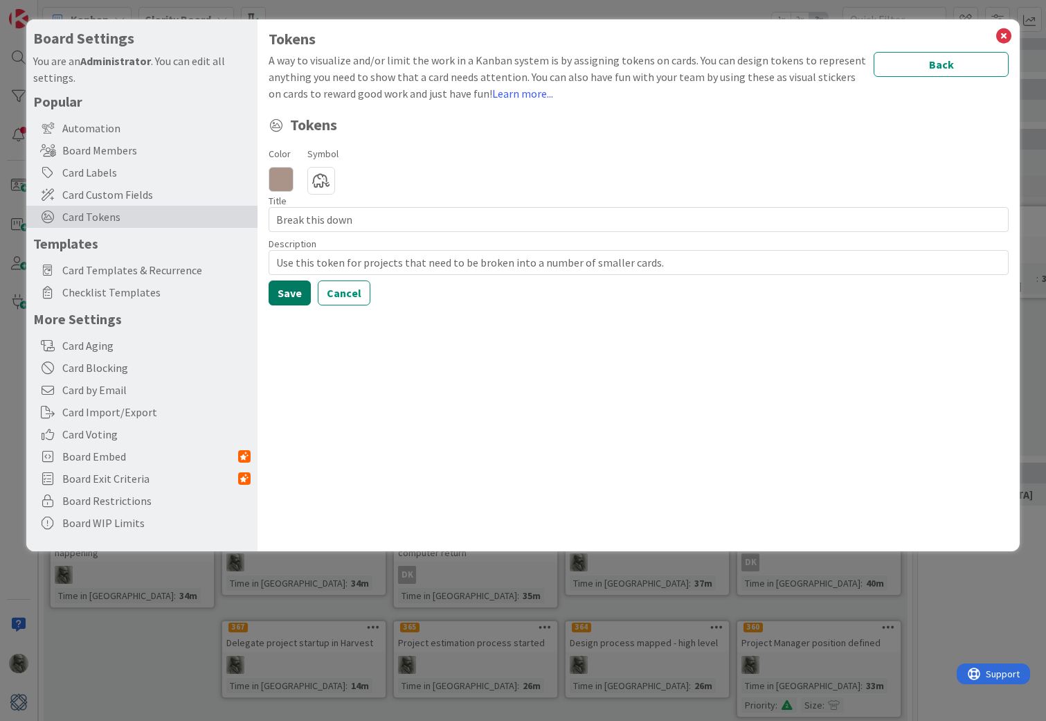
click at [295, 289] on button "Save" at bounding box center [290, 292] width 42 height 25
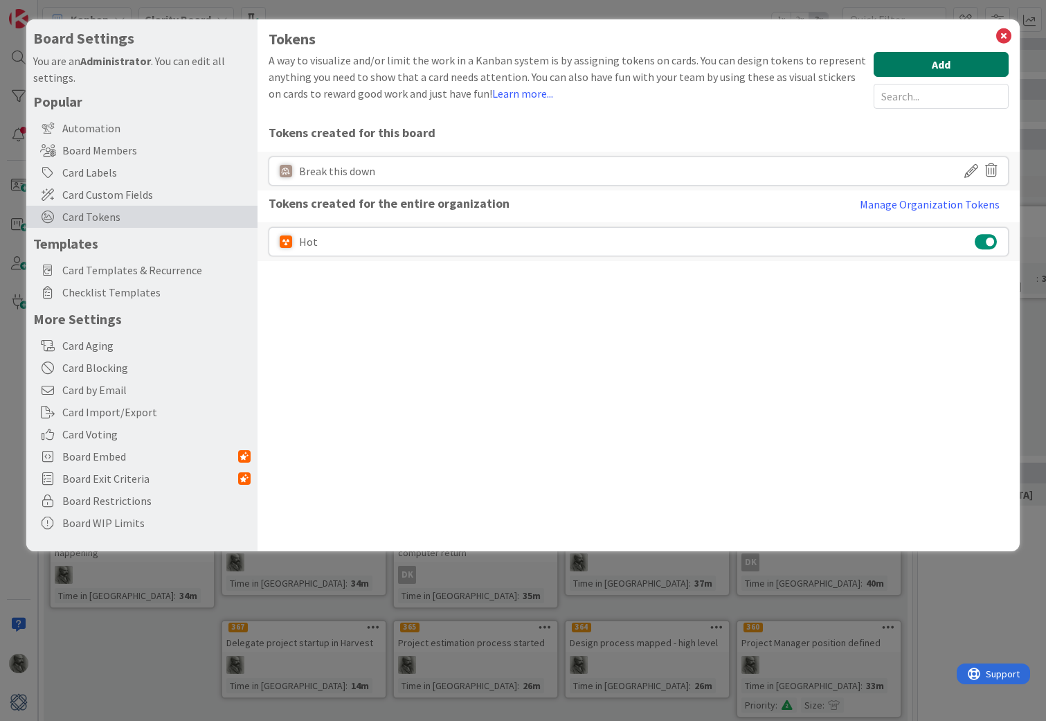
click at [937, 62] on button "Add" at bounding box center [940, 64] width 135 height 25
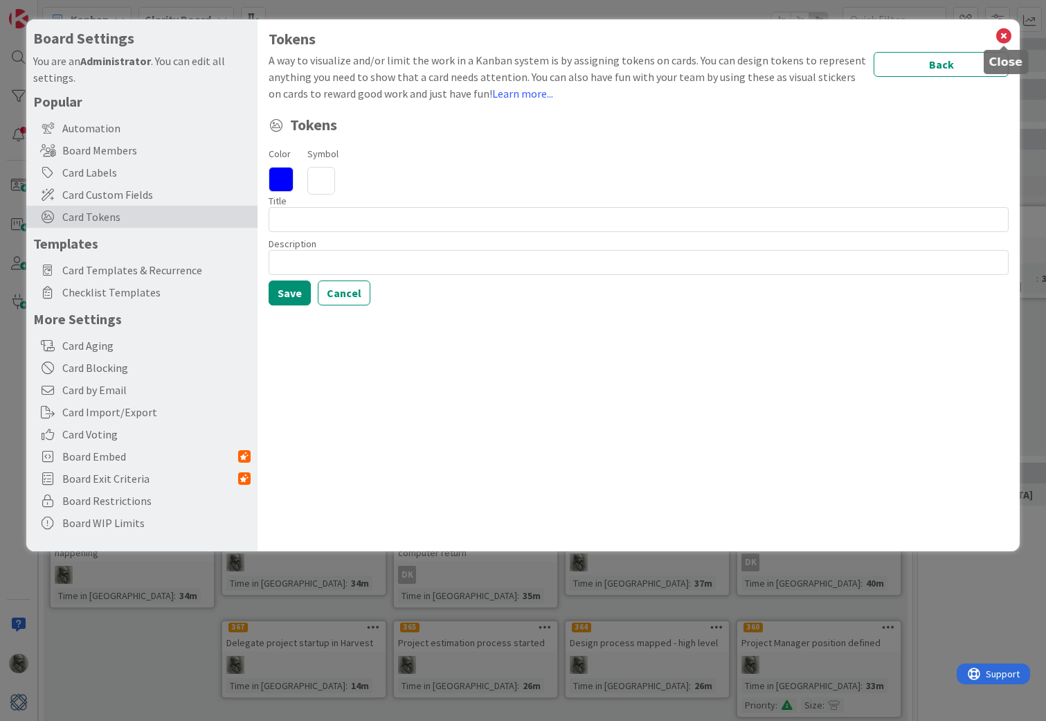
click at [1006, 35] on icon at bounding box center [1004, 35] width 18 height 19
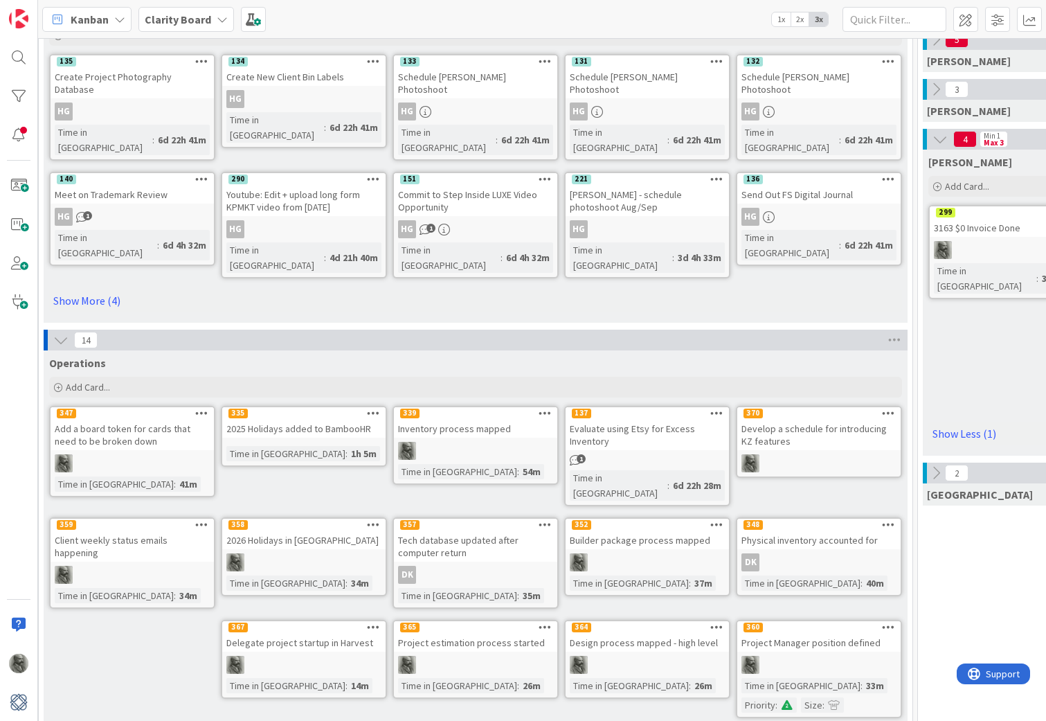
click at [808, 419] on div "Develop a schedule for introducing KZ features" at bounding box center [818, 434] width 163 height 30
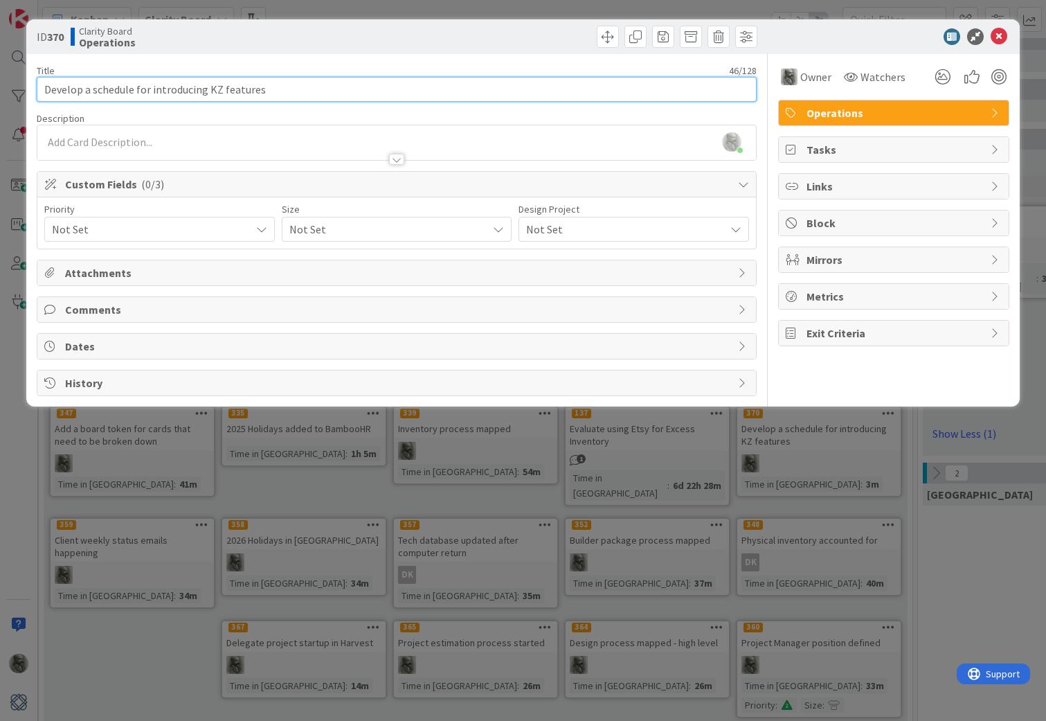
drag, startPoint x: 206, startPoint y: 93, endPoint x: 93, endPoint y: 96, distance: 112.2
click at [93, 96] on input "Develop a schedule for introducing KZ features" at bounding box center [397, 89] width 720 height 25
click at [185, 92] on input "Develop a list of KZ features" at bounding box center [397, 89] width 720 height 25
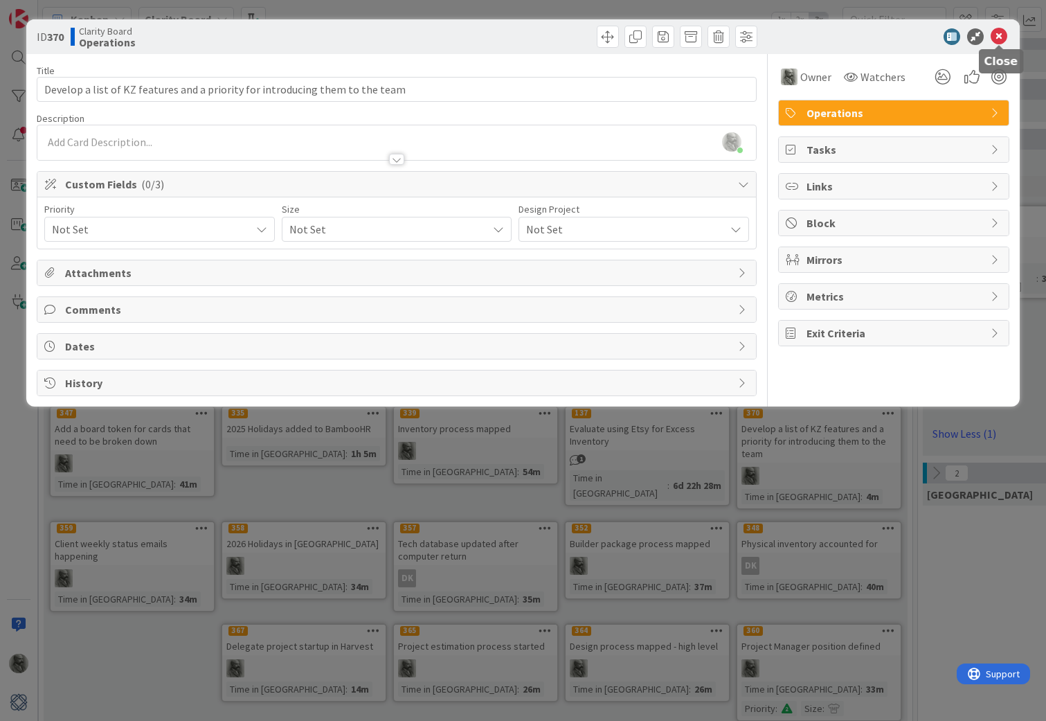
click at [1001, 37] on icon at bounding box center [998, 36] width 17 height 17
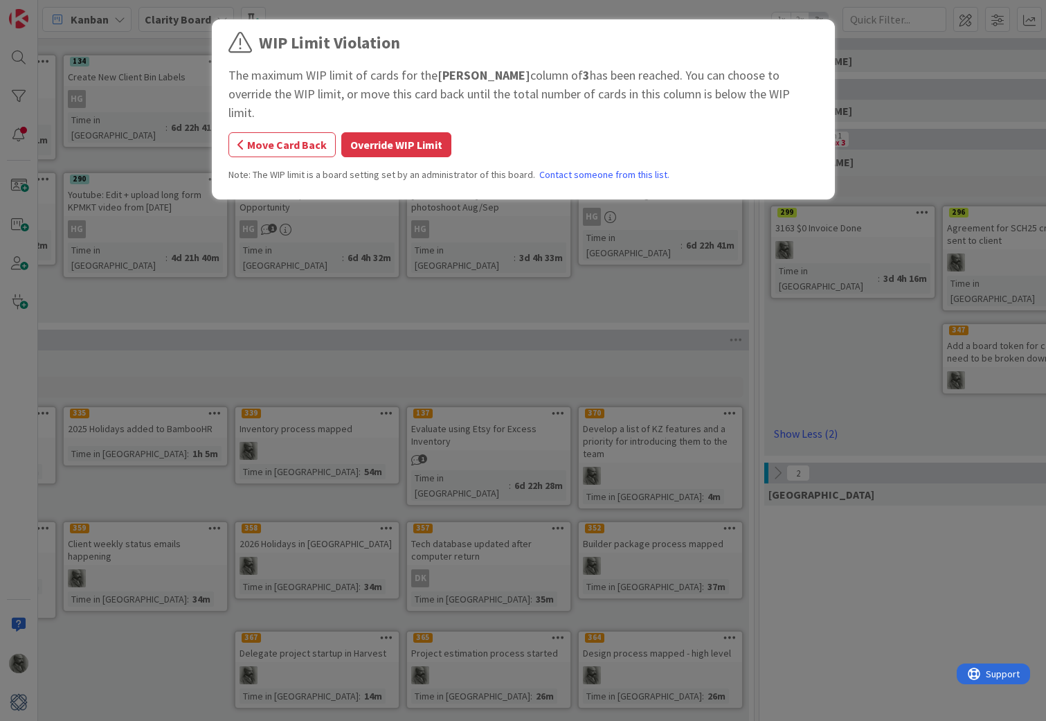
scroll to position [226, 176]
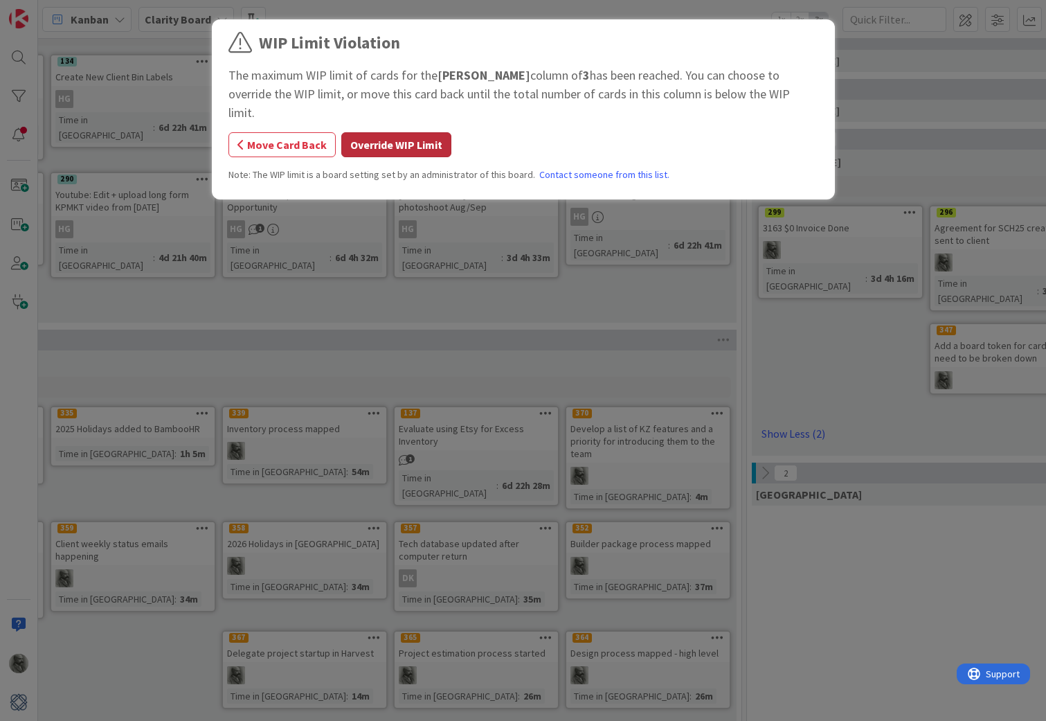
click at [399, 132] on button "Override WIP Limit" at bounding box center [396, 144] width 110 height 25
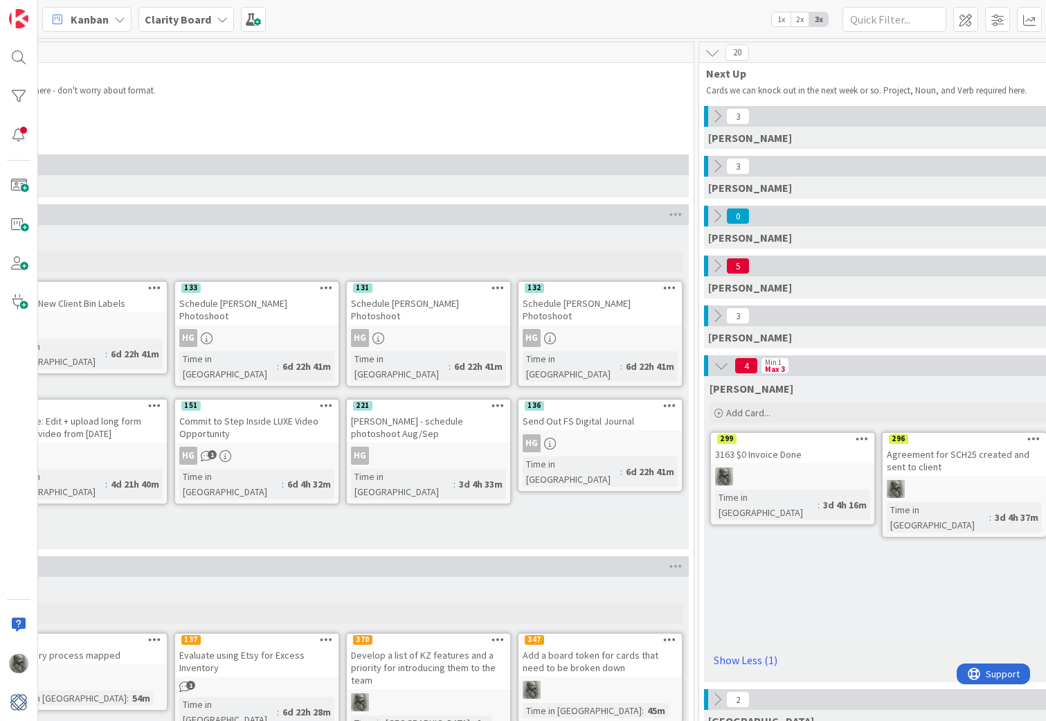
scroll to position [0, 224]
click at [712, 53] on icon at bounding box center [712, 52] width 15 height 15
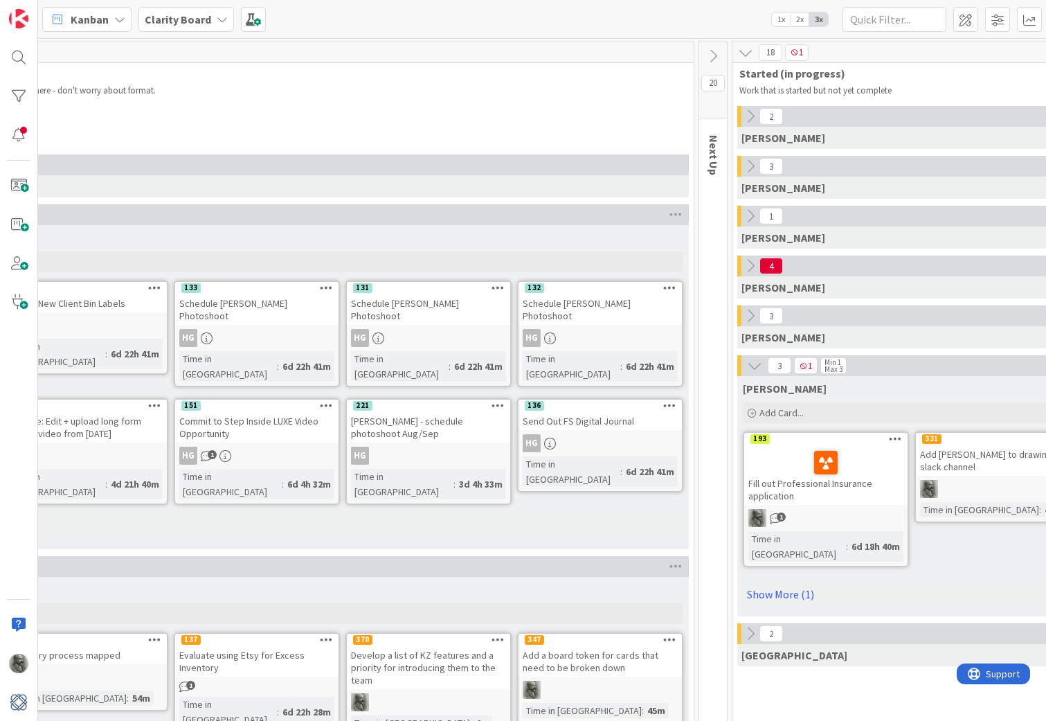
click at [744, 51] on icon at bounding box center [745, 52] width 15 height 15
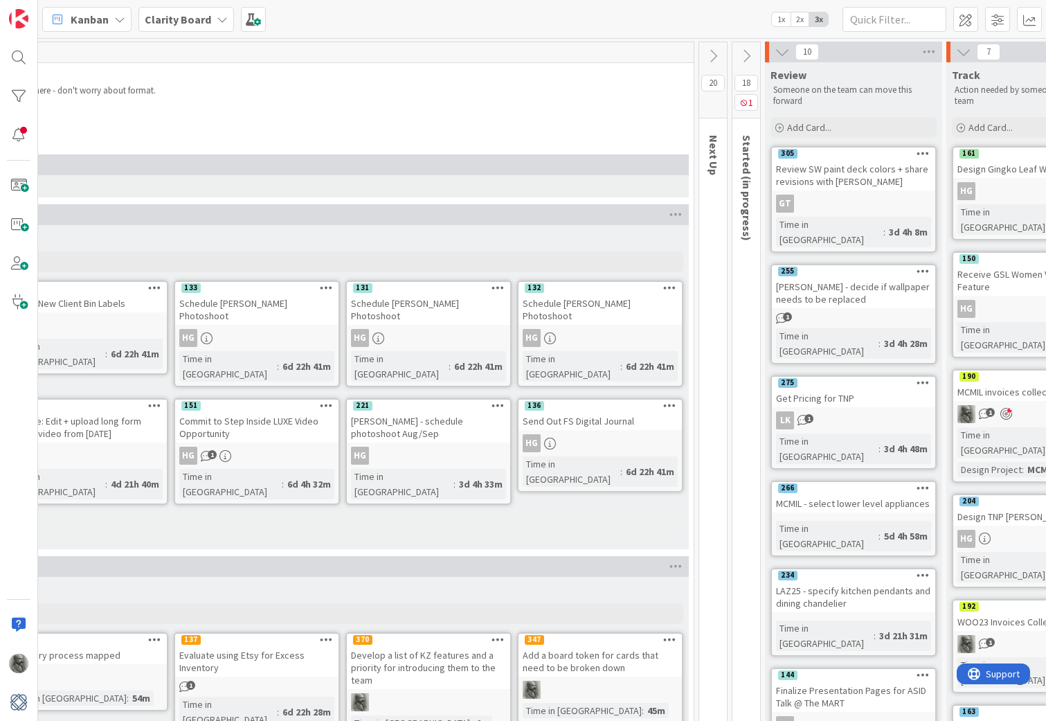
click at [782, 51] on icon at bounding box center [781, 51] width 15 height 15
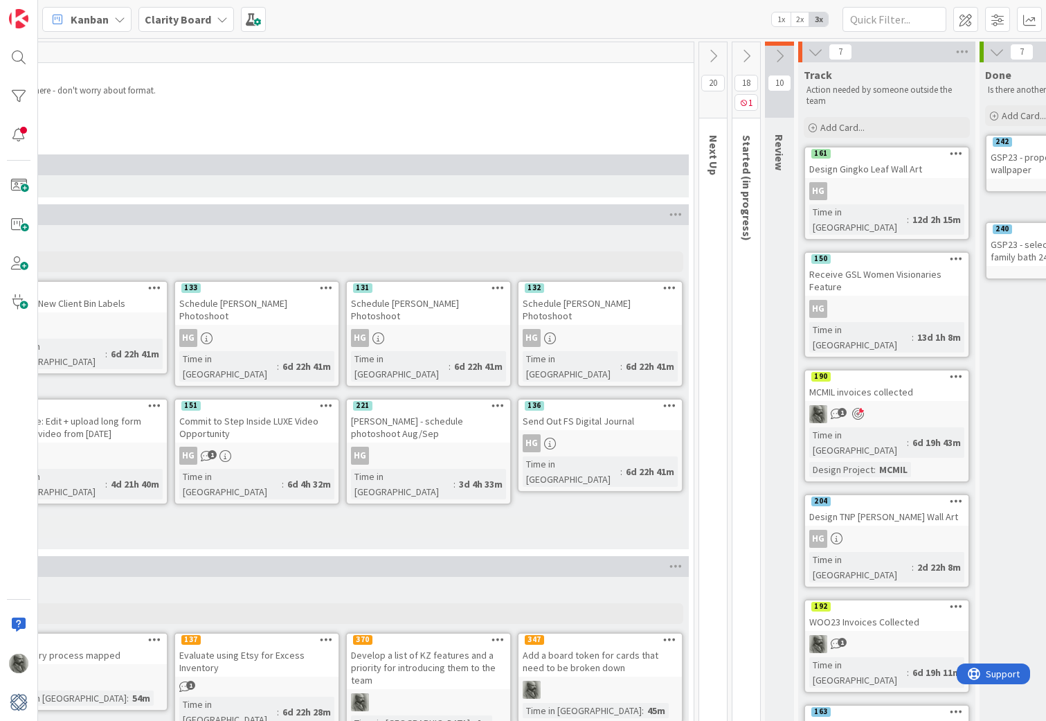
click at [817, 51] on icon at bounding box center [815, 51] width 15 height 15
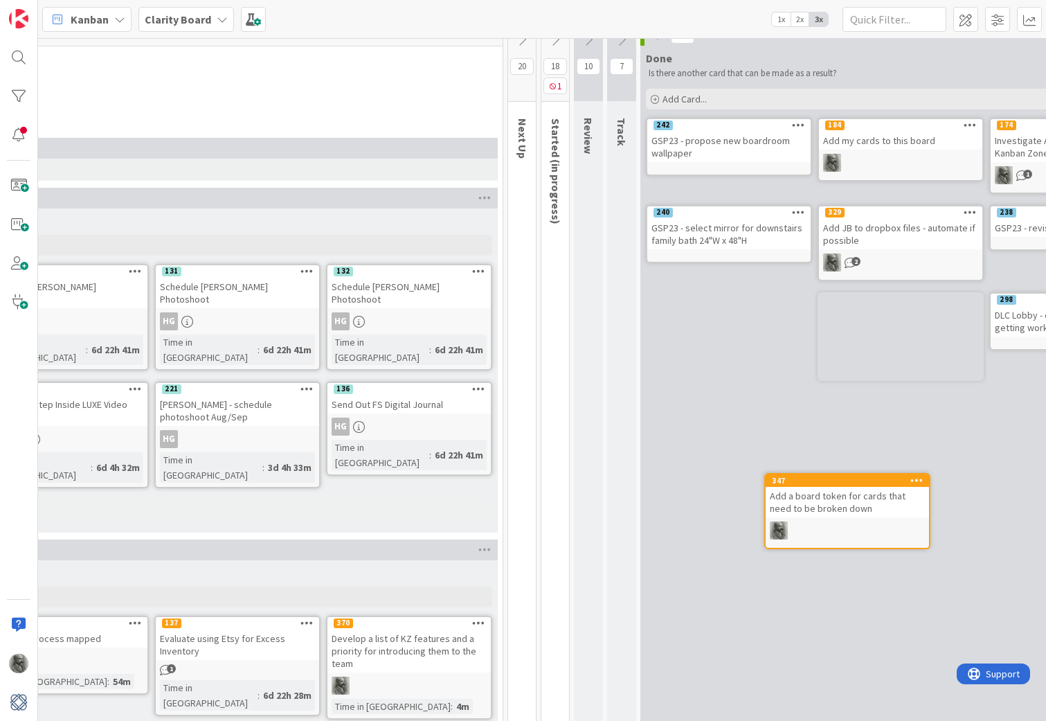
scroll to position [17, 417]
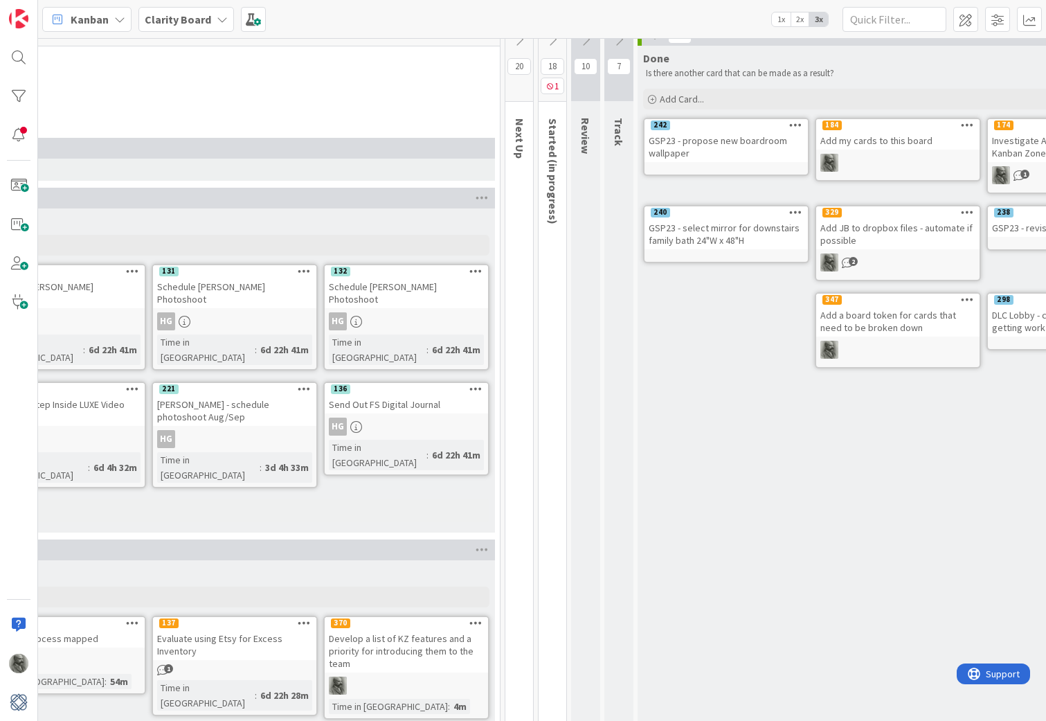
click at [968, 298] on icon at bounding box center [967, 299] width 13 height 10
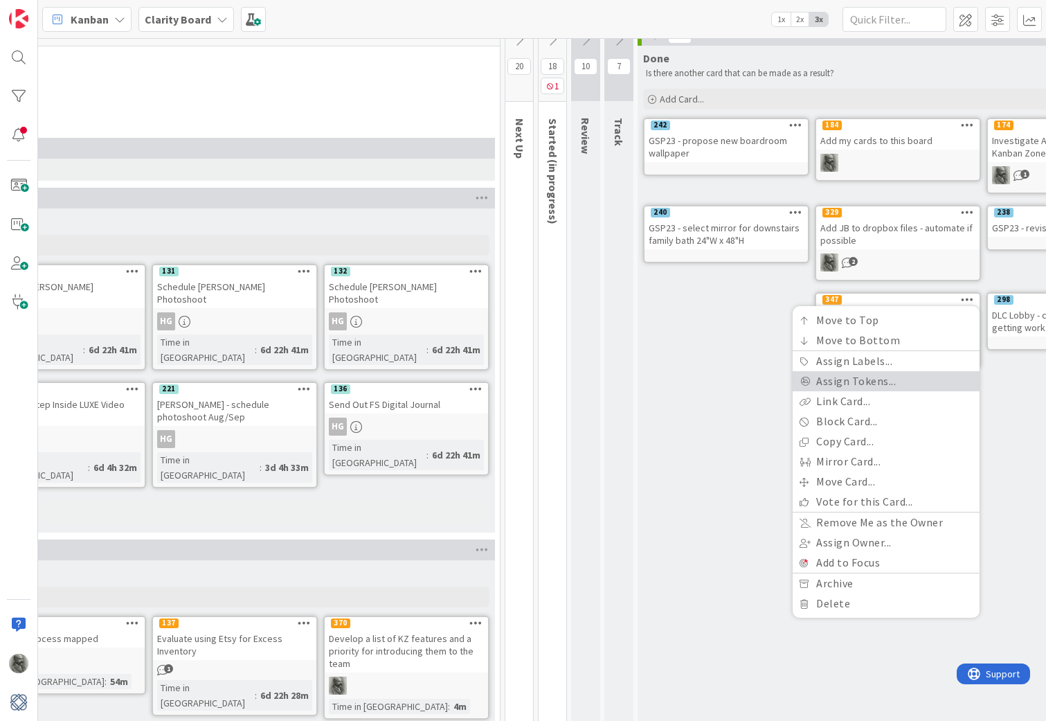
click at [851, 379] on link "Assign Tokens..." at bounding box center [885, 381] width 187 height 20
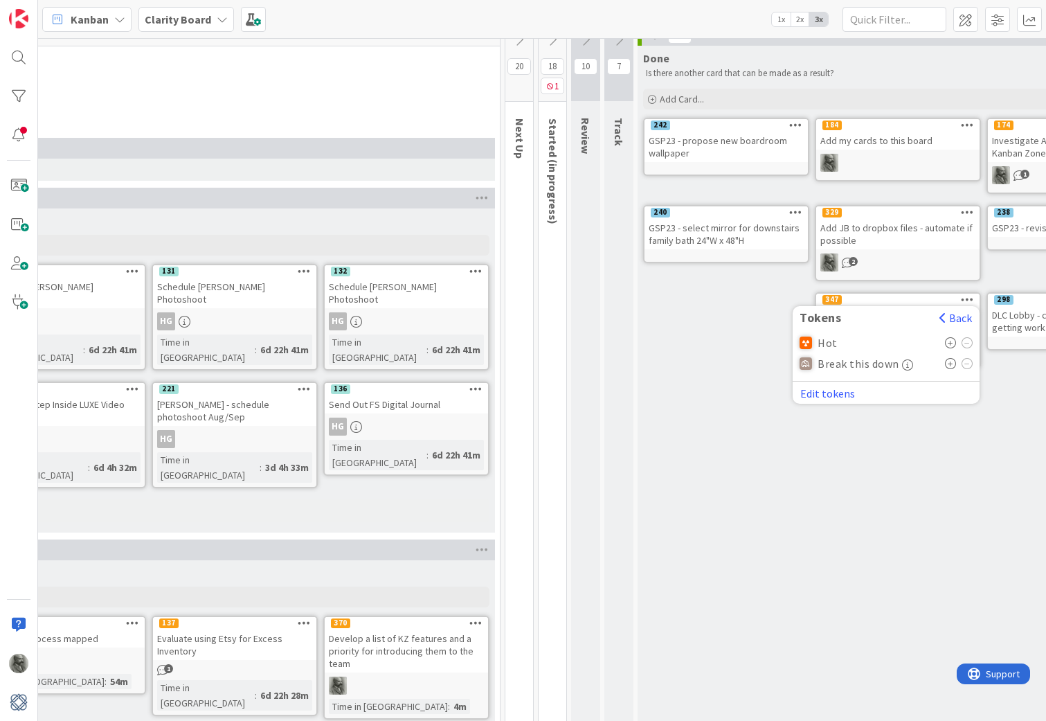
click at [904, 363] on icon "button" at bounding box center [907, 364] width 11 height 11
click at [952, 360] on icon at bounding box center [951, 363] width 12 height 11
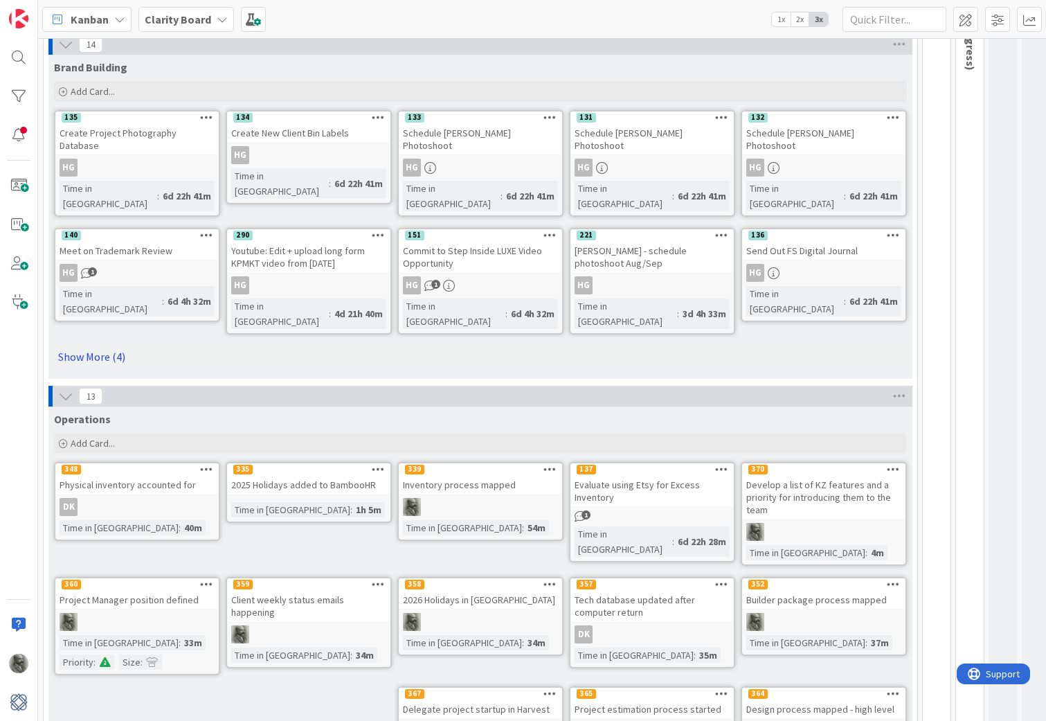
scroll to position [175, 0]
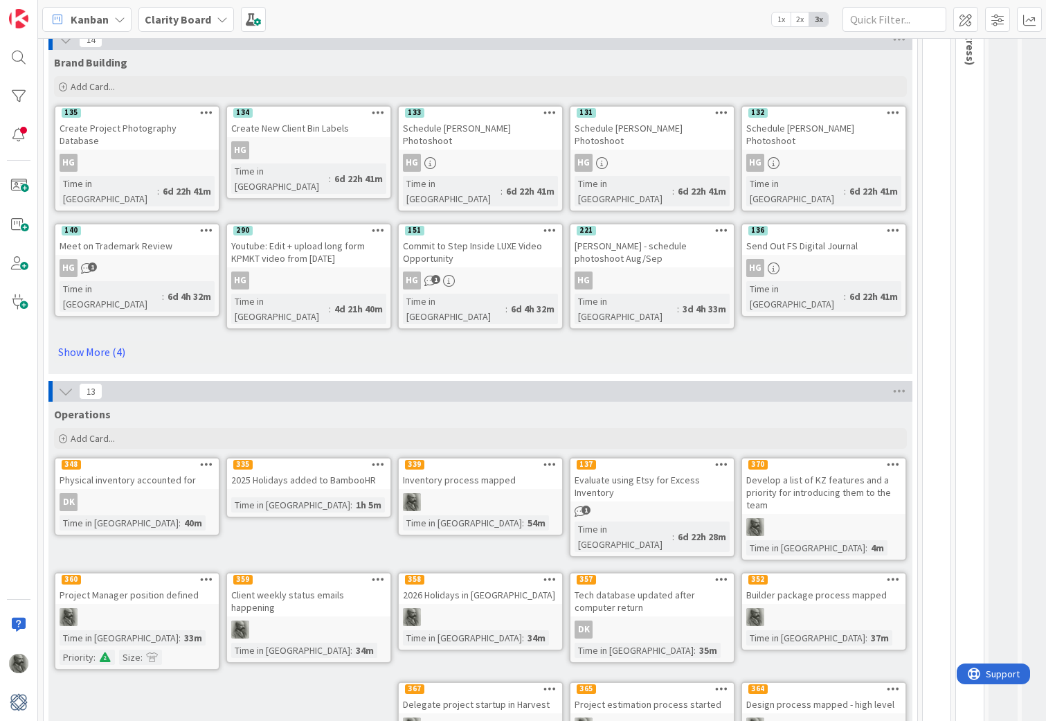
click at [205, 459] on icon at bounding box center [206, 464] width 13 height 10
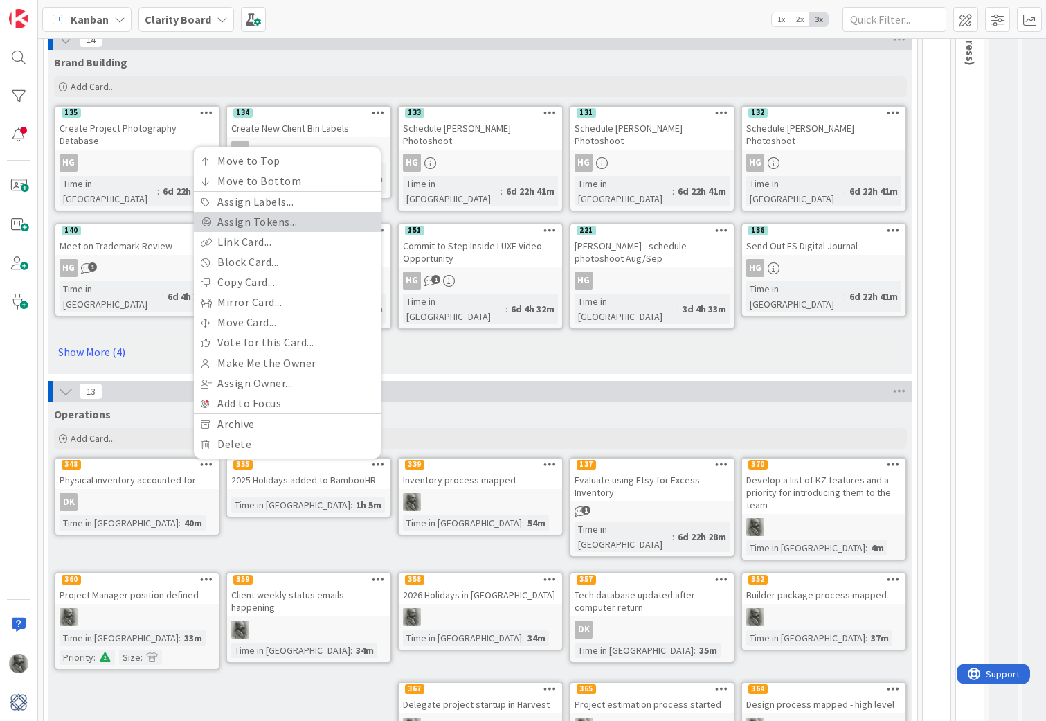
click at [257, 212] on link "Assign Tokens..." at bounding box center [287, 222] width 187 height 20
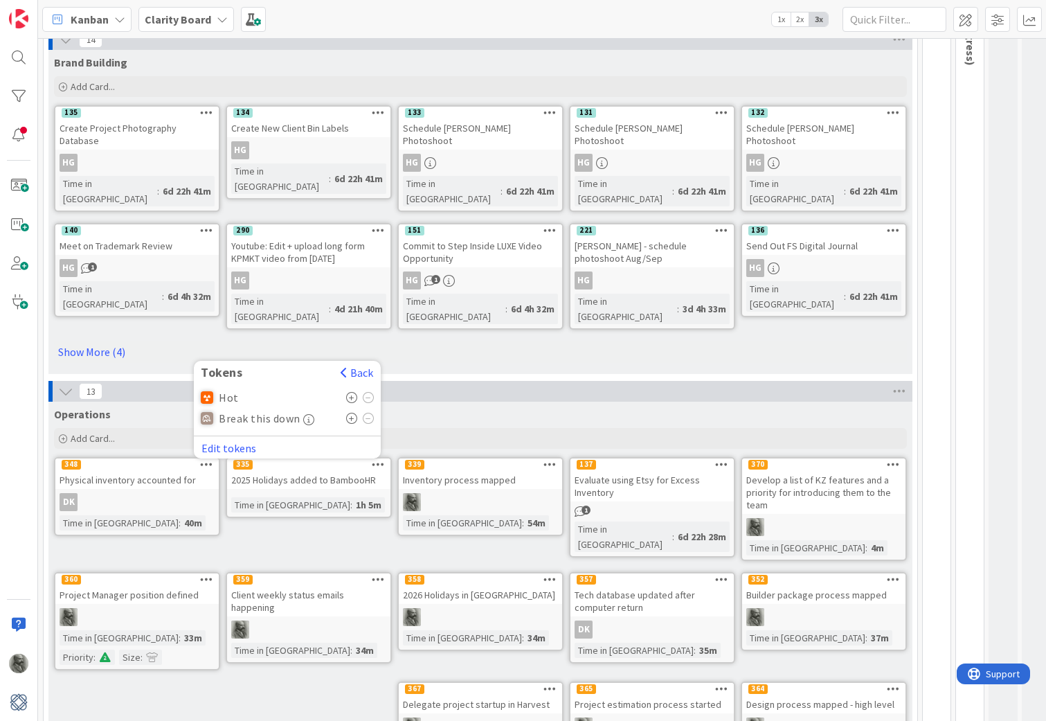
click at [273, 412] on span "Break this down" at bounding box center [260, 418] width 82 height 12
click at [354, 413] on icon at bounding box center [352, 418] width 12 height 11
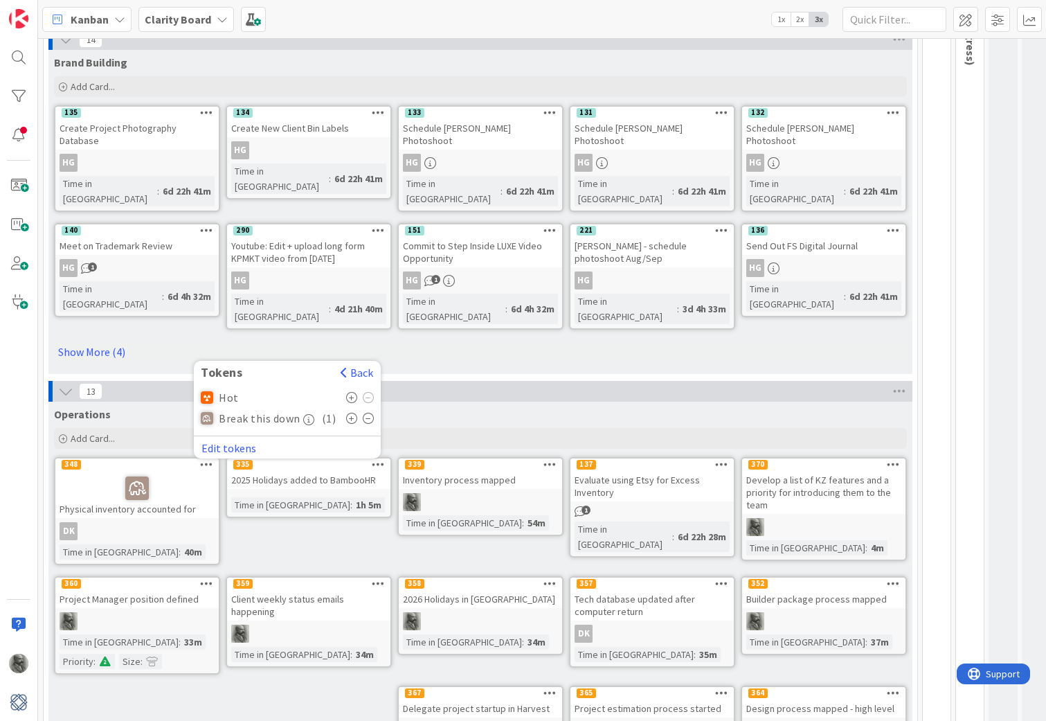
click at [269, 509] on div "Operations Add Card... Template Not Set Title 0 / 128 Develop a schedule for in…" at bounding box center [480, 604] width 864 height 407
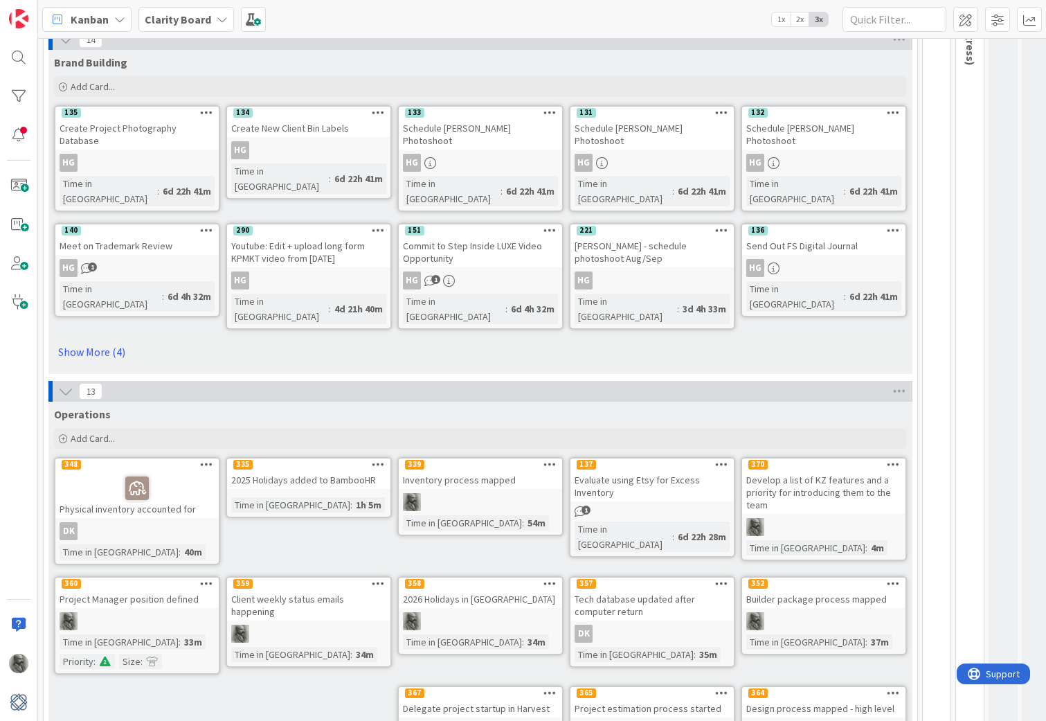
click at [163, 590] on div "Project Manager position defined" at bounding box center [136, 599] width 163 height 18
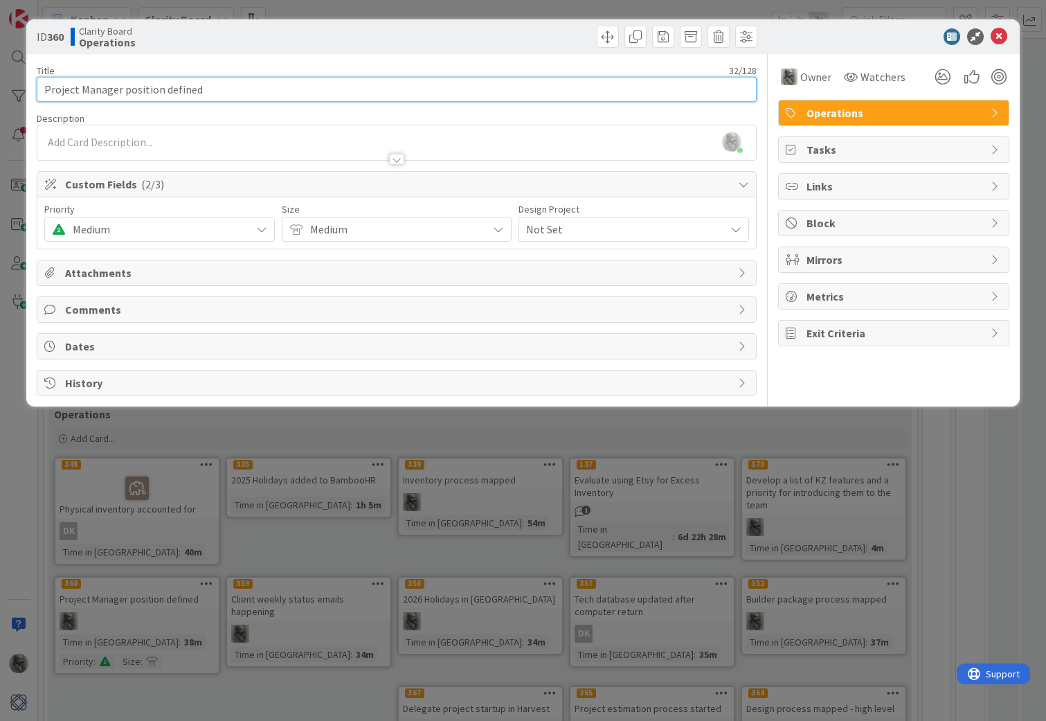
drag, startPoint x: 212, startPoint y: 89, endPoint x: 1, endPoint y: 66, distance: 212.3
click at [1, 66] on div "ID 360 Clarity Board Operations Title 32 / 128 Project Manager position defined…" at bounding box center [523, 360] width 1046 height 721
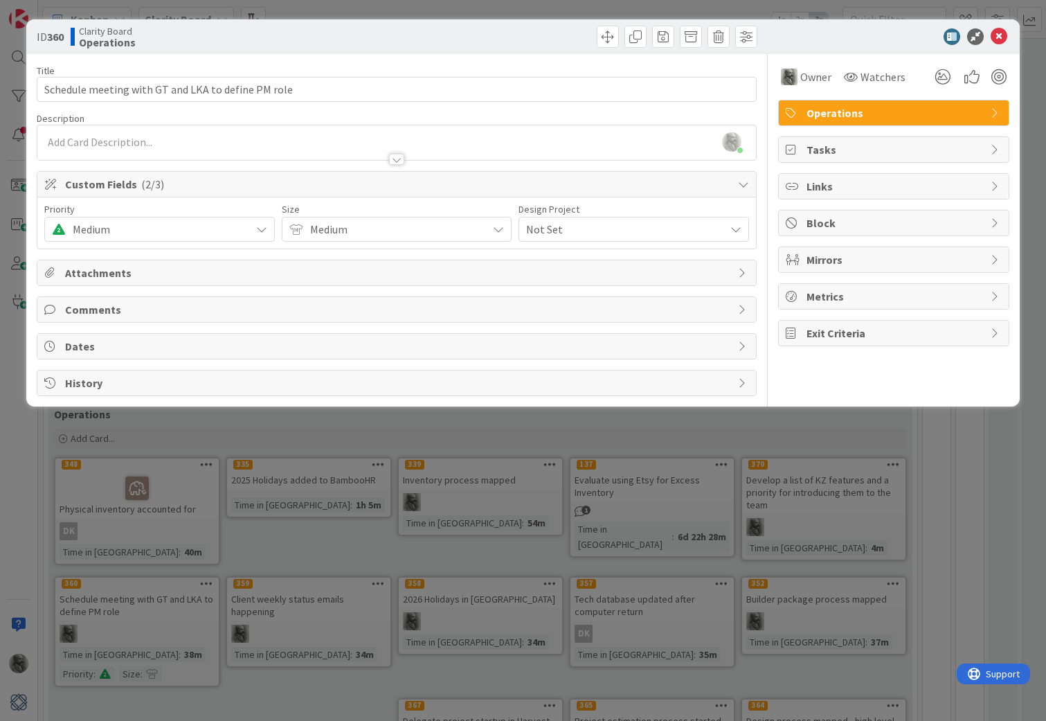
click at [175, 234] on span "Medium" at bounding box center [158, 228] width 171 height 19
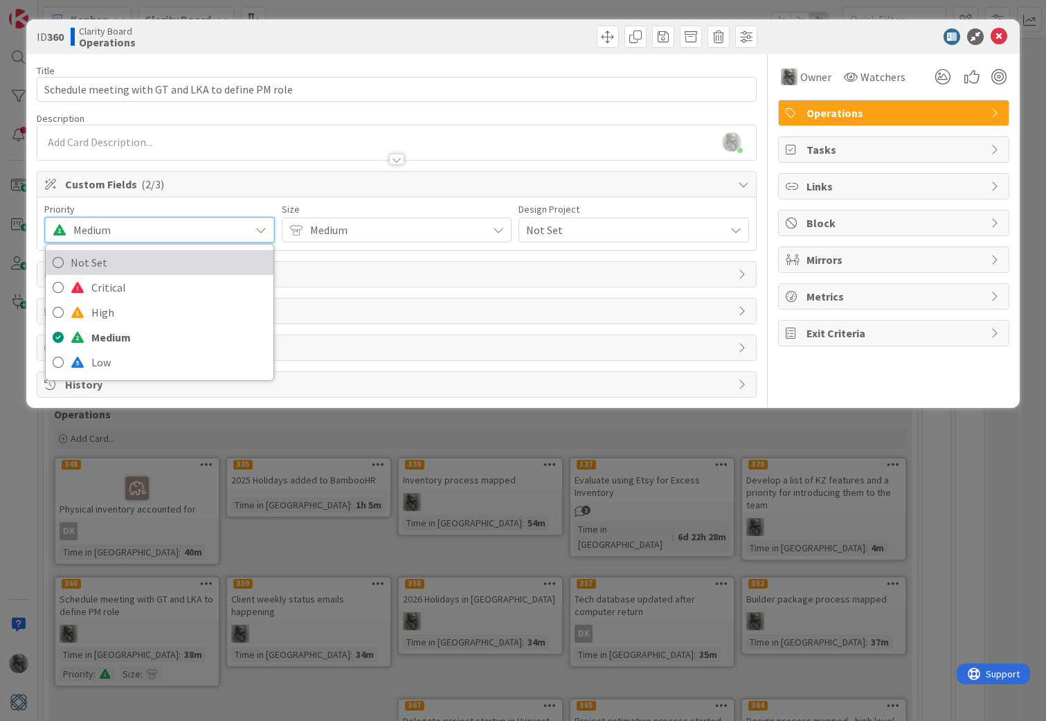
click at [154, 257] on span "Not Set" at bounding box center [169, 262] width 196 height 21
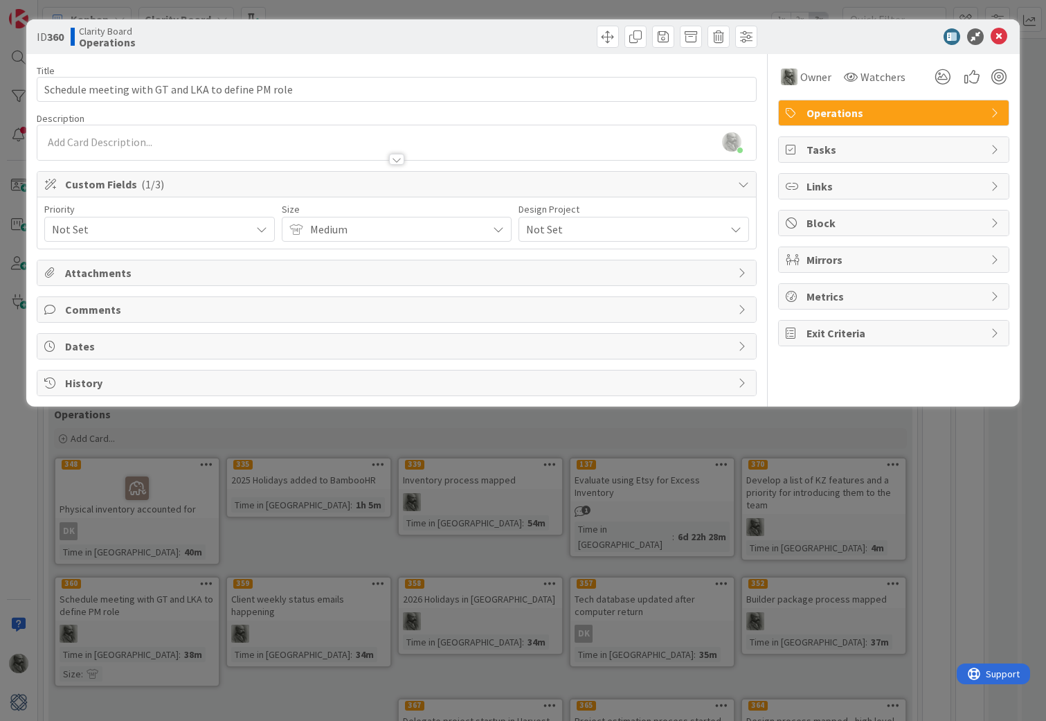
click at [347, 226] on span "Medium" at bounding box center [395, 228] width 171 height 19
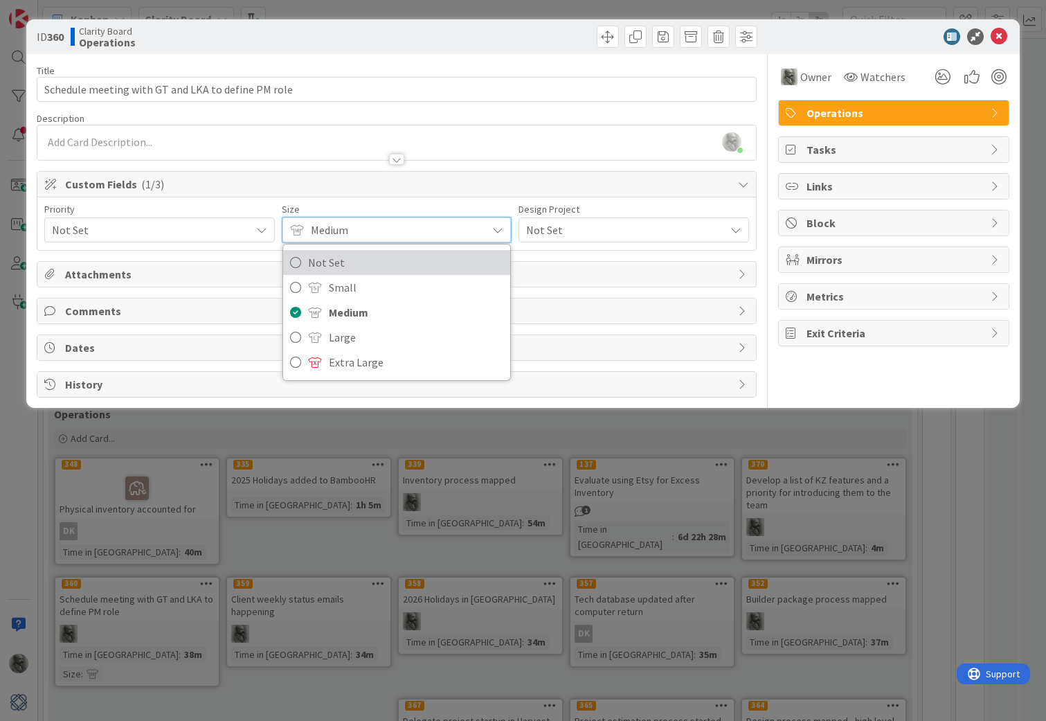
click at [332, 263] on span "Not Set" at bounding box center [406, 262] width 196 height 21
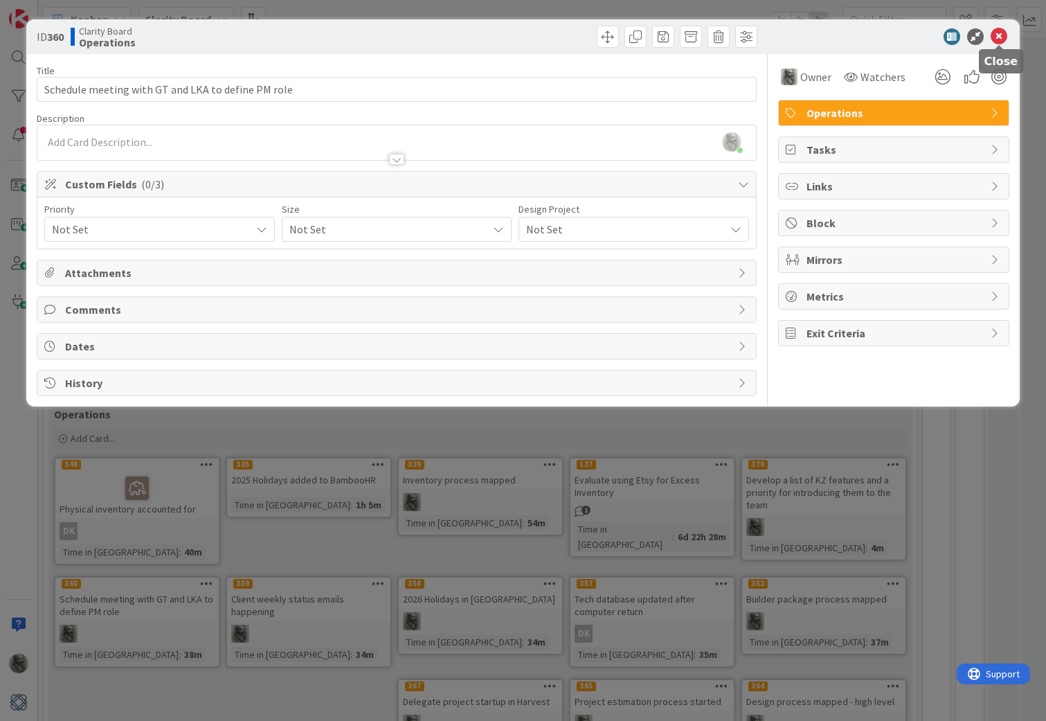
click at [999, 33] on icon at bounding box center [998, 36] width 17 height 17
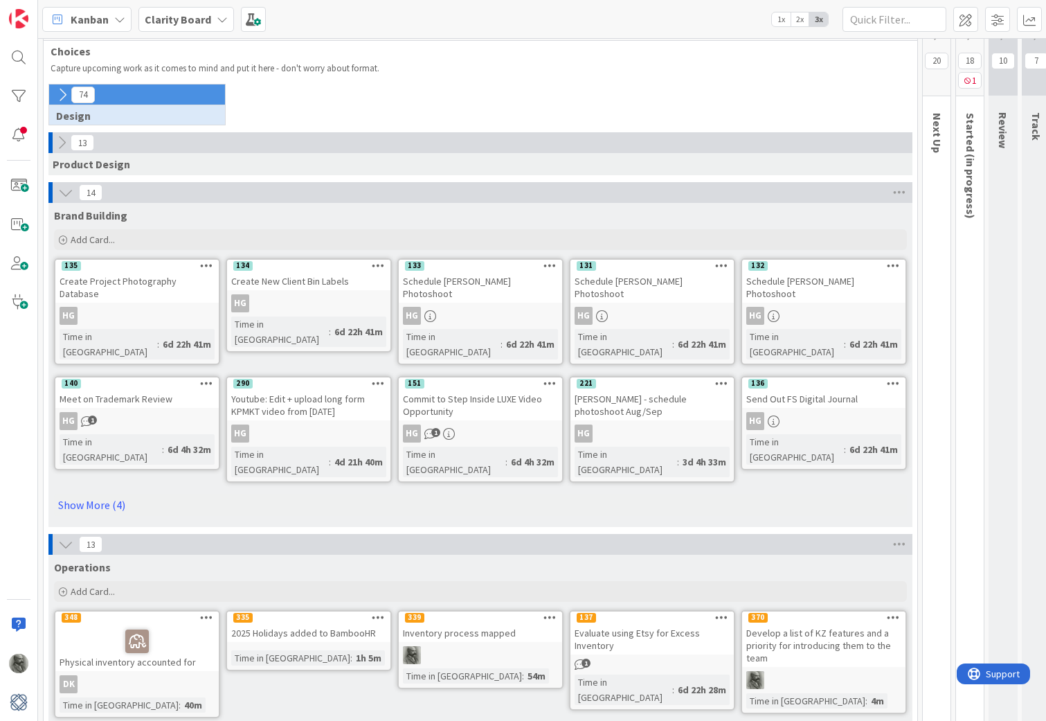
scroll to position [29, 0]
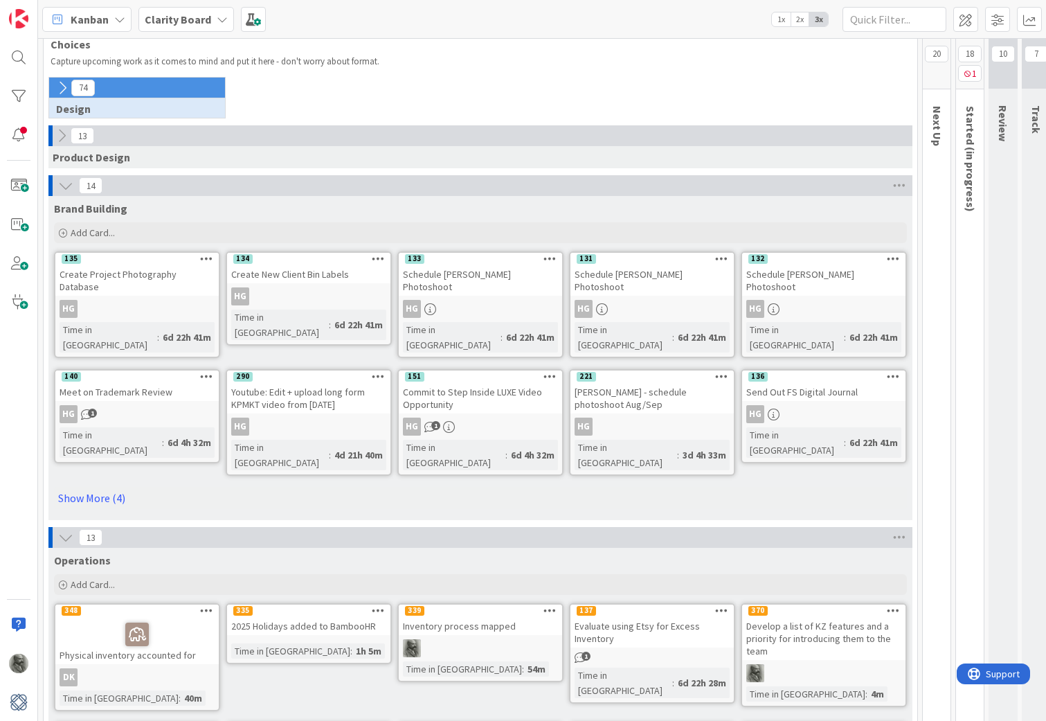
click at [67, 186] on icon at bounding box center [65, 185] width 15 height 15
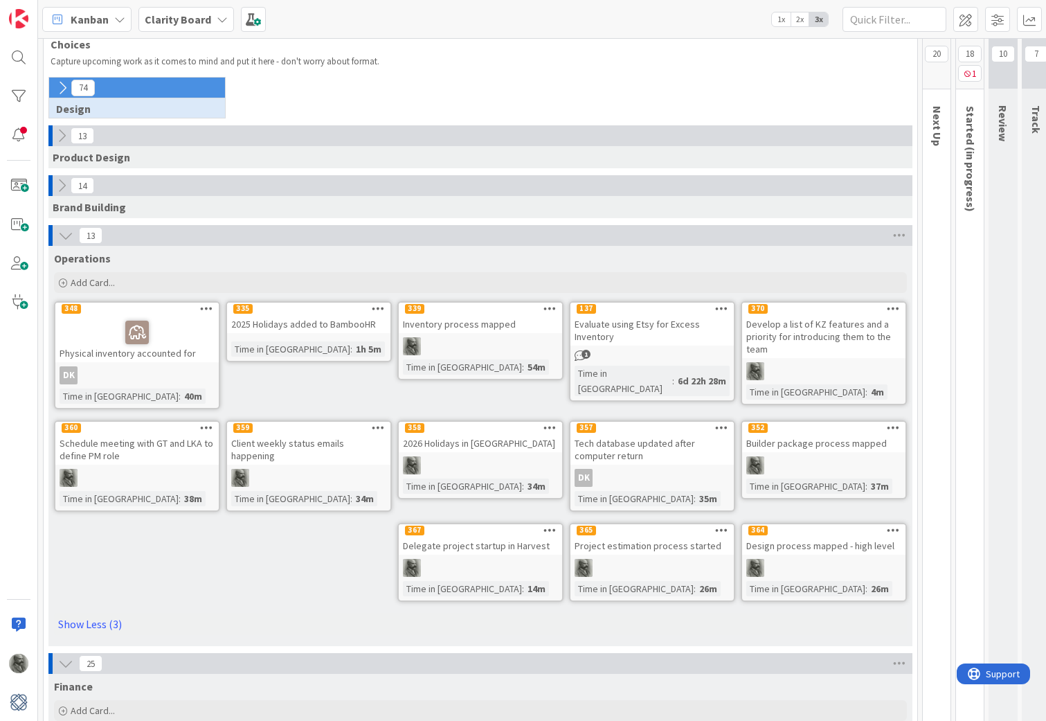
click at [66, 236] on icon at bounding box center [65, 235] width 15 height 15
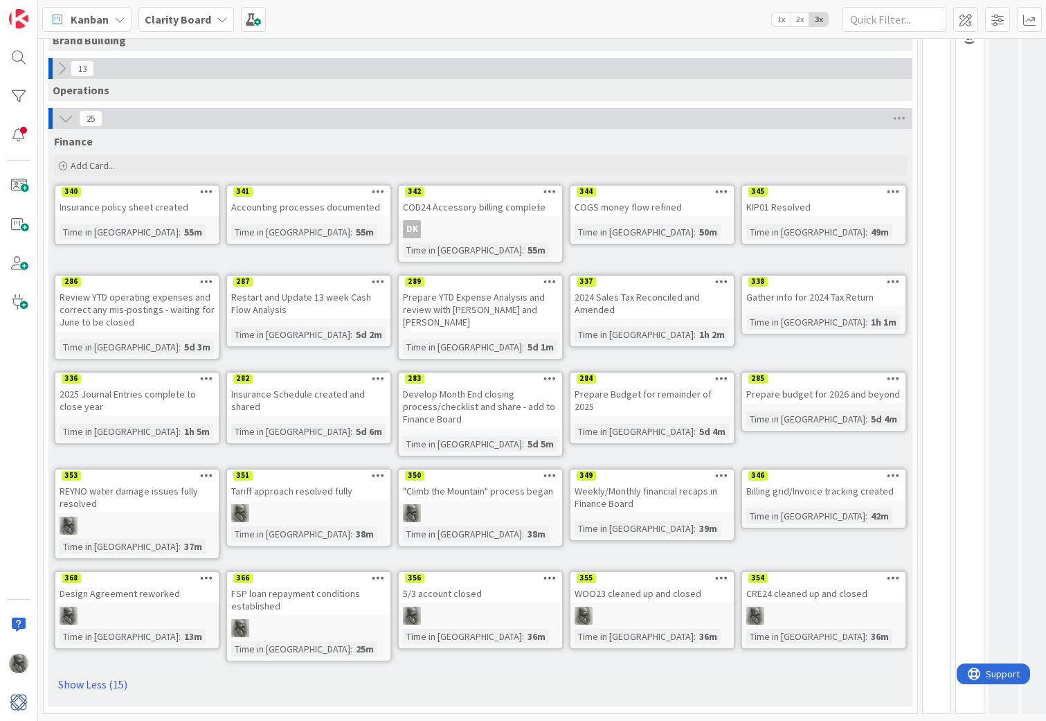
scroll to position [196, 0]
click at [346, 397] on div "Insurance Schedule created and shared" at bounding box center [308, 400] width 163 height 30
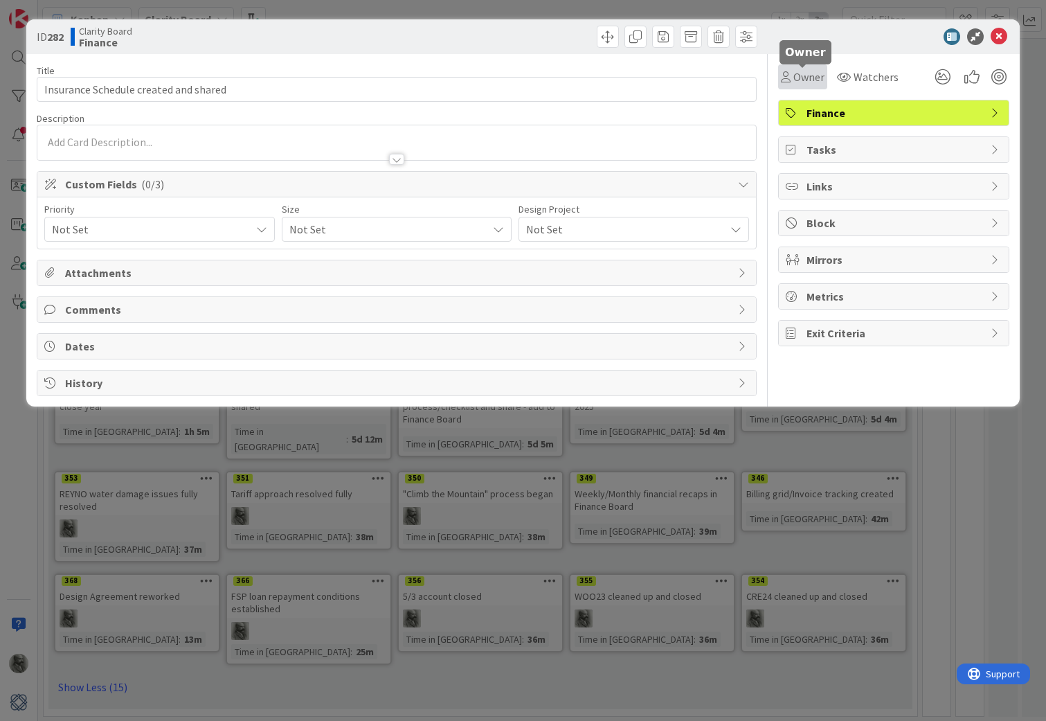
click at [807, 80] on span "Owner" at bounding box center [808, 77] width 31 height 17
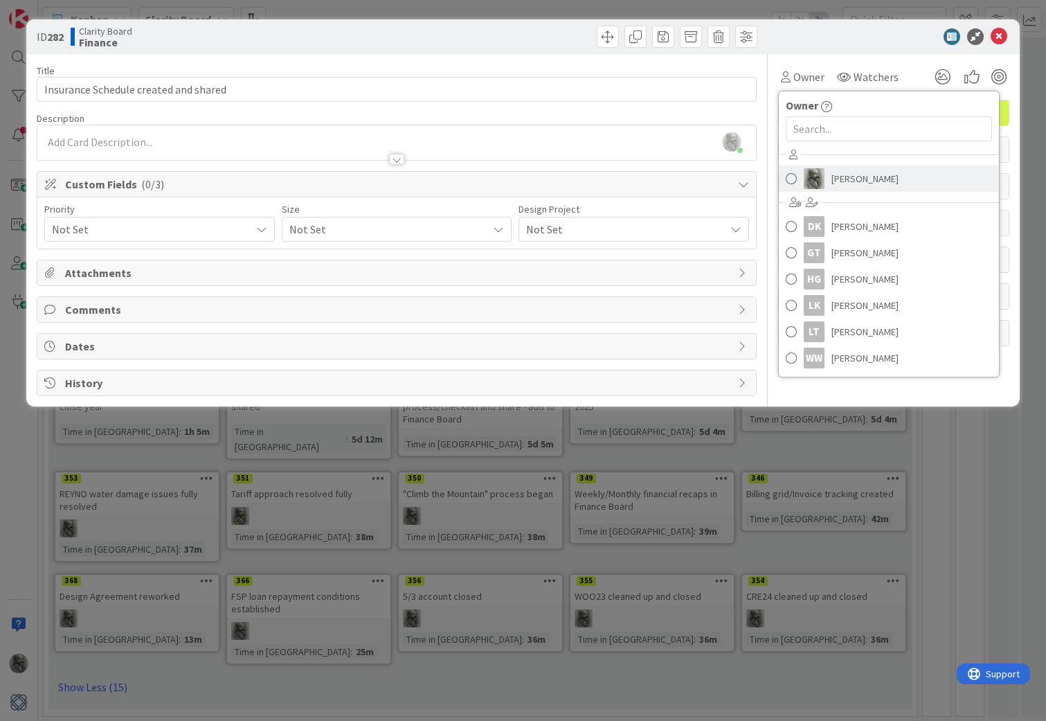
click at [841, 183] on span "[PERSON_NAME]" at bounding box center [864, 178] width 67 height 21
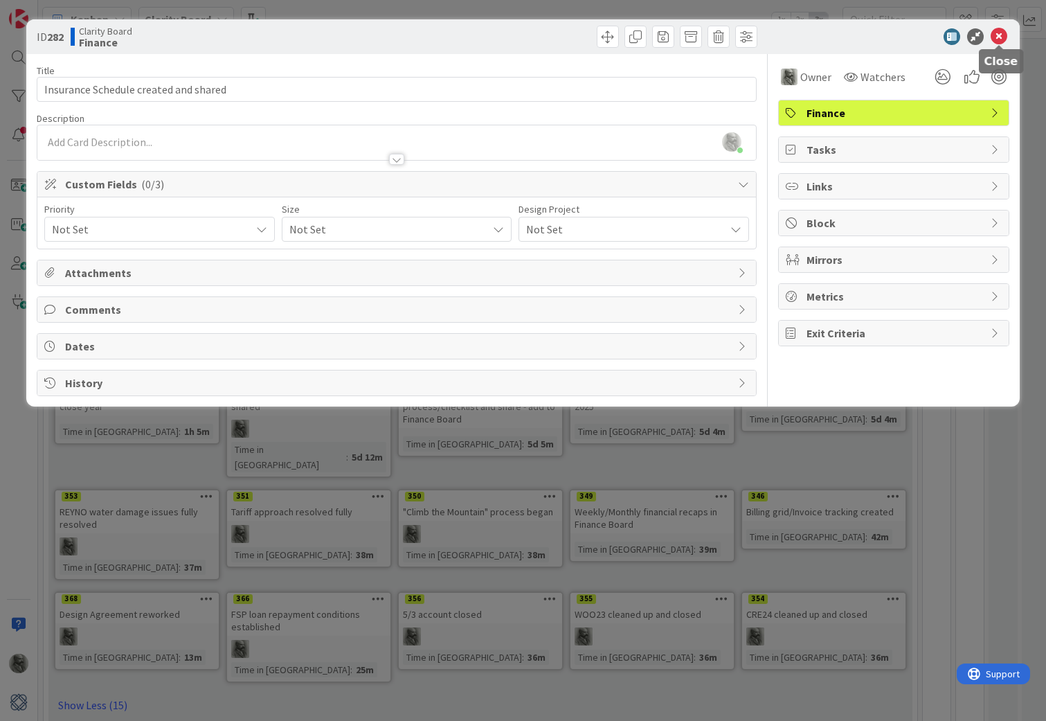
click at [997, 34] on icon at bounding box center [998, 36] width 17 height 17
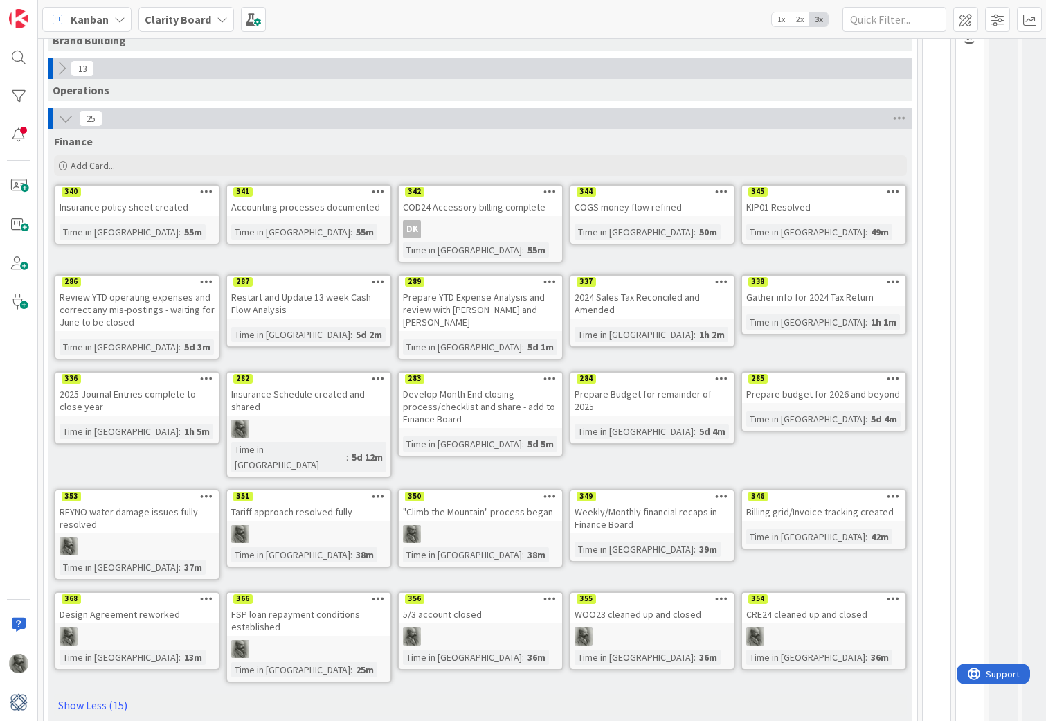
click at [207, 377] on icon at bounding box center [206, 378] width 13 height 10
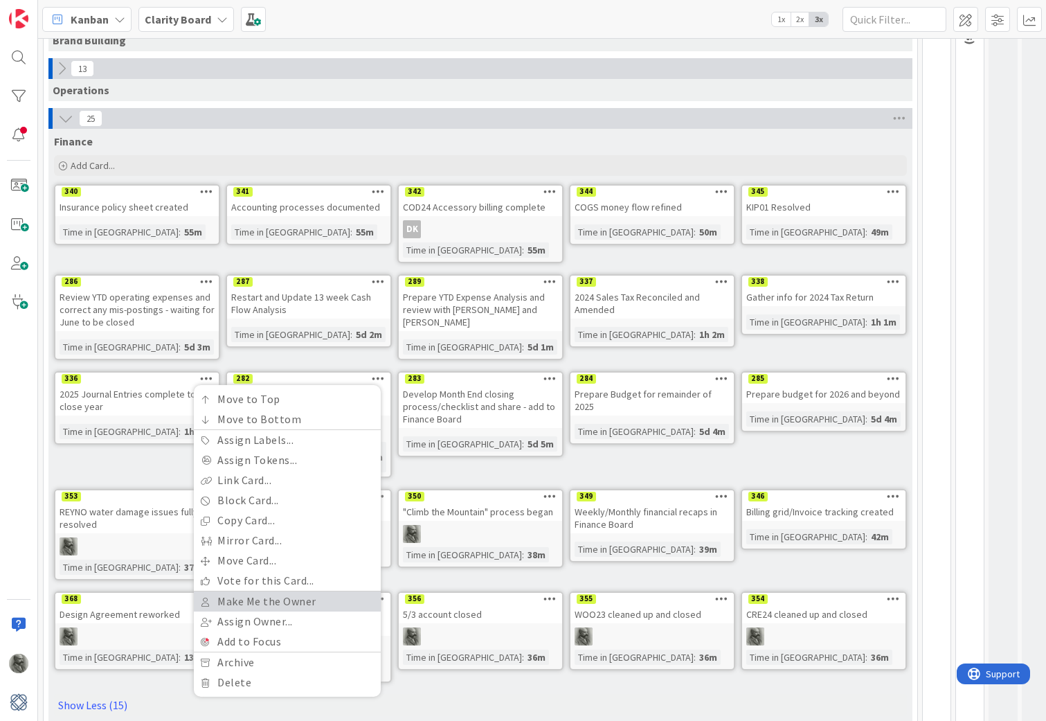
click at [239, 597] on link "Make Me the Owner" at bounding box center [287, 601] width 187 height 20
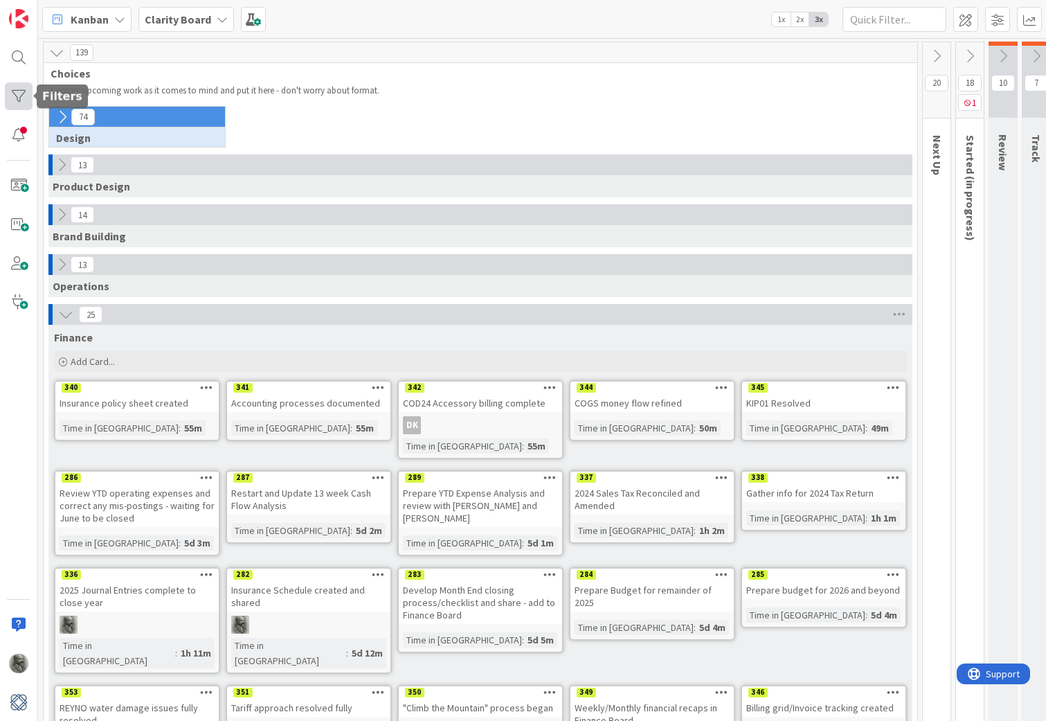
click at [14, 93] on div at bounding box center [19, 96] width 28 height 28
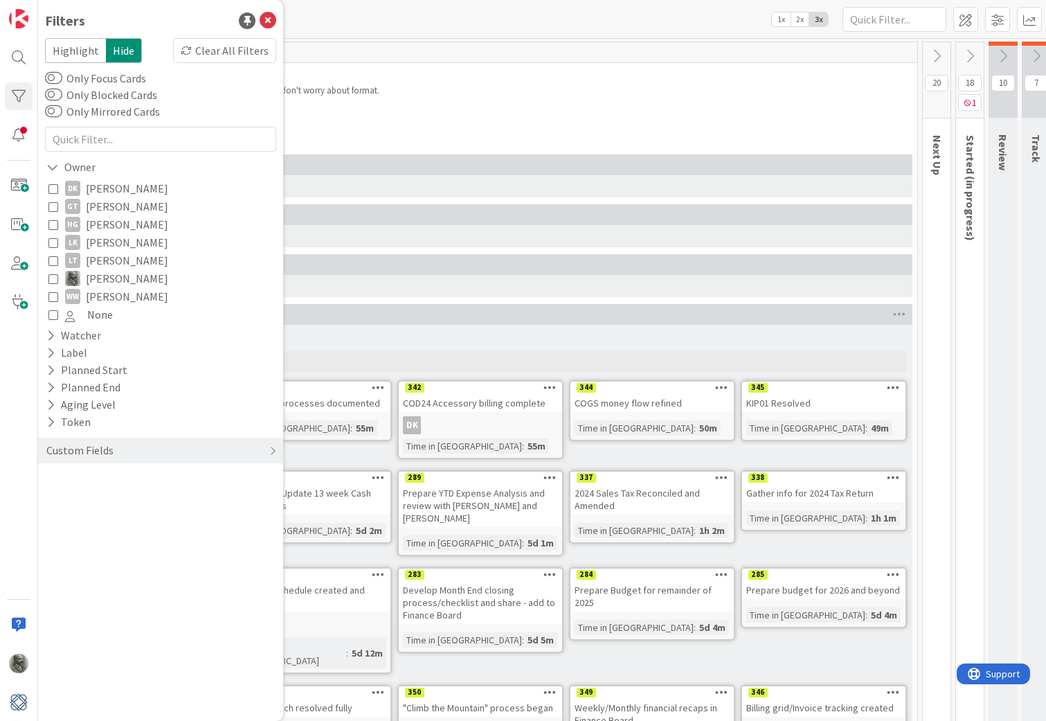
click at [53, 277] on icon at bounding box center [53, 278] width 10 height 10
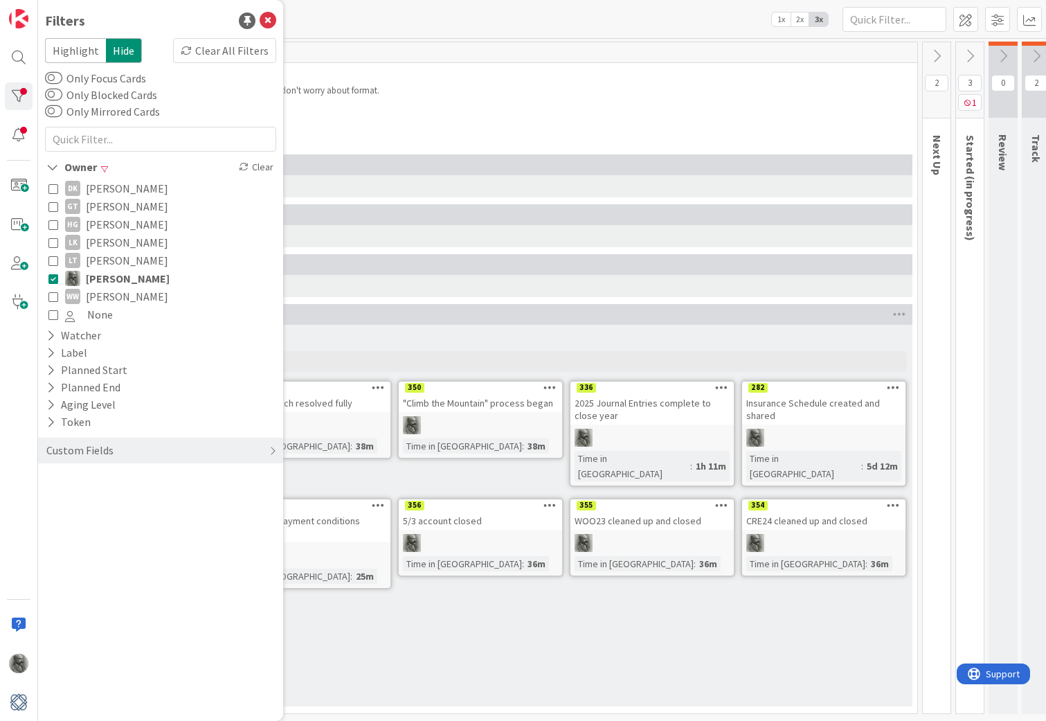
click at [572, 90] on p "Capture upcoming work as it comes to mind and put it here - don't worry about f…" at bounding box center [476, 90] width 850 height 11
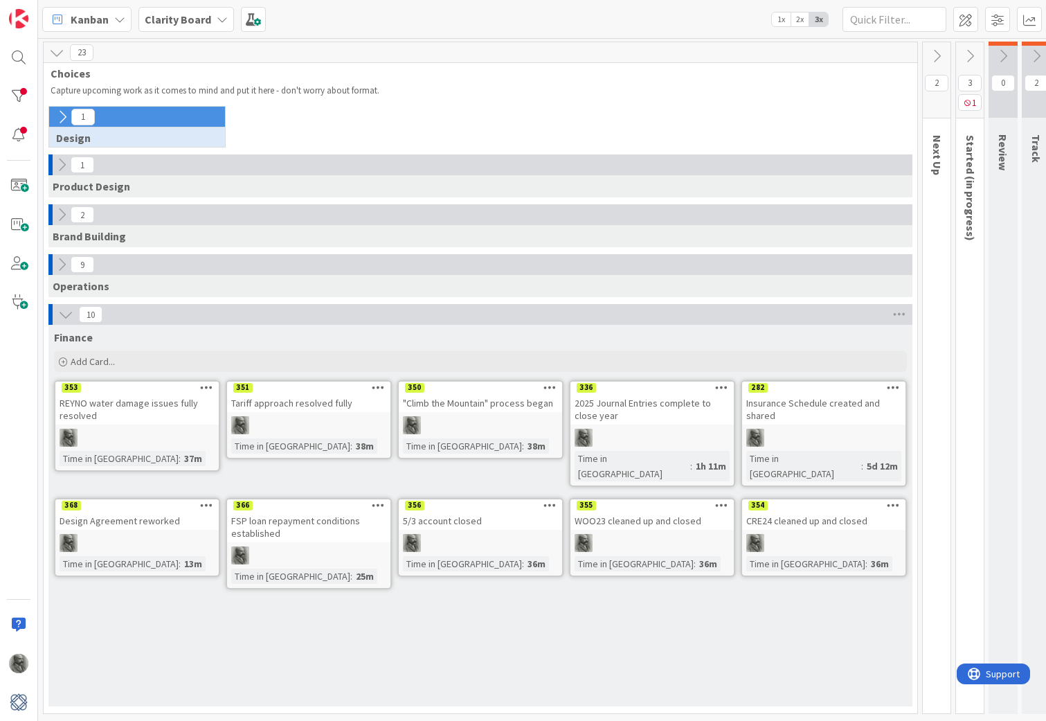
click at [66, 109] on icon at bounding box center [62, 116] width 15 height 15
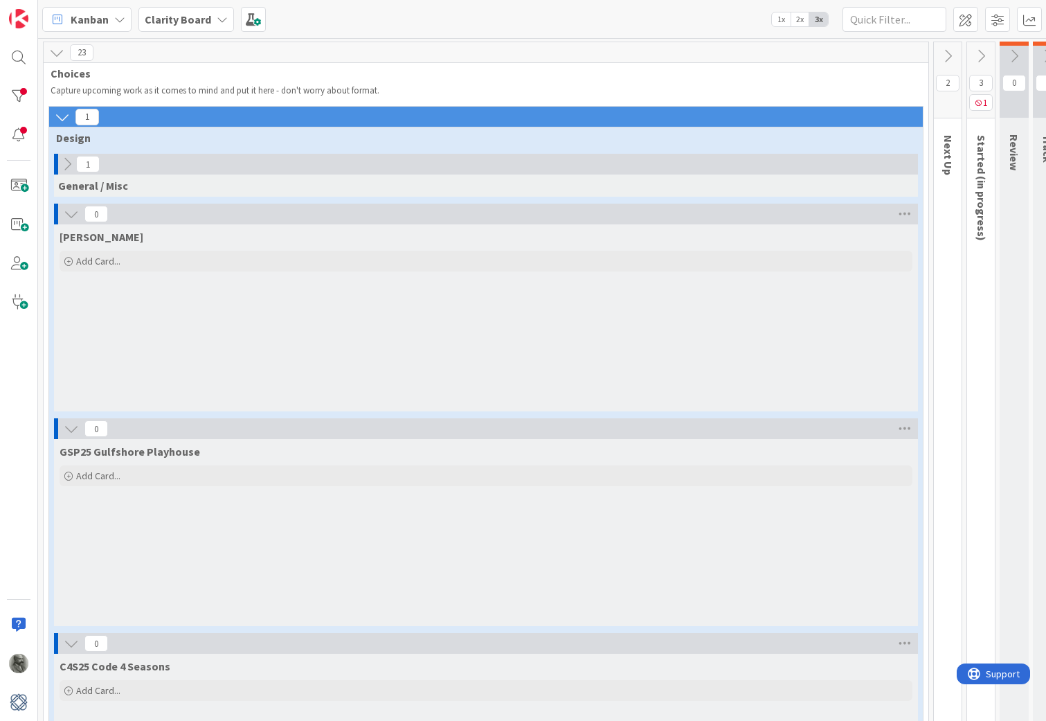
click at [64, 160] on icon at bounding box center [67, 163] width 15 height 15
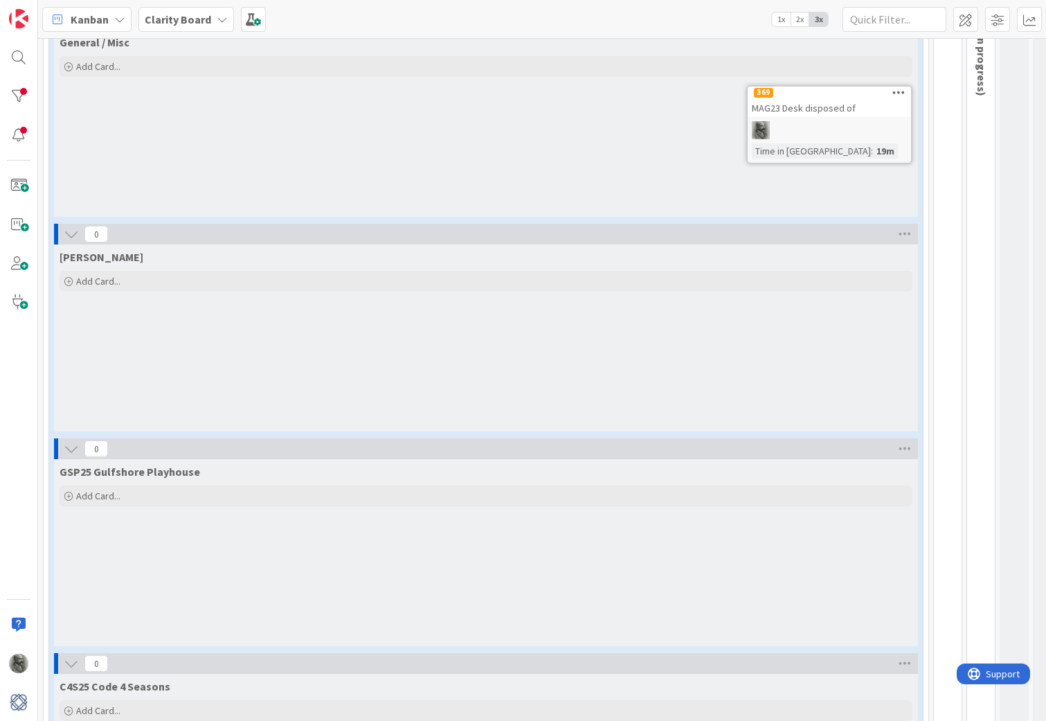
scroll to position [145, 0]
click at [766, 92] on div "369" at bounding box center [763, 93] width 19 height 10
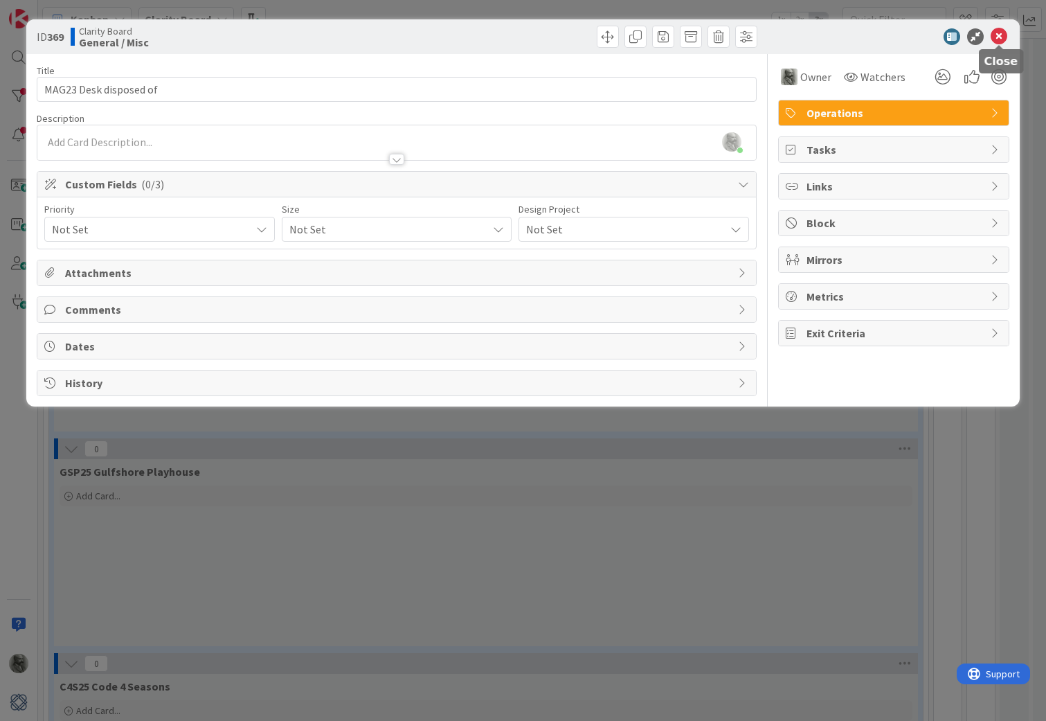
click at [997, 35] on icon at bounding box center [998, 36] width 17 height 17
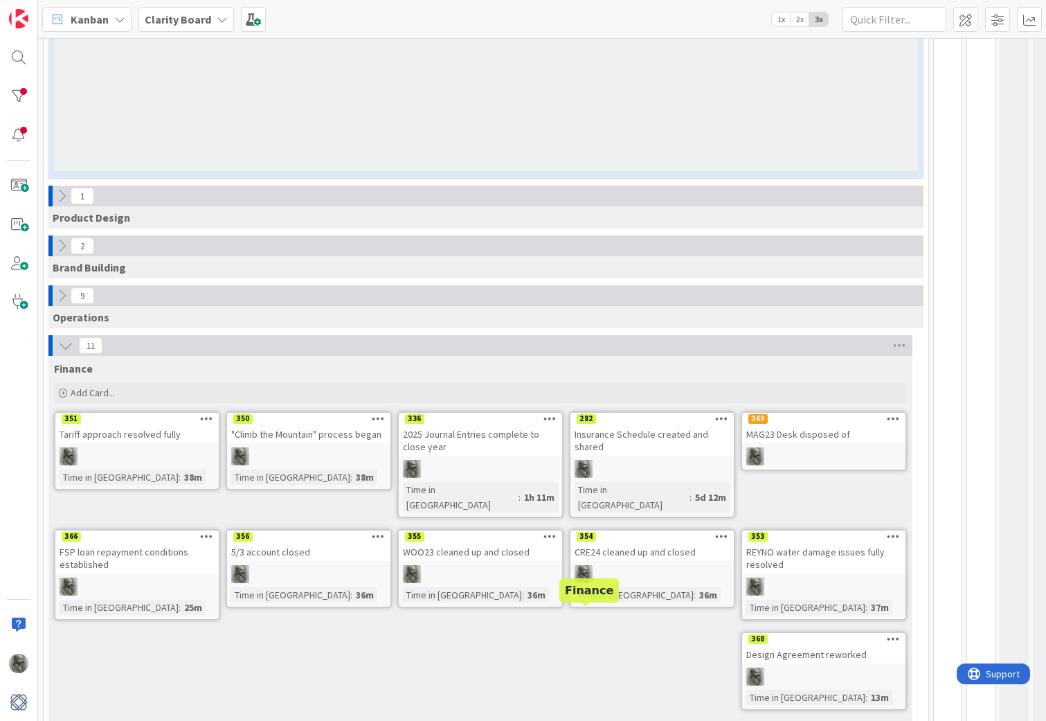
scroll to position [1557, 0]
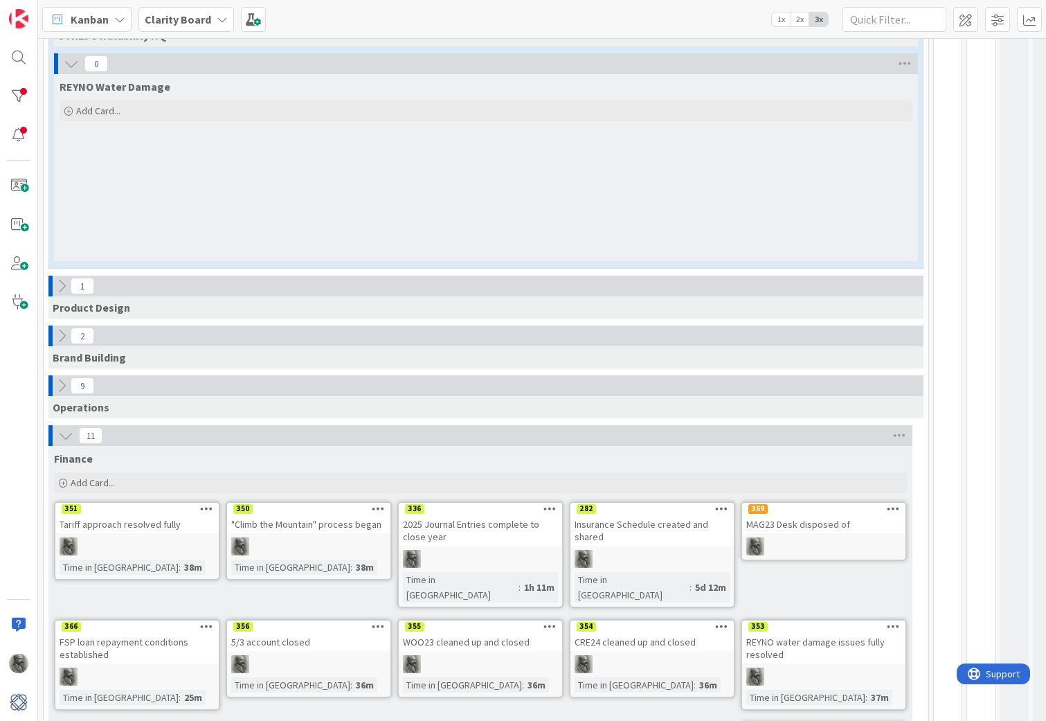
click at [64, 381] on icon at bounding box center [61, 385] width 15 height 15
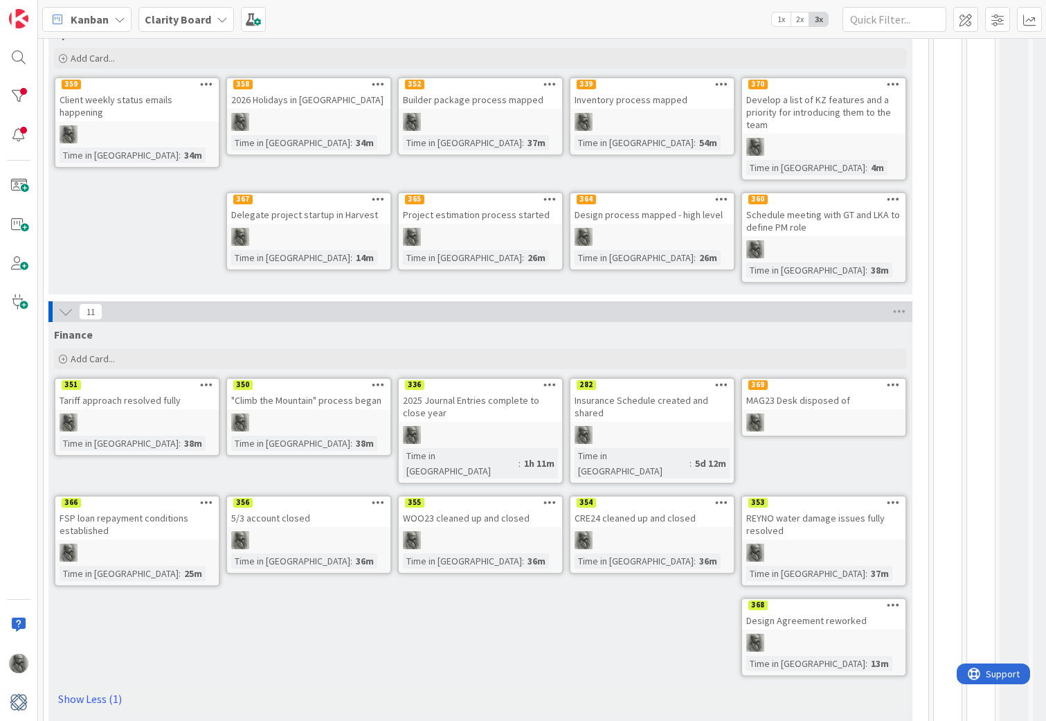
scroll to position [1930, 0]
click at [896, 382] on icon at bounding box center [893, 385] width 13 height 10
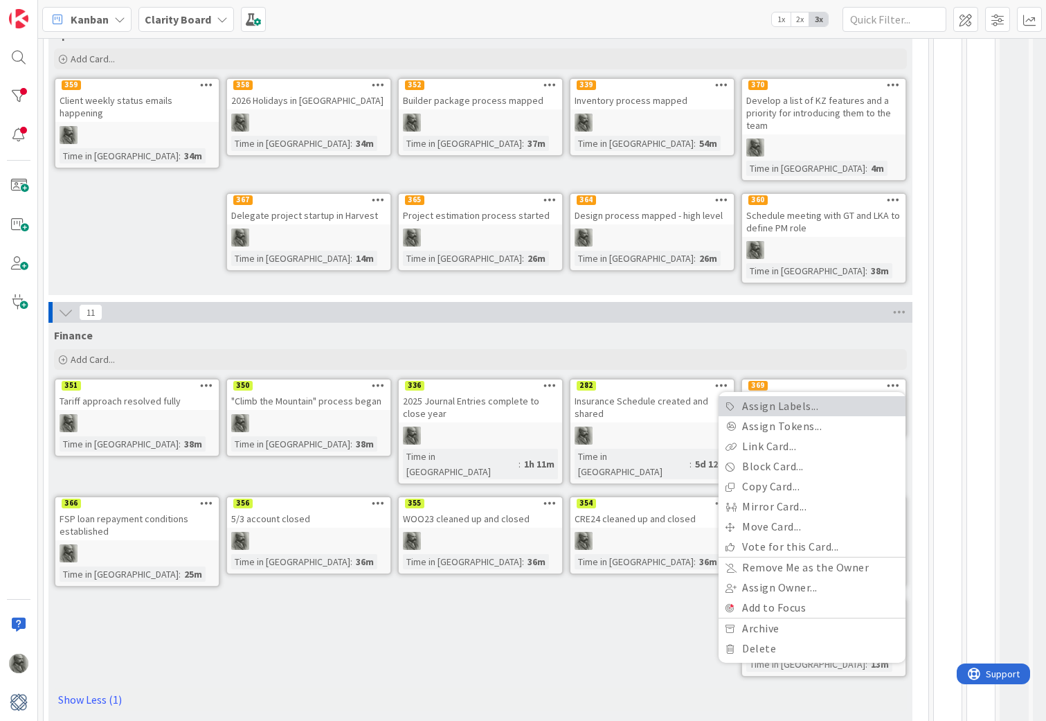
click at [795, 405] on link "Assign Labels..." at bounding box center [811, 406] width 187 height 20
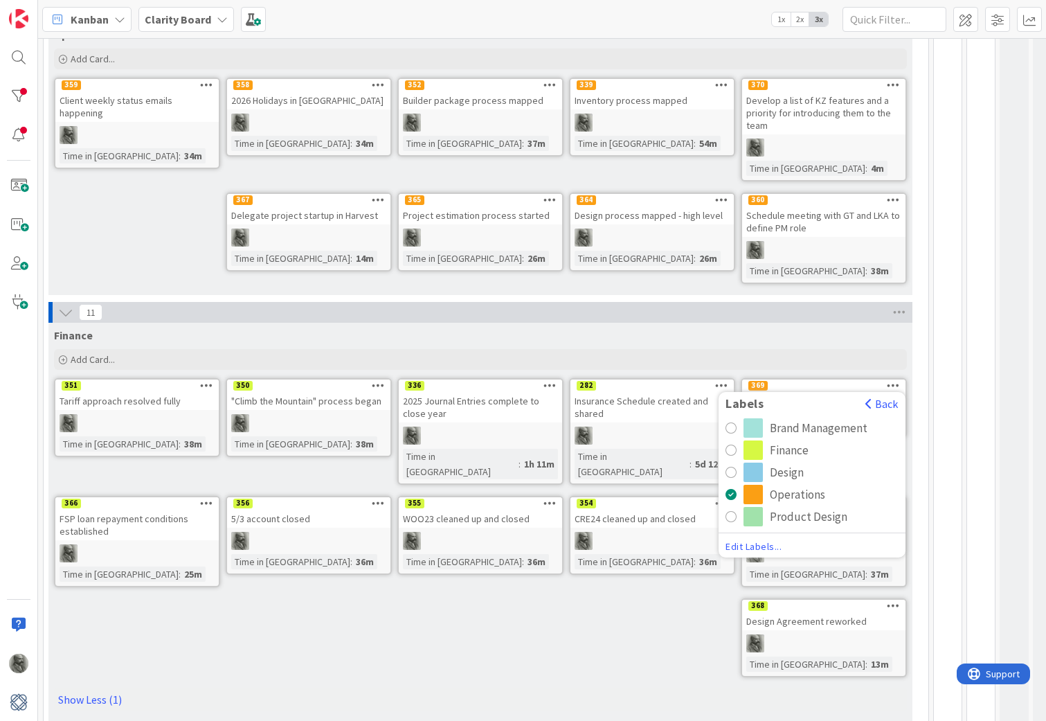
click at [732, 448] on div "radio" at bounding box center [730, 449] width 11 height 11
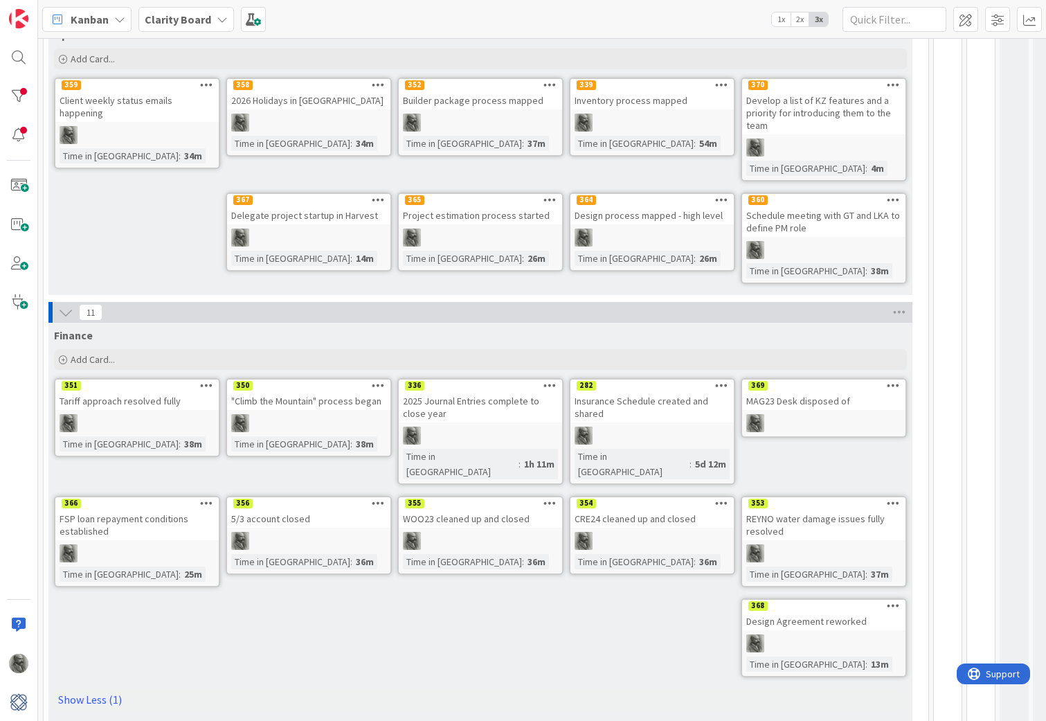
click at [575, 622] on div "Finance Add Card... Template Not Set Title 30 / 128 Billing/Invoice Tracking gr…" at bounding box center [480, 522] width 864 height 399
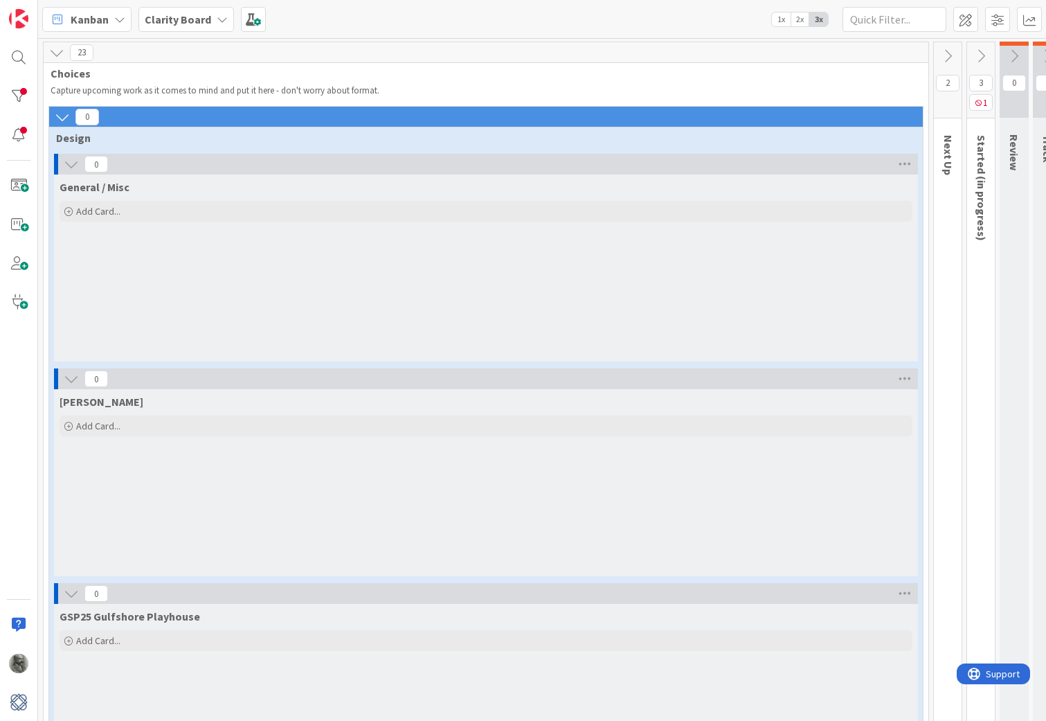
scroll to position [0, 0]
click at [60, 114] on icon at bounding box center [62, 116] width 15 height 15
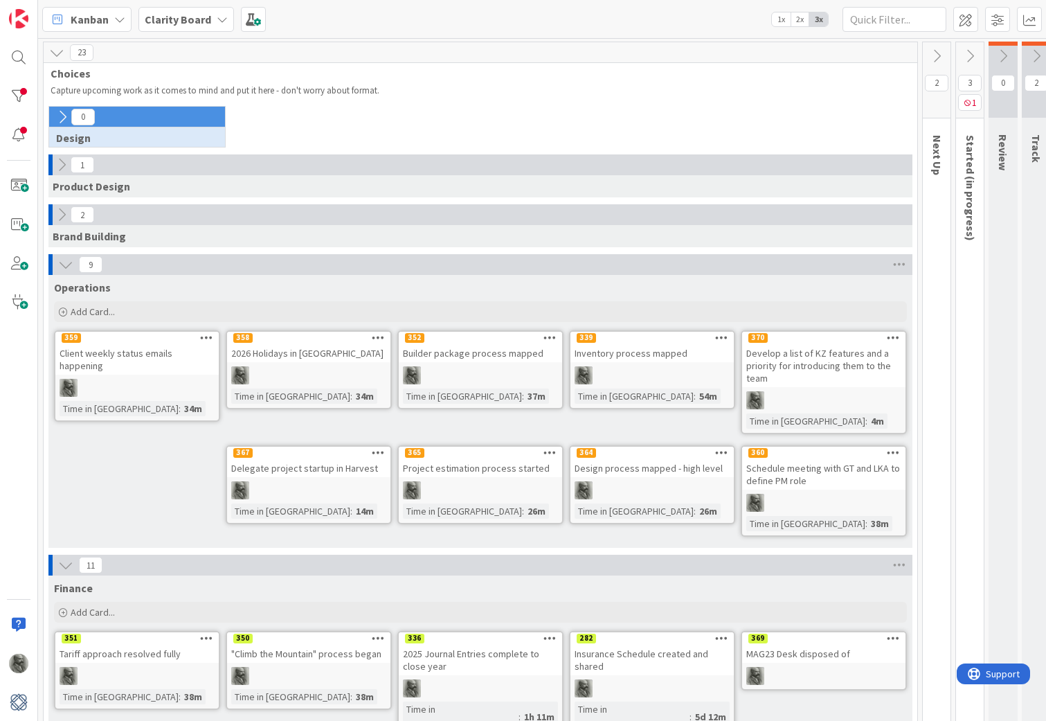
click at [61, 168] on icon at bounding box center [61, 164] width 15 height 15
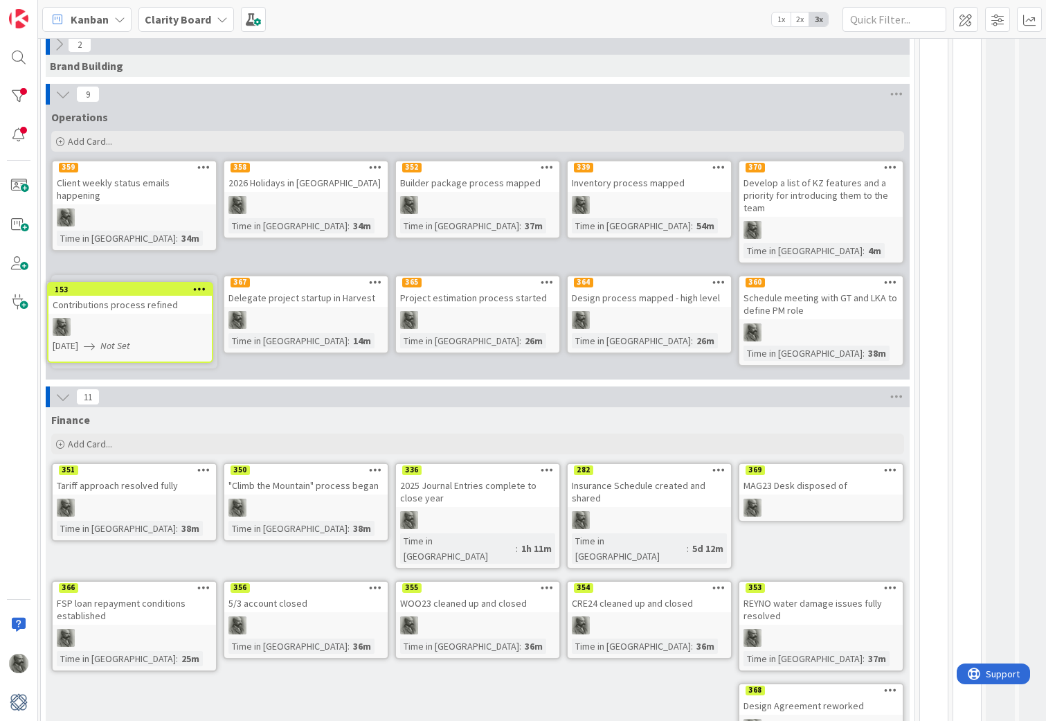
scroll to position [335, 0]
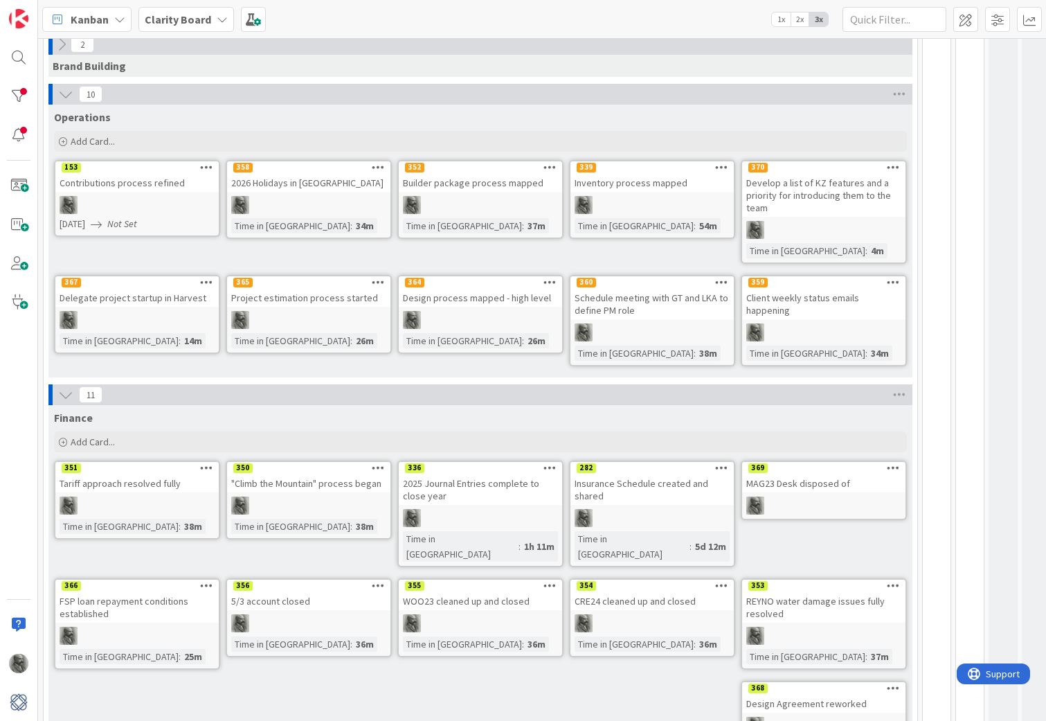
click at [206, 167] on icon at bounding box center [206, 167] width 13 height 10
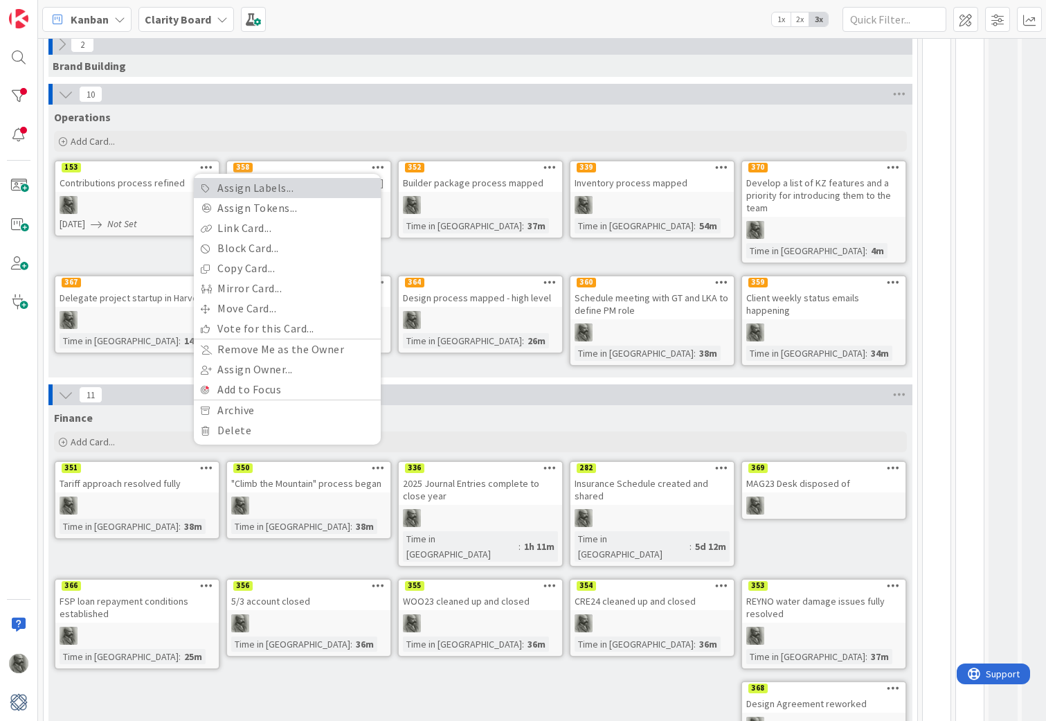
click at [273, 183] on link "Assign Labels..." at bounding box center [287, 188] width 187 height 20
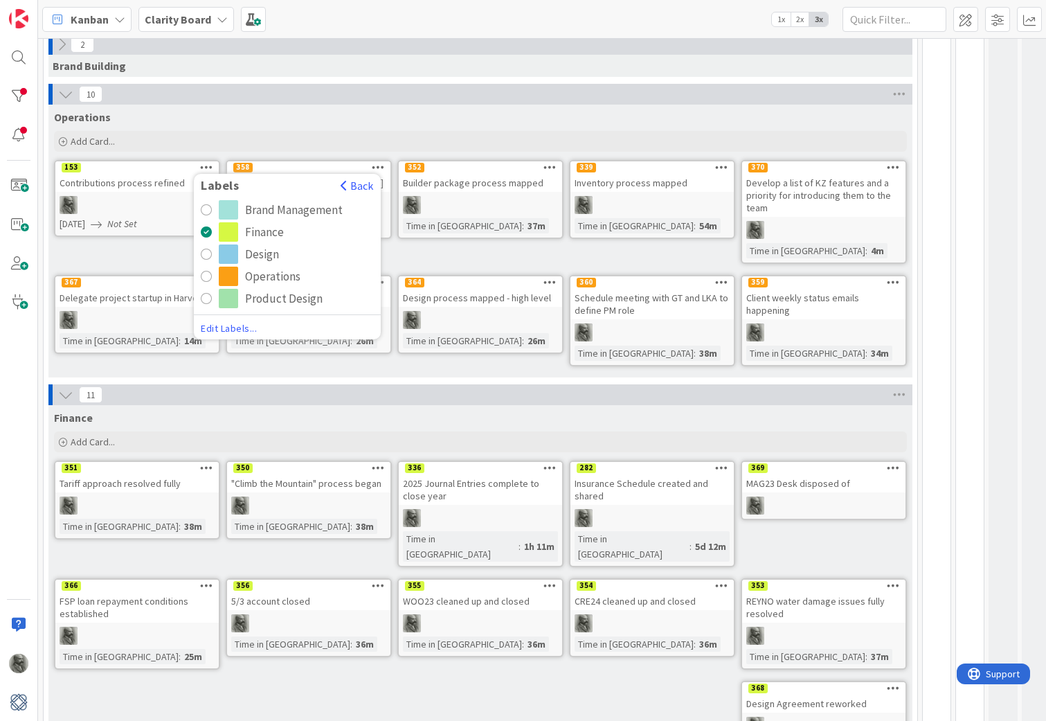
click at [201, 282] on button "Operations" at bounding box center [287, 275] width 173 height 19
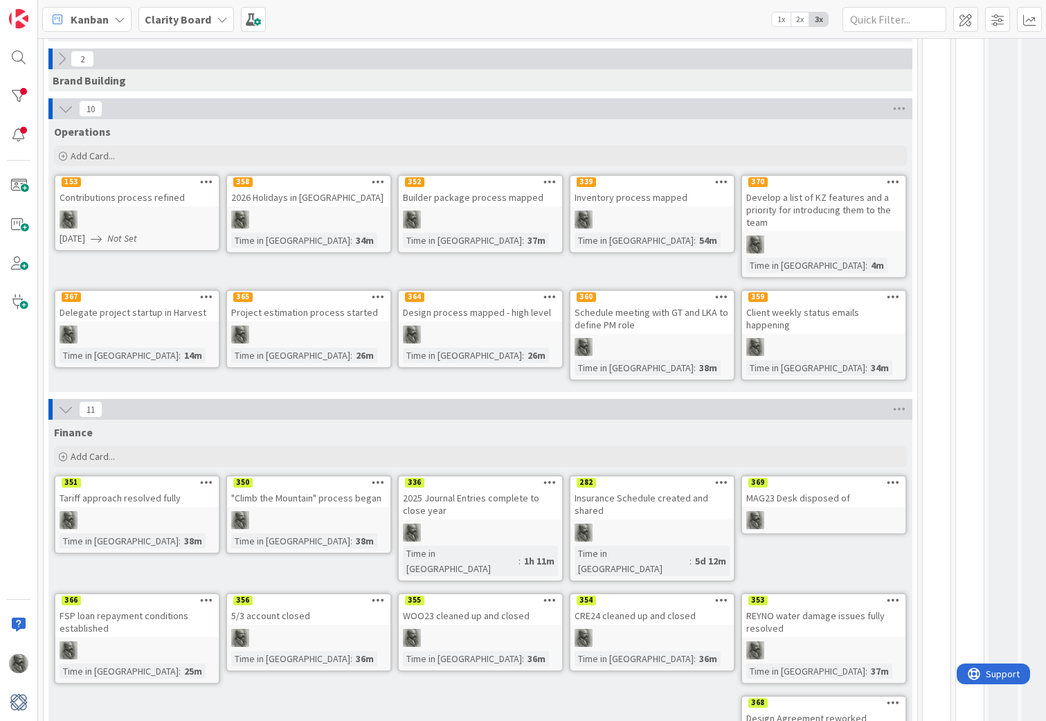
scroll to position [321, 0]
click at [203, 182] on icon at bounding box center [206, 181] width 13 height 10
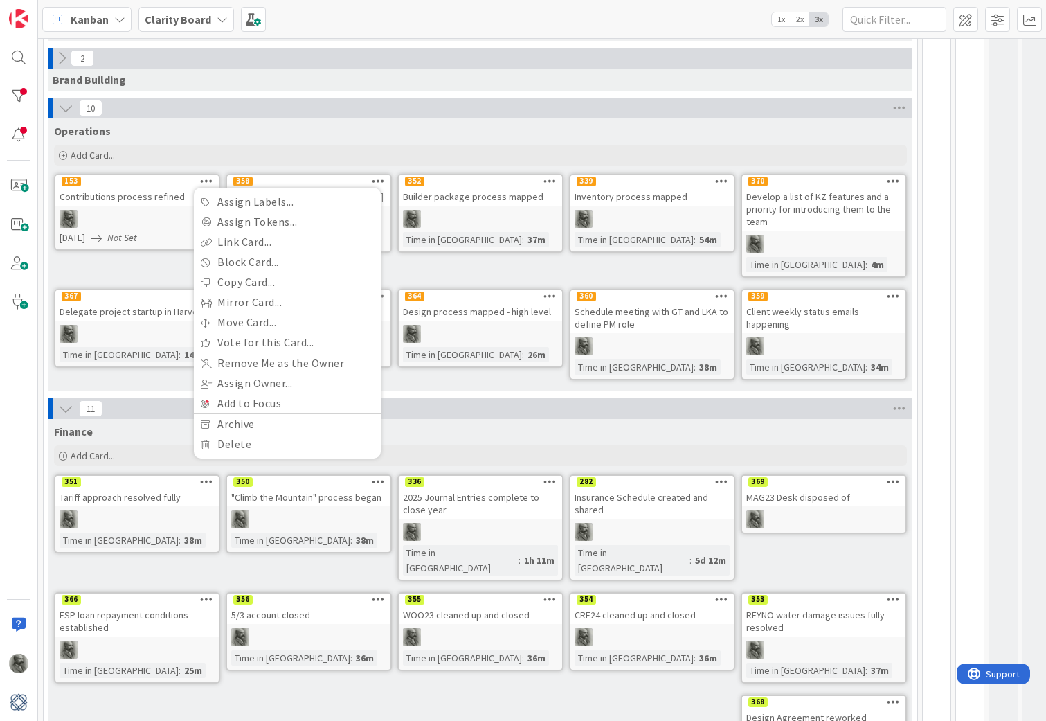
click at [141, 192] on div "Contributions process refined" at bounding box center [136, 197] width 163 height 18
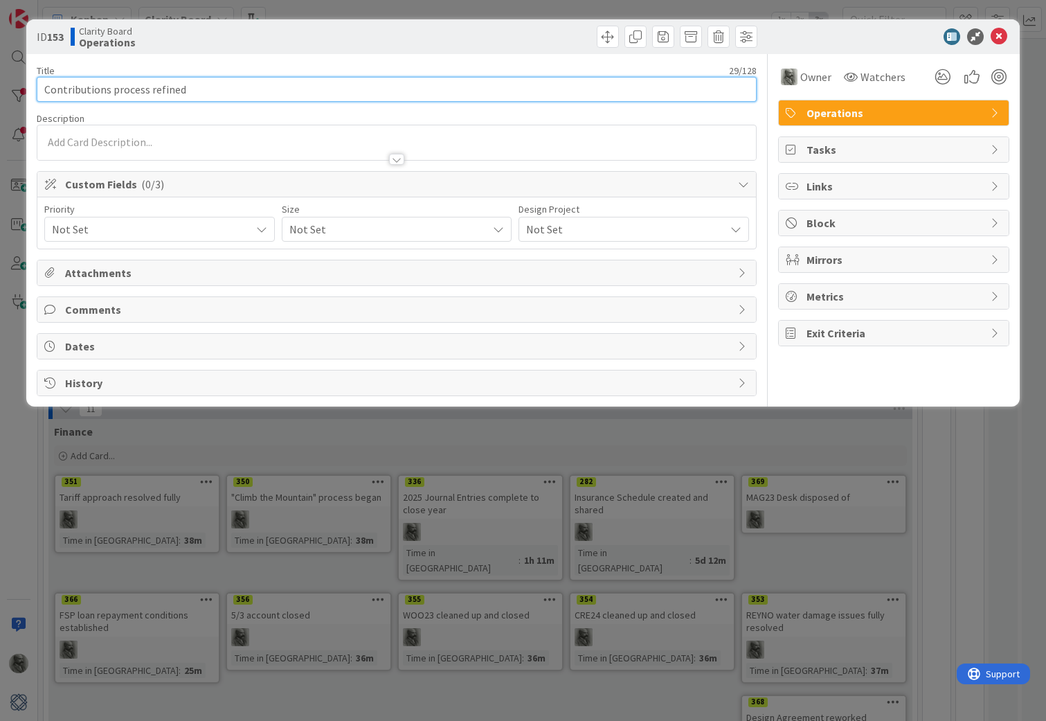
click at [165, 92] on input "Contributions process refined" at bounding box center [397, 89] width 720 height 25
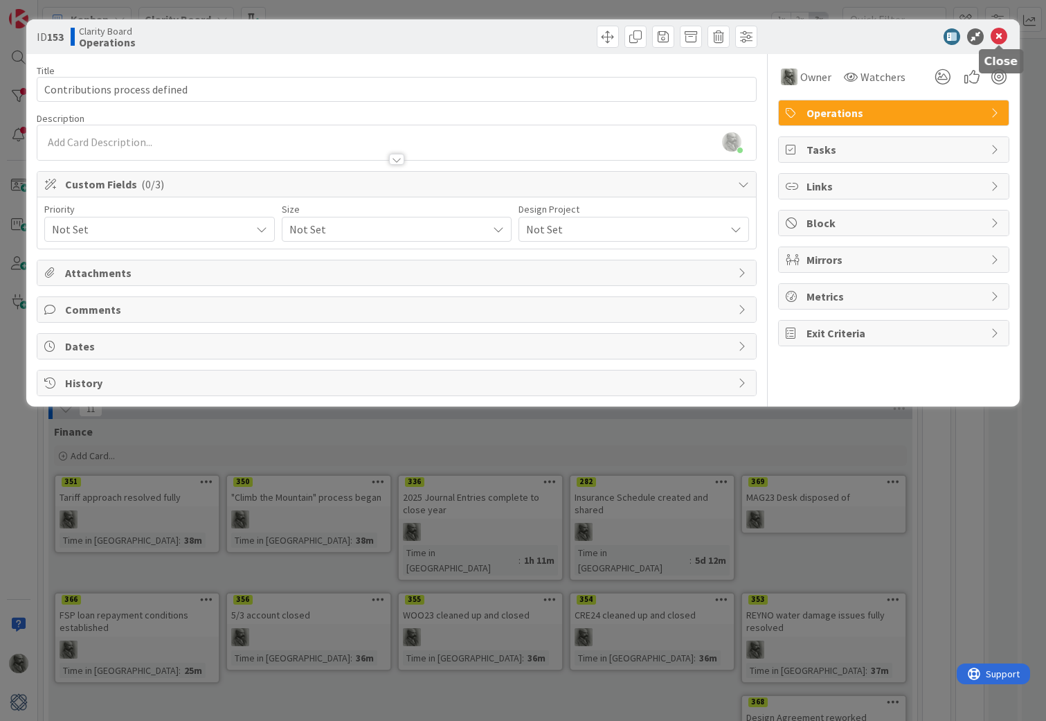
click at [1001, 36] on icon at bounding box center [998, 36] width 17 height 17
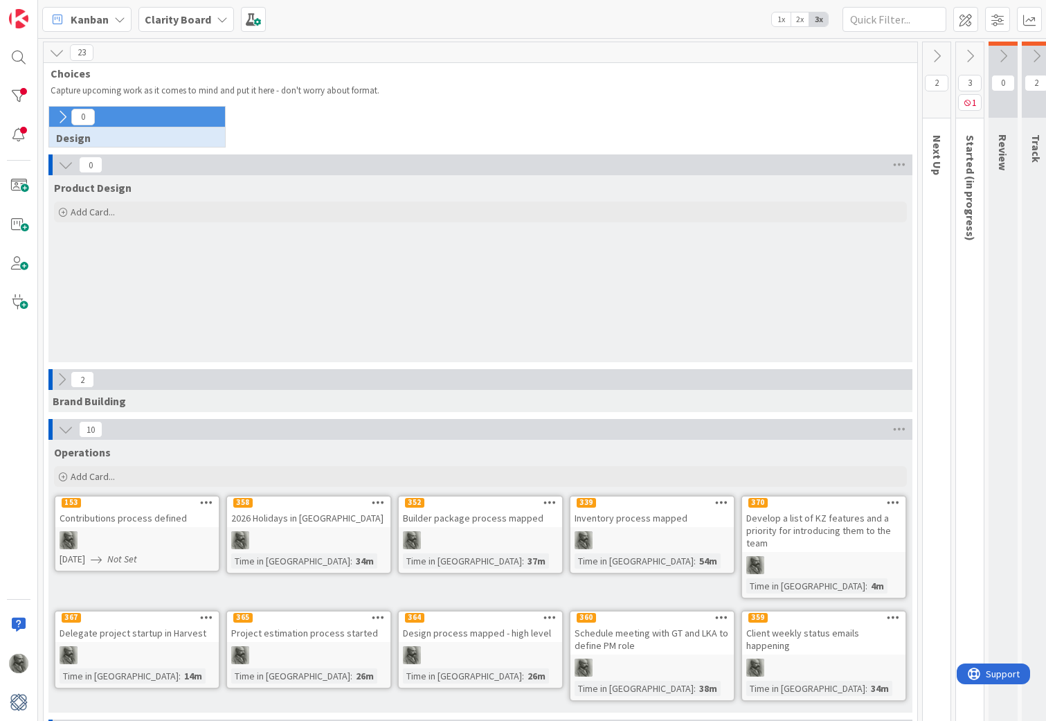
click at [56, 51] on icon at bounding box center [56, 52] width 15 height 15
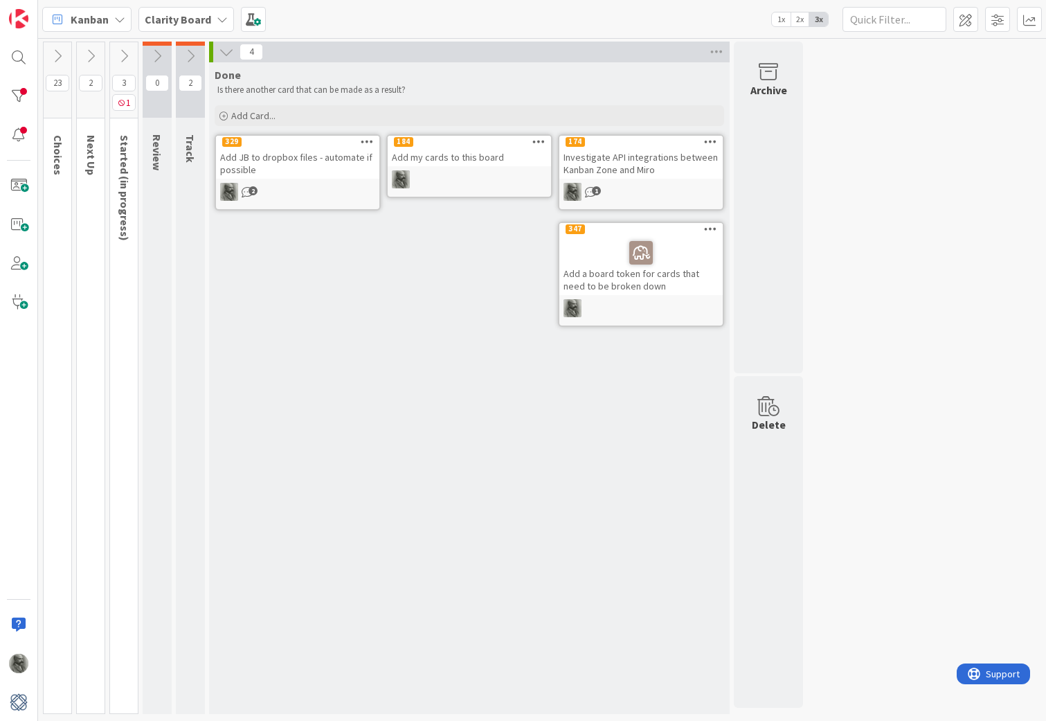
click at [192, 56] on icon at bounding box center [190, 55] width 15 height 15
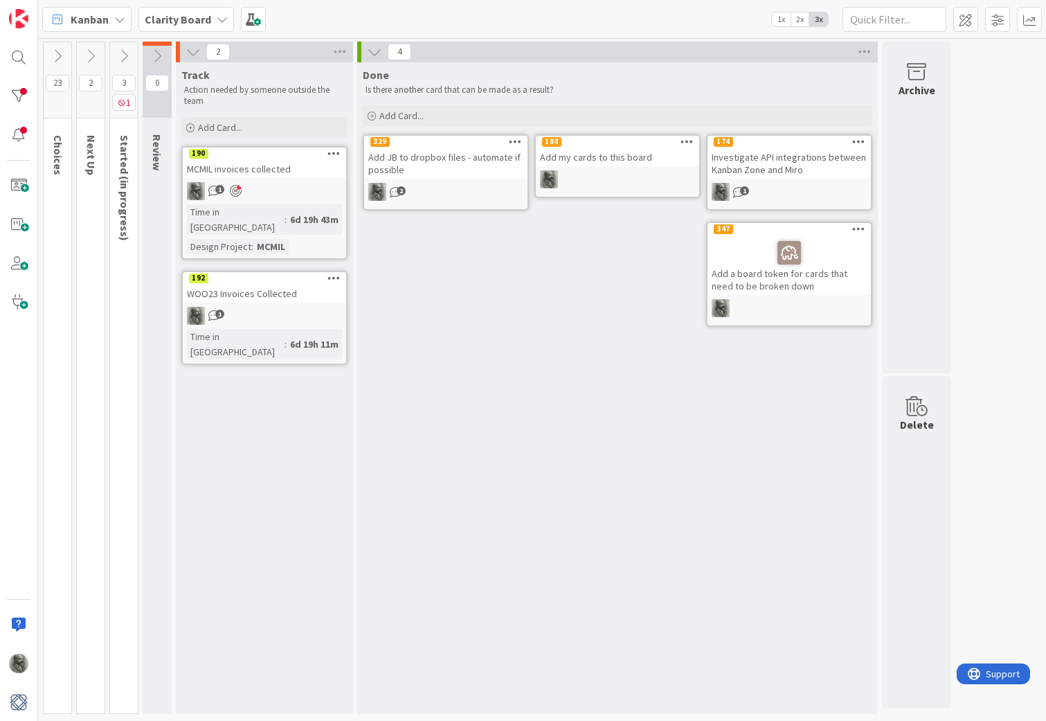
click at [159, 55] on icon at bounding box center [156, 55] width 15 height 15
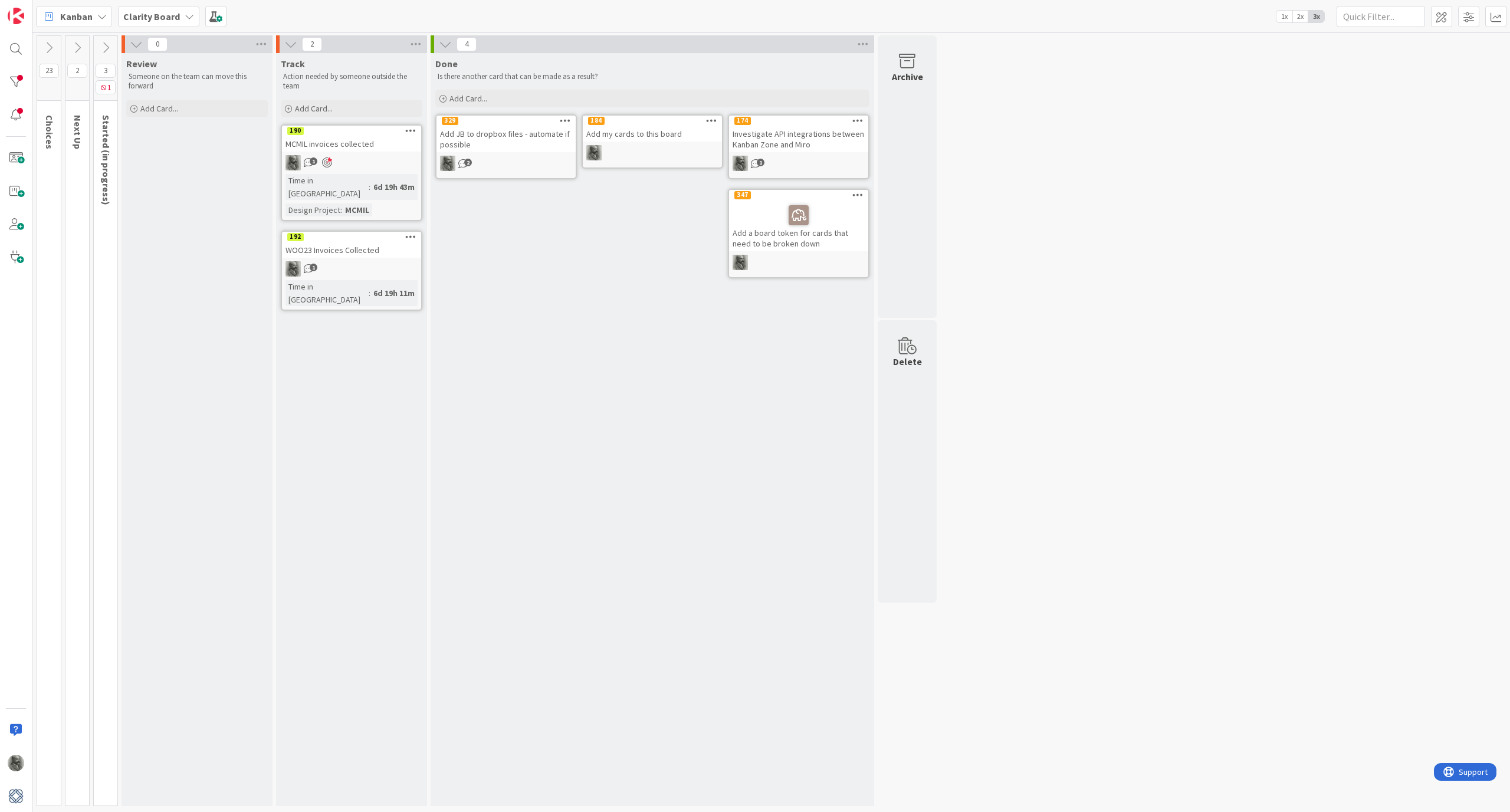
click at [292, 47] on icon at bounding box center [291, 43] width 13 height 13
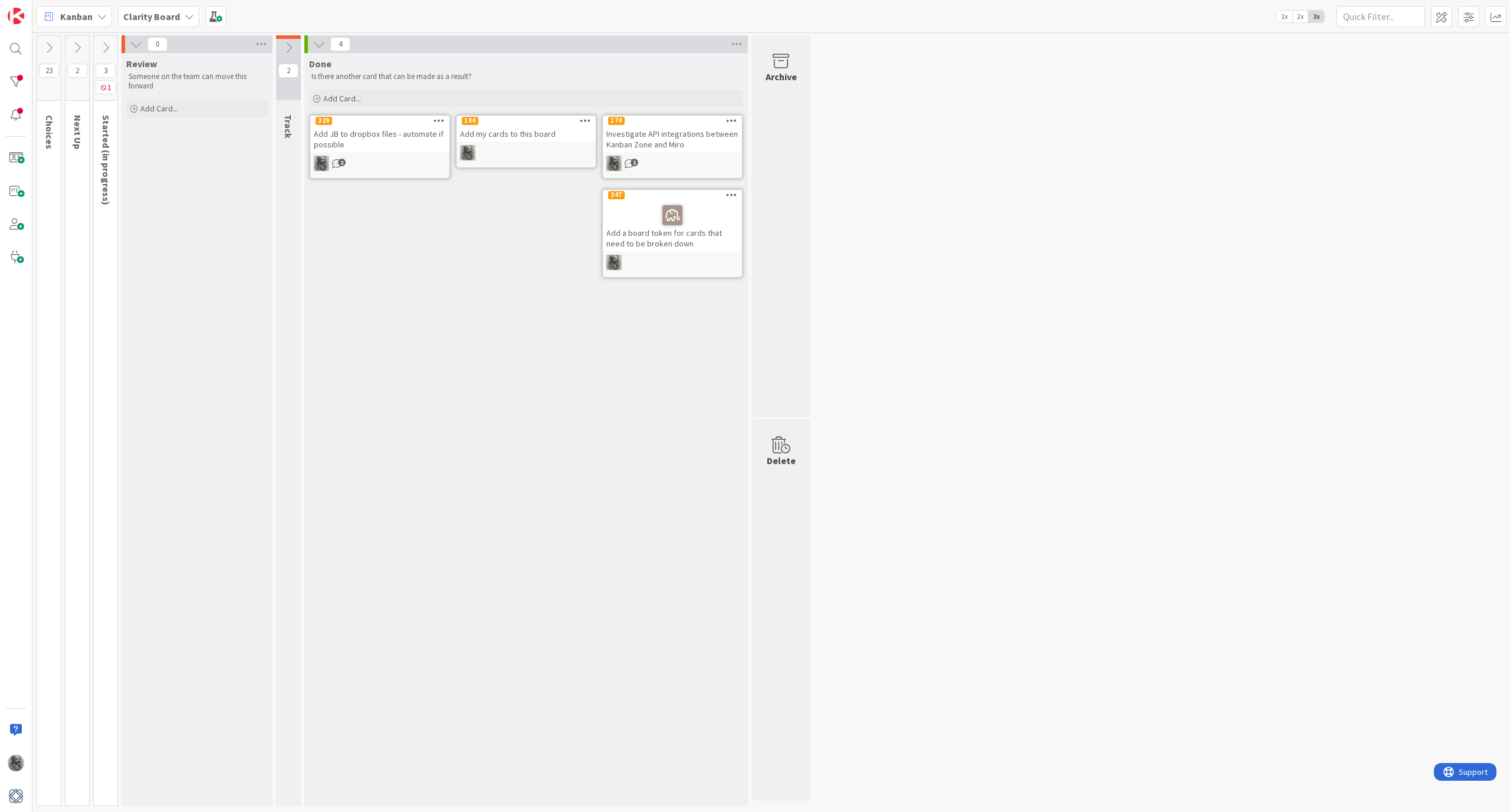
click at [138, 43] on icon at bounding box center [135, 43] width 13 height 13
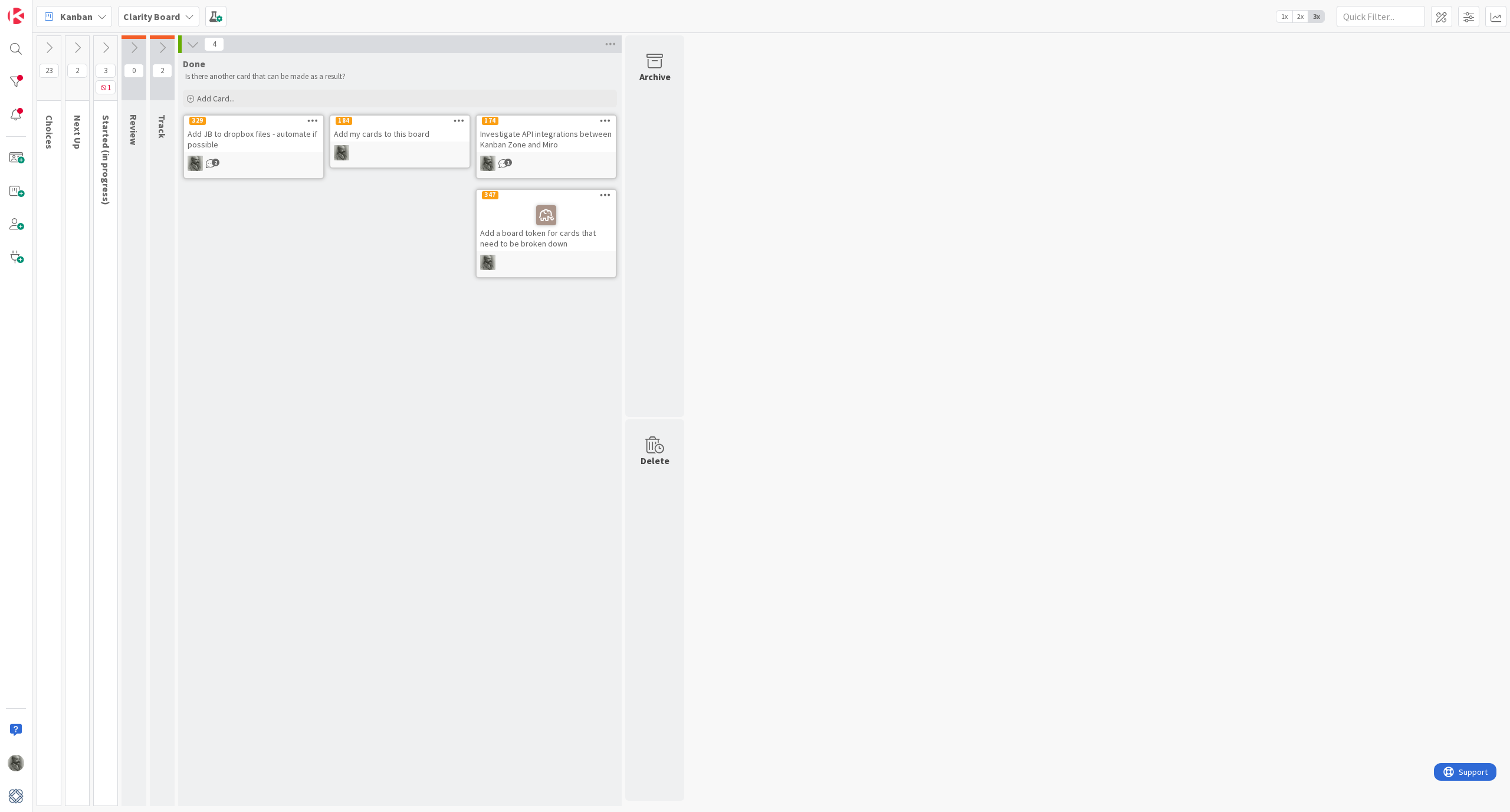
click at [106, 46] on icon at bounding box center [105, 47] width 13 height 13
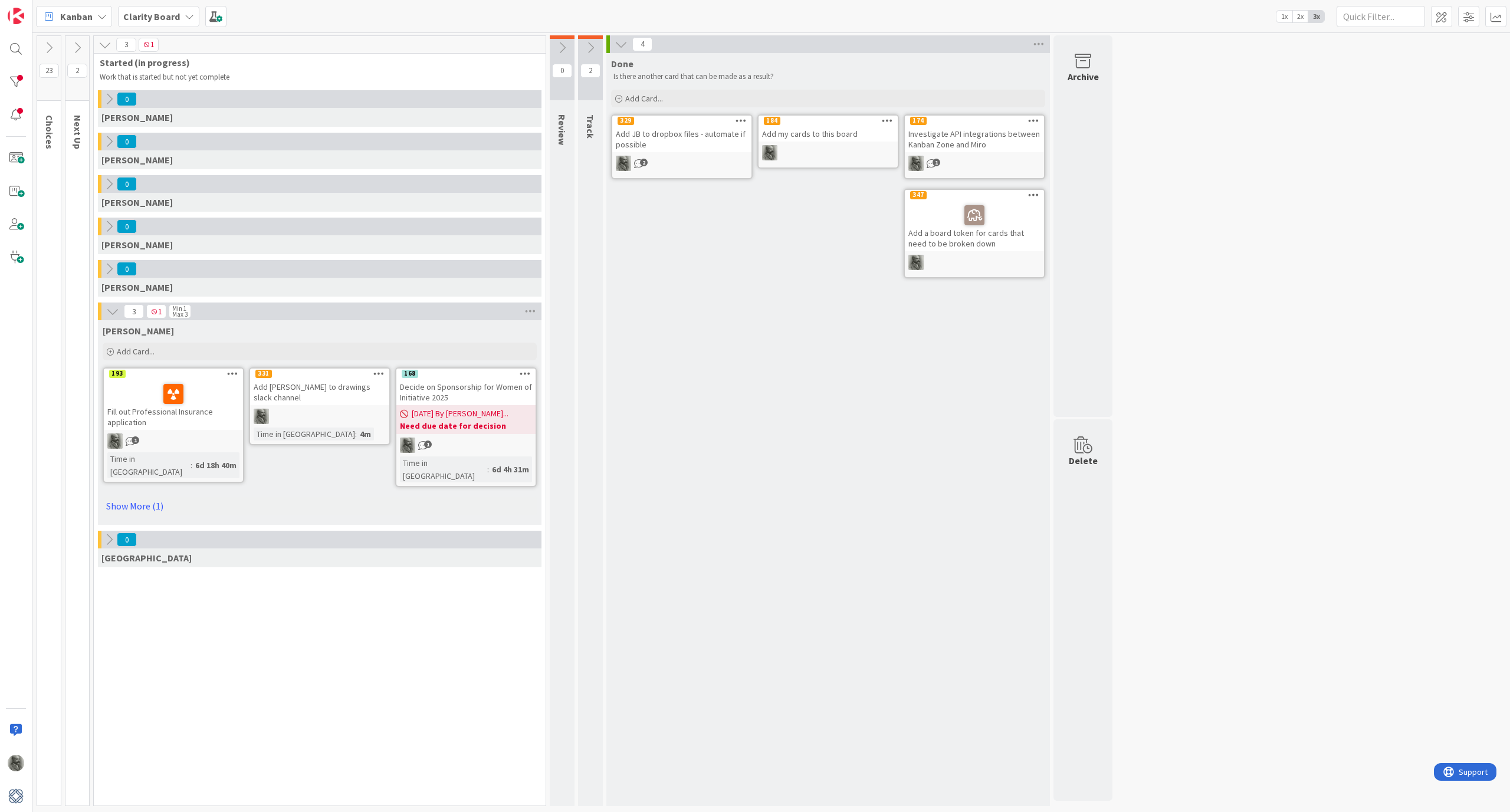
click at [472, 389] on div "Decide on Sponsorship for Women of Initiative 2025" at bounding box center [465, 392] width 139 height 26
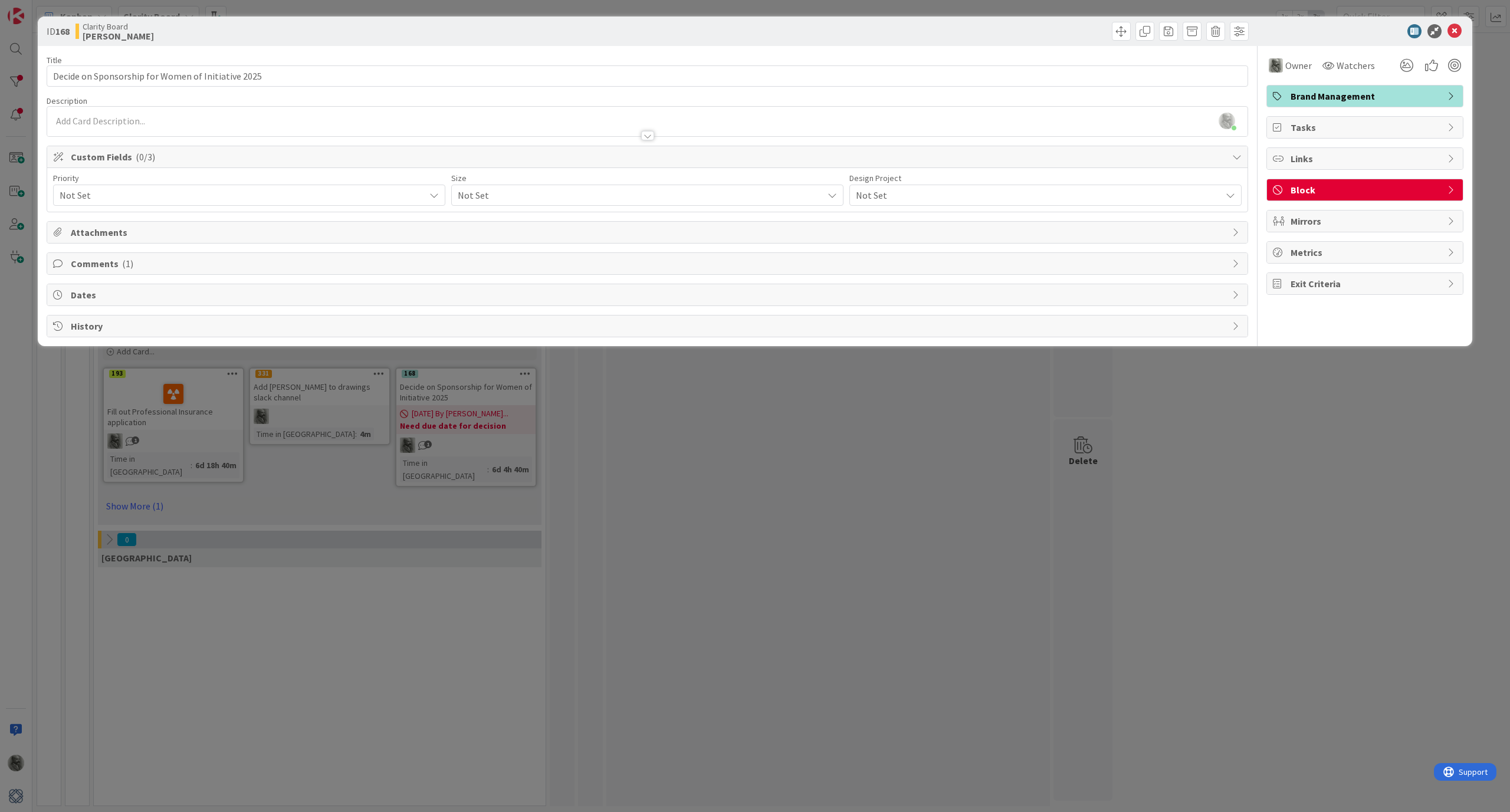
click at [136, 263] on span "Comments ( 1 )" at bounding box center [648, 263] width 1156 height 14
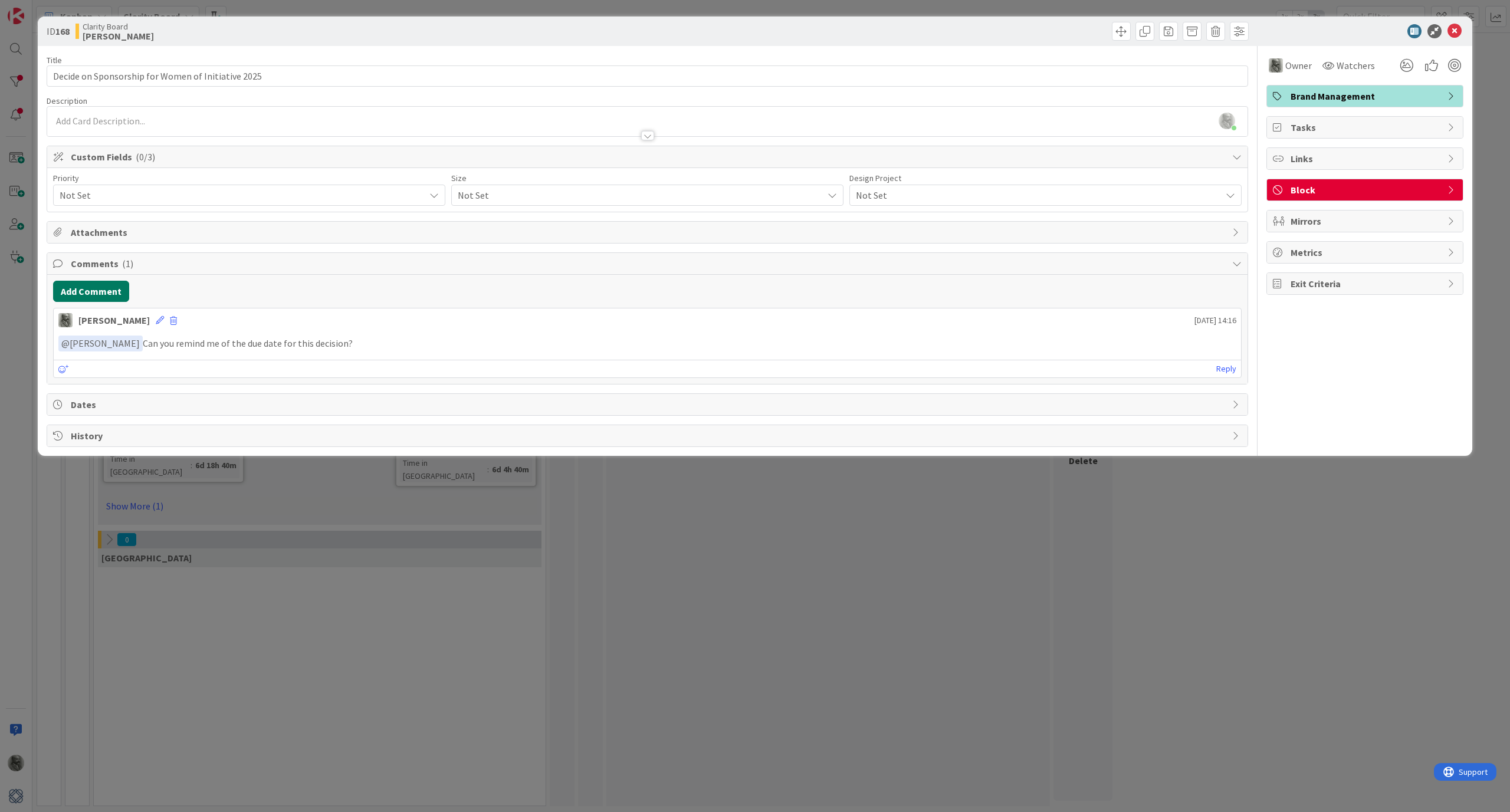
click at [99, 292] on button "Add Comment" at bounding box center [90, 291] width 76 height 21
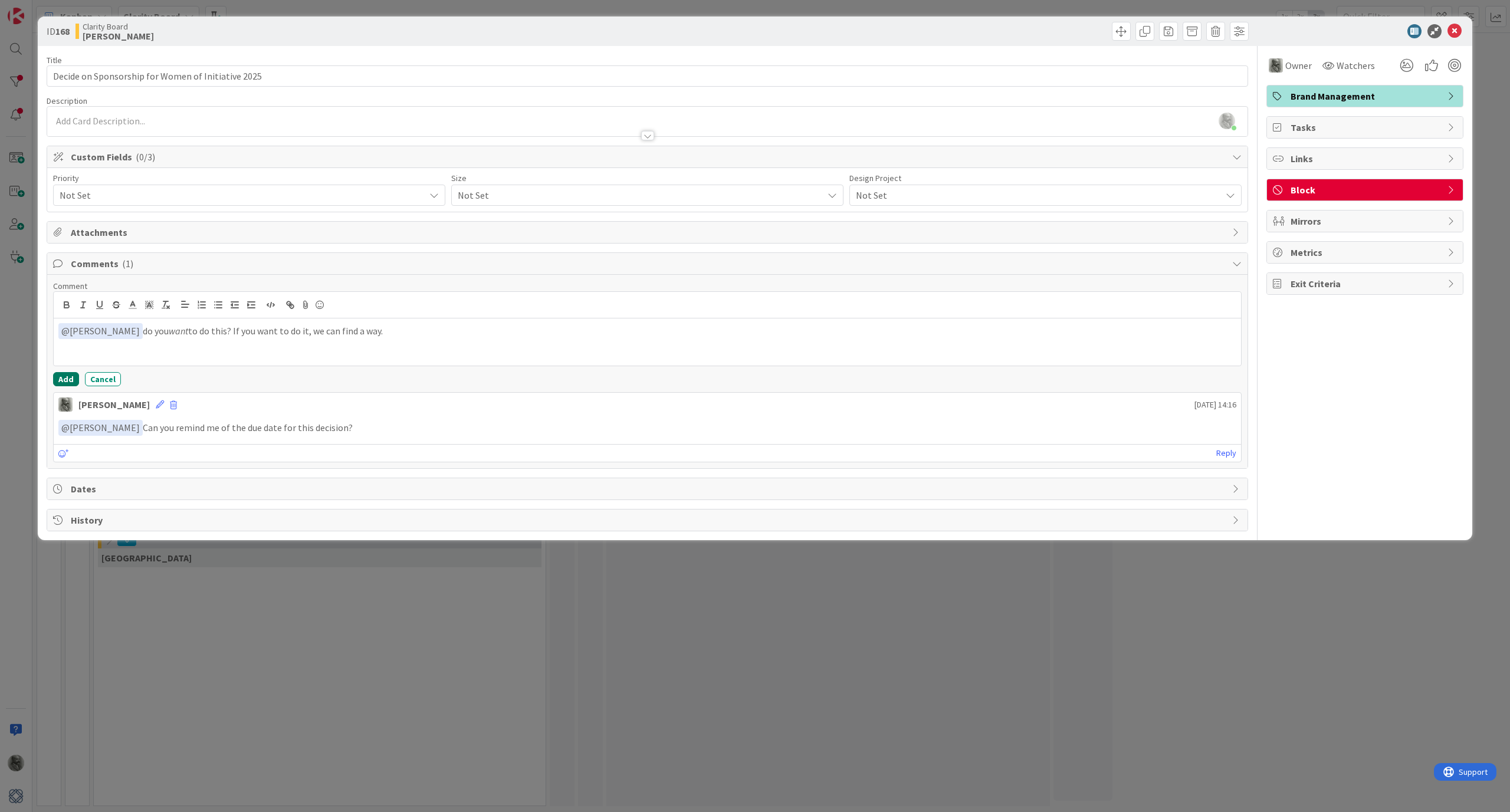
click at [64, 379] on button "Add" at bounding box center [66, 379] width 26 height 14
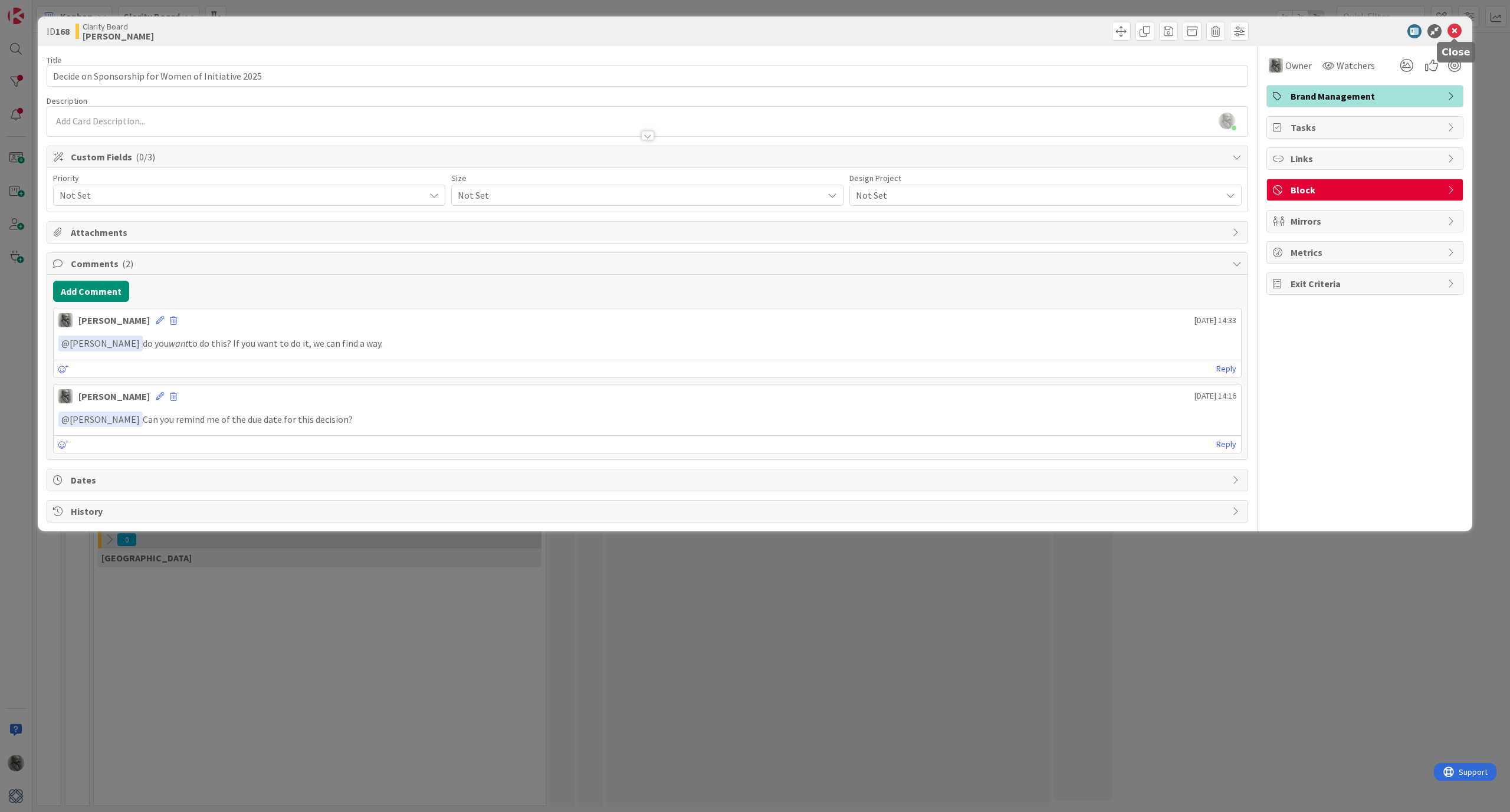
click at [890, 27] on icon at bounding box center [1454, 31] width 14 height 14
